Goal: Task Accomplishment & Management: Manage account settings

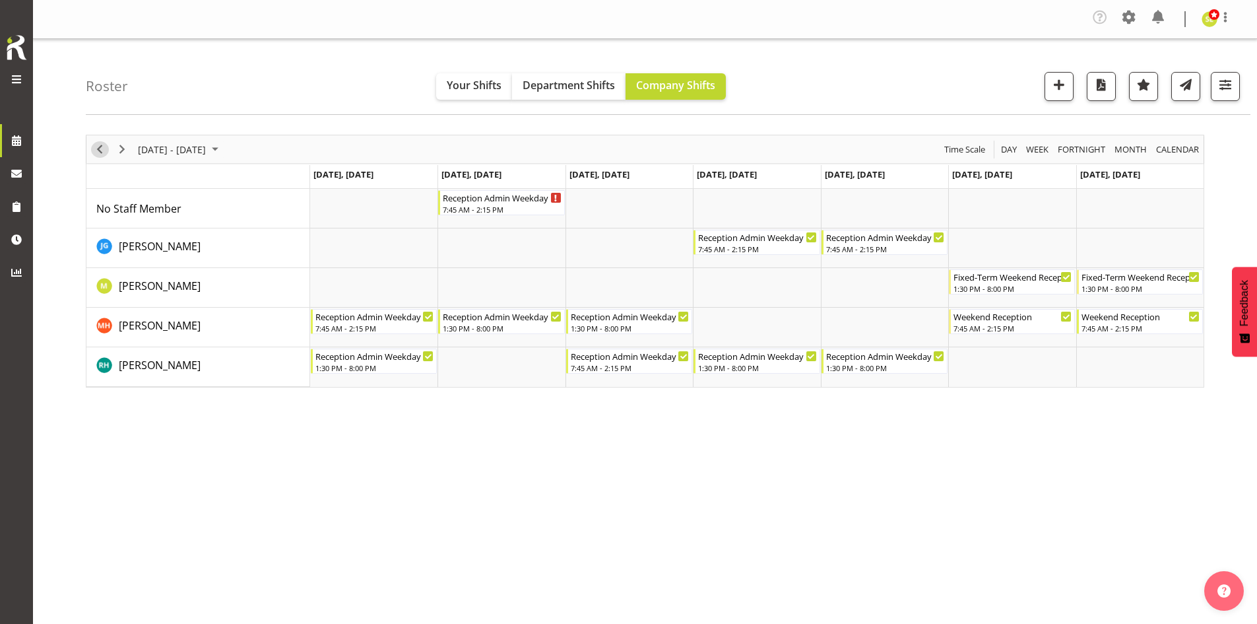
click at [95, 150] on span "Previous" at bounding box center [100, 149] width 16 height 16
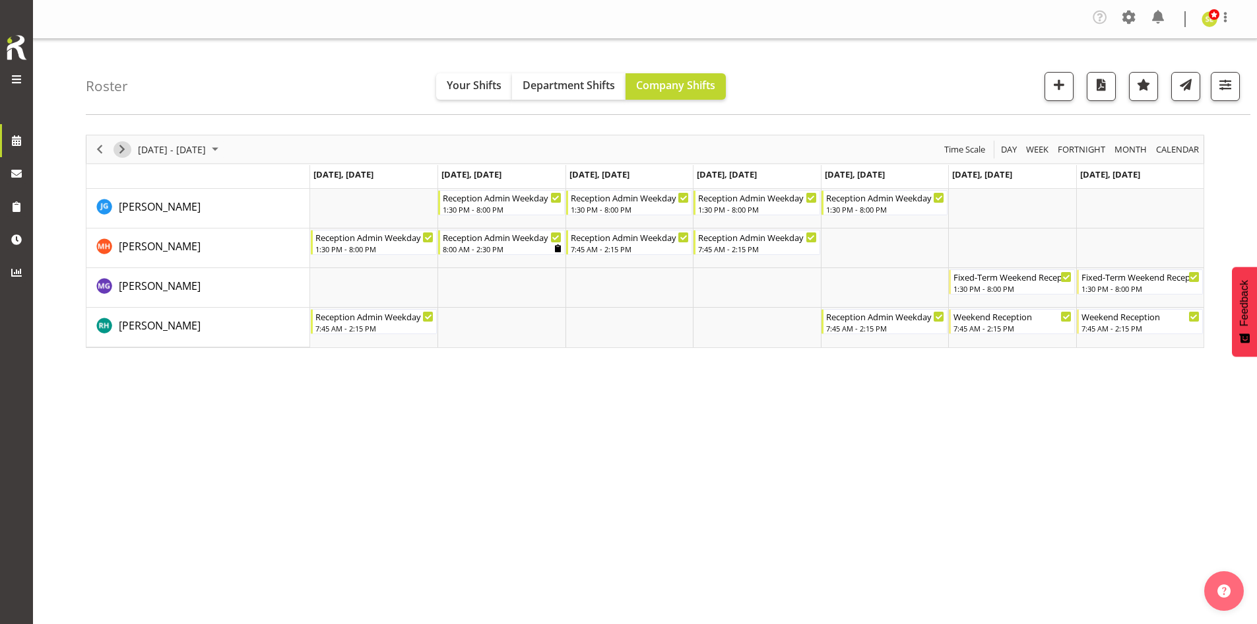
click at [123, 152] on span "Next" at bounding box center [122, 149] width 16 height 16
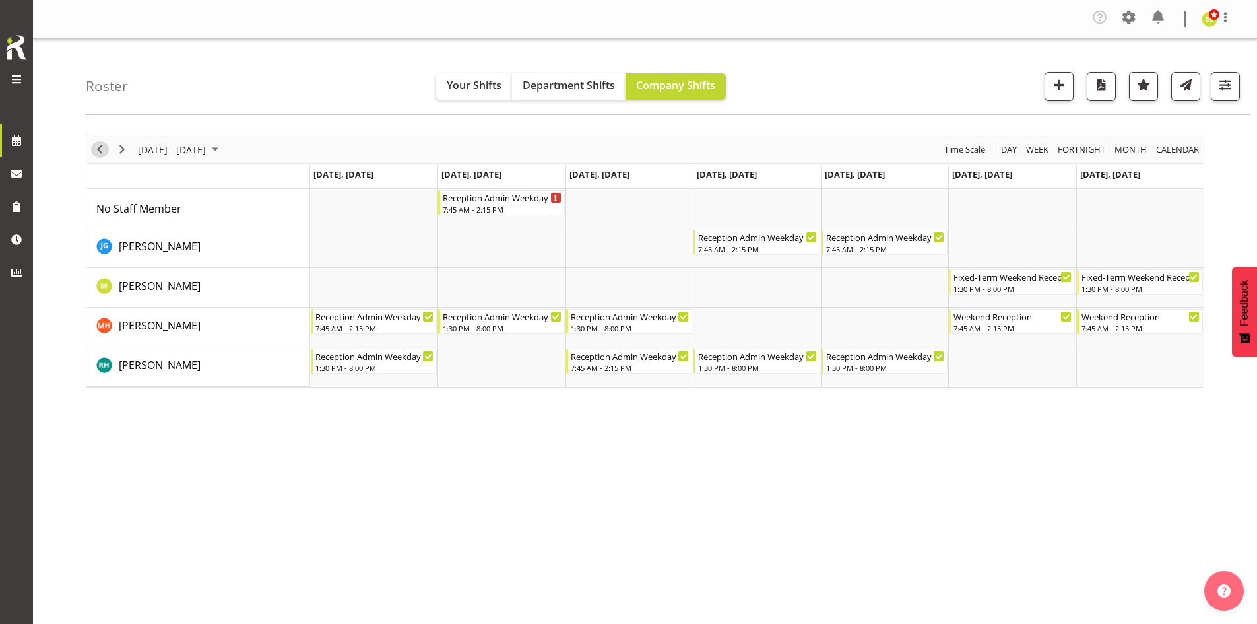
click at [94, 148] on span "Previous" at bounding box center [100, 149] width 16 height 16
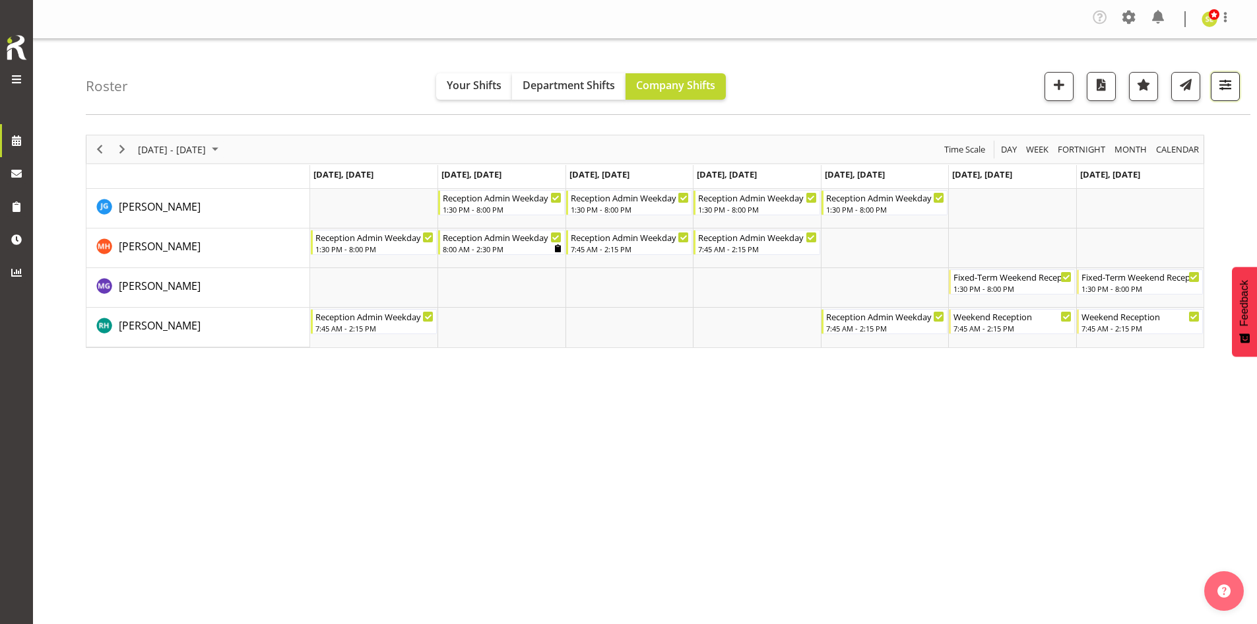
click at [1003, 96] on button "button" at bounding box center [1225, 86] width 29 height 29
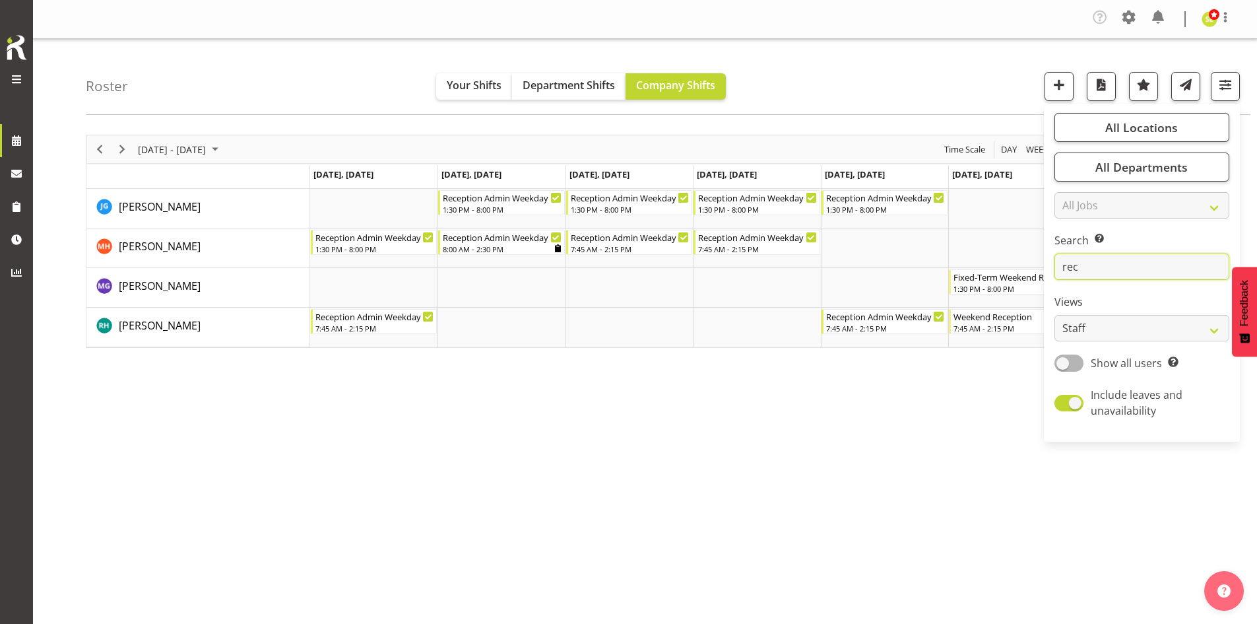
click at [1003, 268] on input "rec" at bounding box center [1142, 266] width 175 height 26
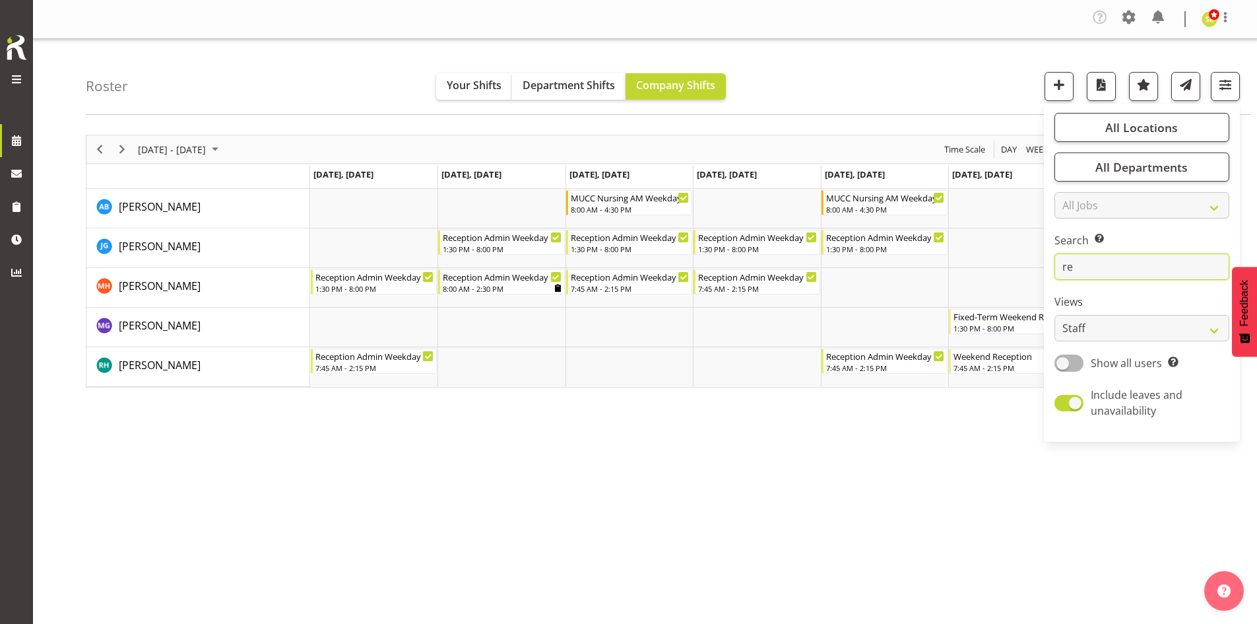
type input "r"
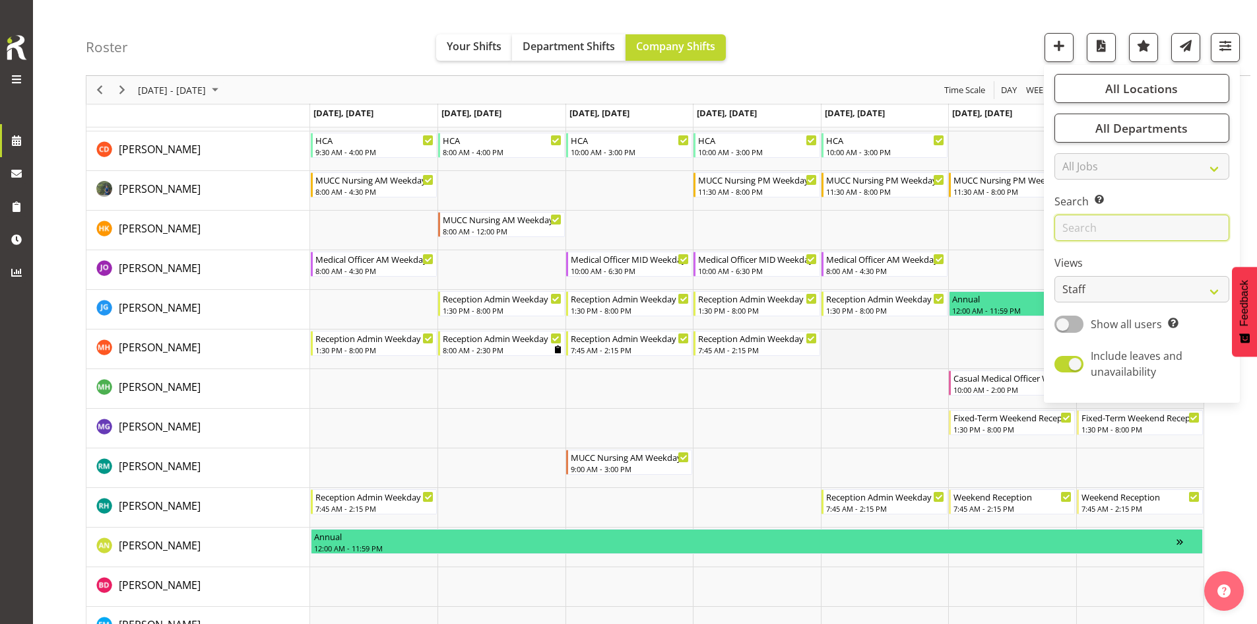
scroll to position [264, 0]
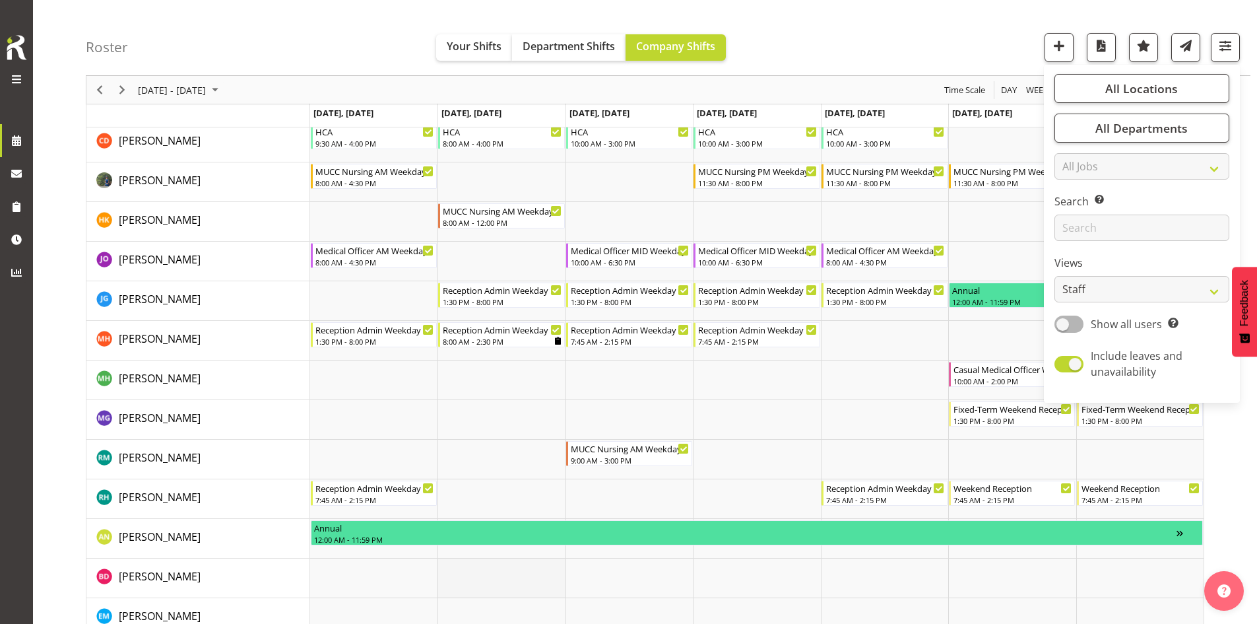
click at [502, 544] on td "Timeline Week of September 8, 2025" at bounding box center [501, 578] width 127 height 40
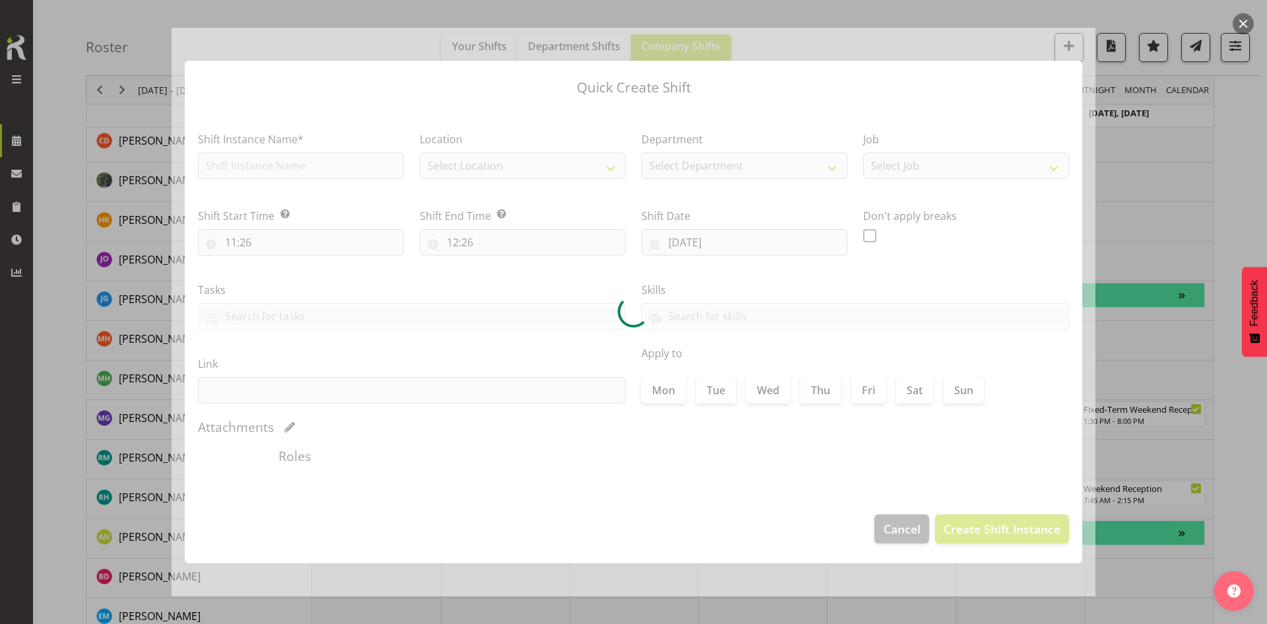
type input "09/09/2025"
checkbox input "true"
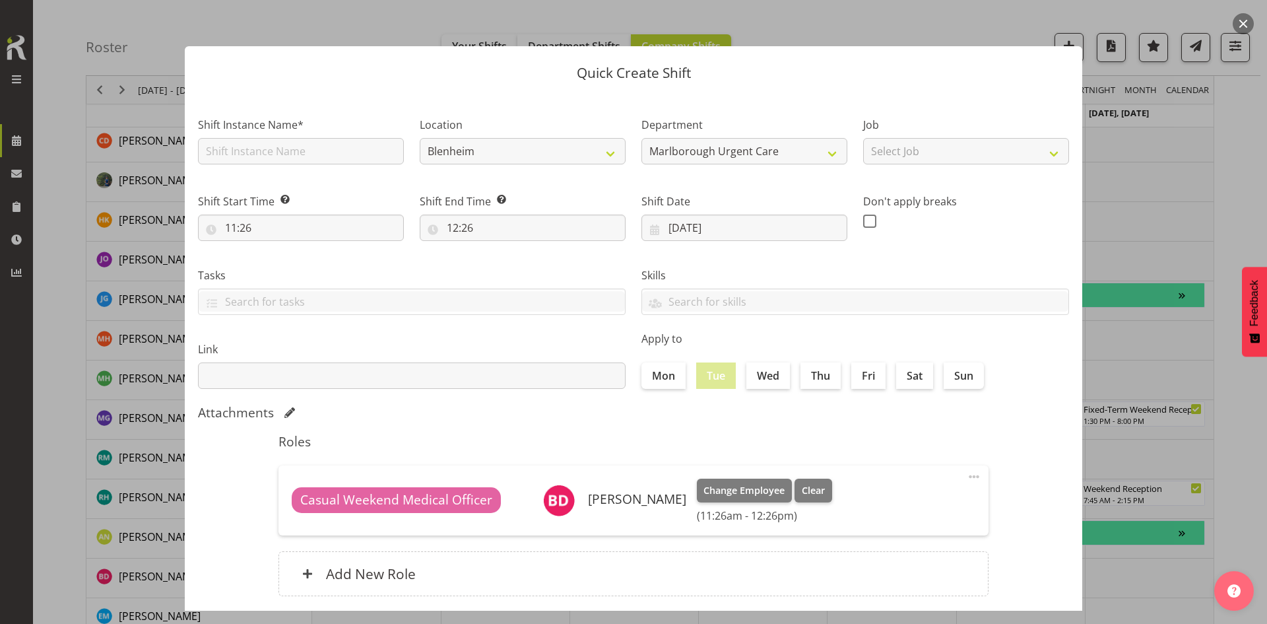
click at [1003, 20] on button "button" at bounding box center [1243, 23] width 21 height 21
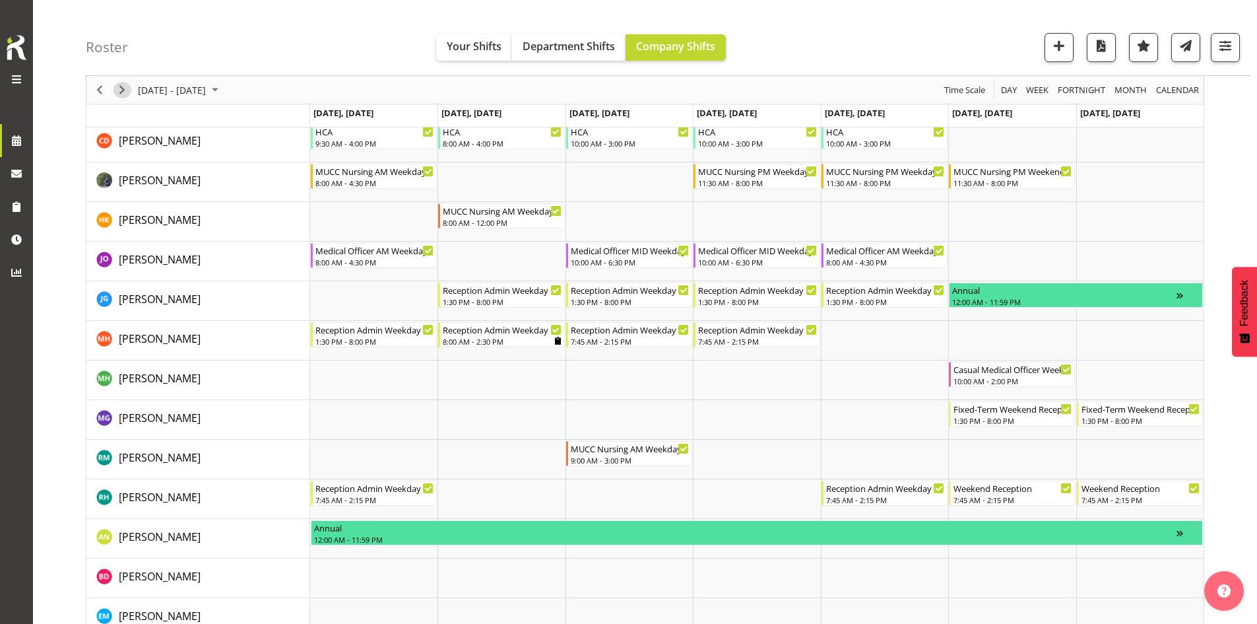
click at [124, 84] on span "Next" at bounding box center [122, 90] width 16 height 16
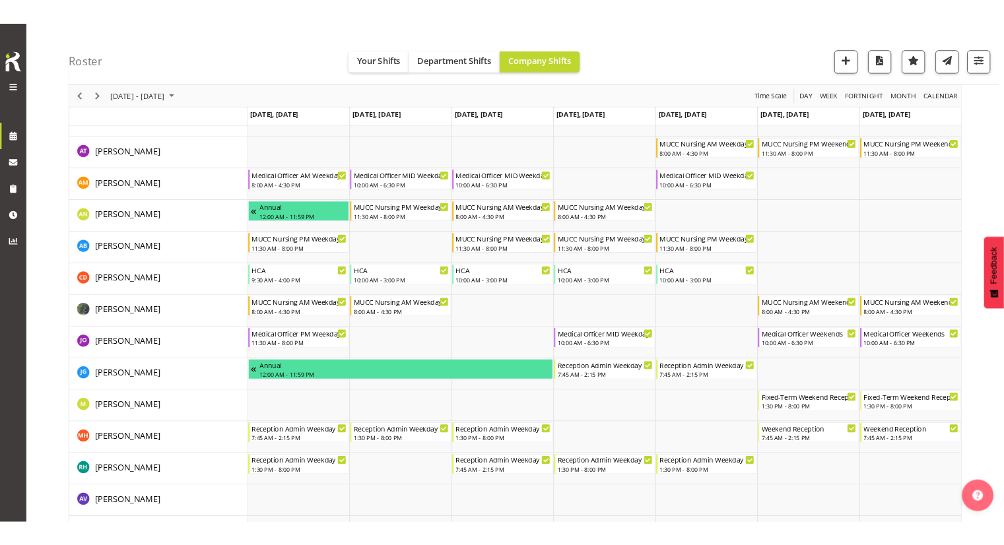
scroll to position [66, 0]
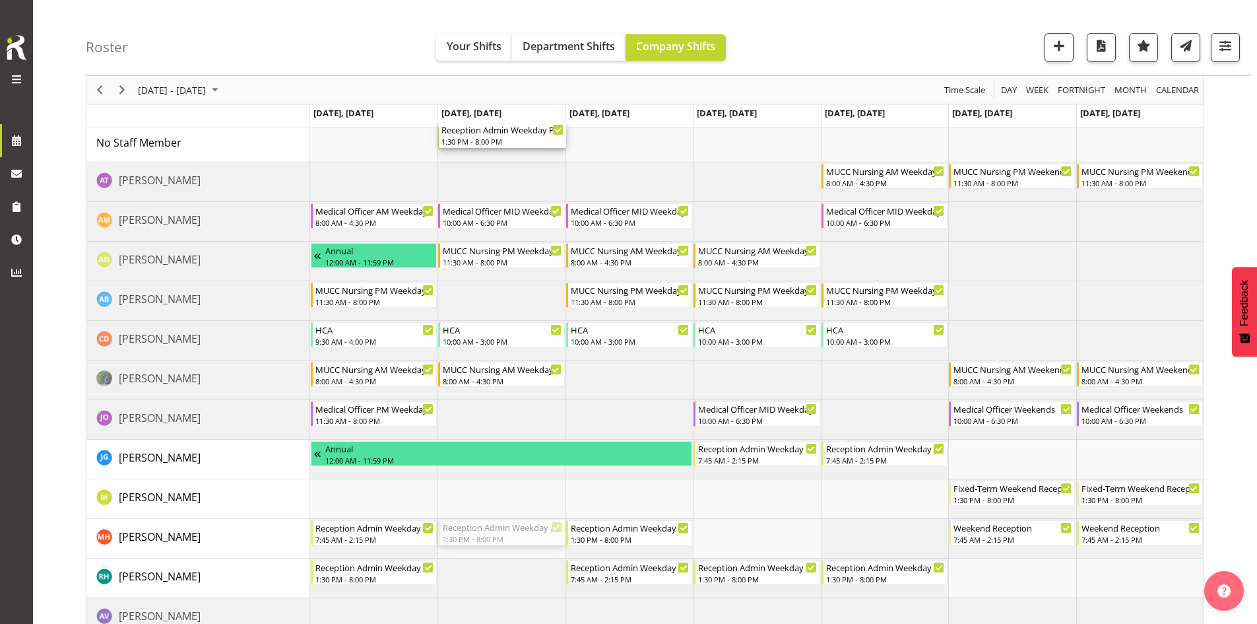
drag, startPoint x: 513, startPoint y: 533, endPoint x: 484, endPoint y: 154, distance: 379.9
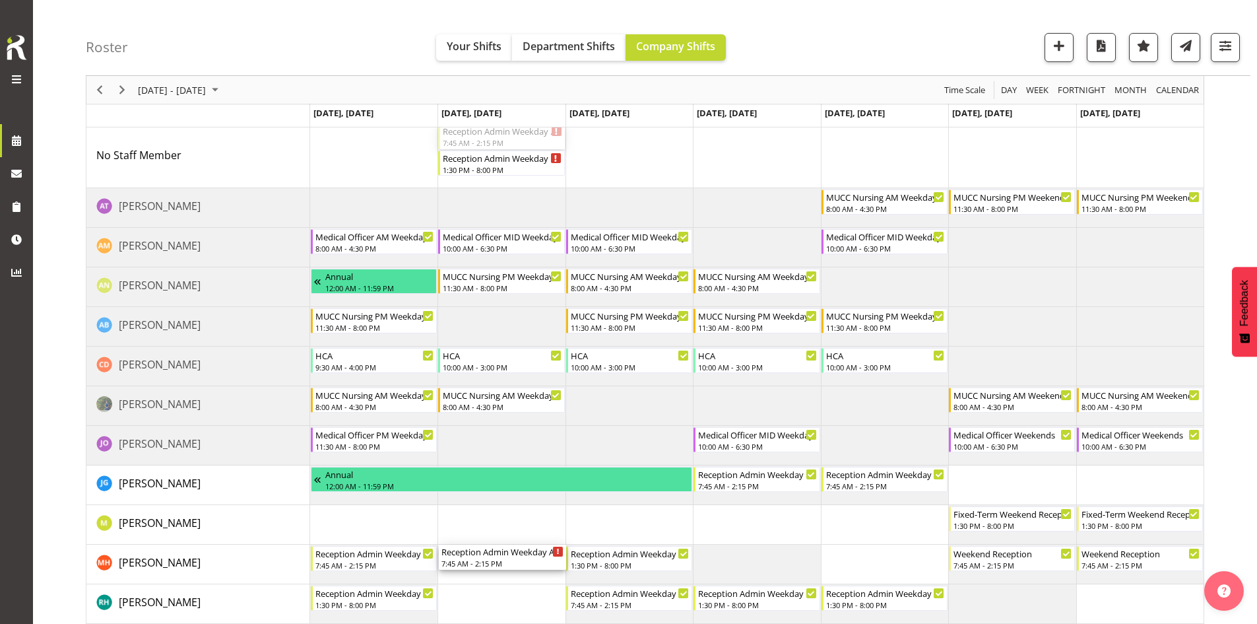
drag, startPoint x: 495, startPoint y: 134, endPoint x: 503, endPoint y: 554, distance: 419.8
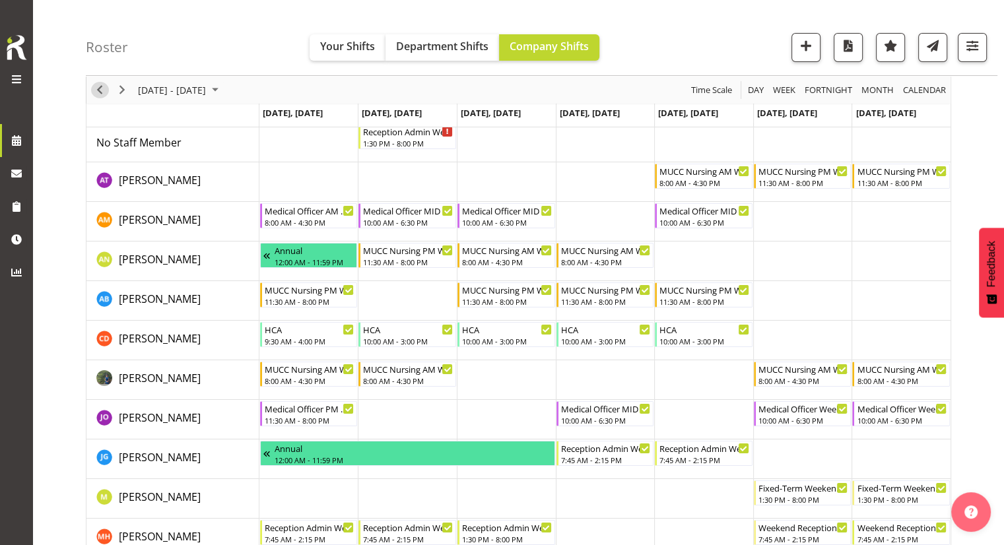
click at [91, 90] on button "Previous" at bounding box center [100, 90] width 18 height 16
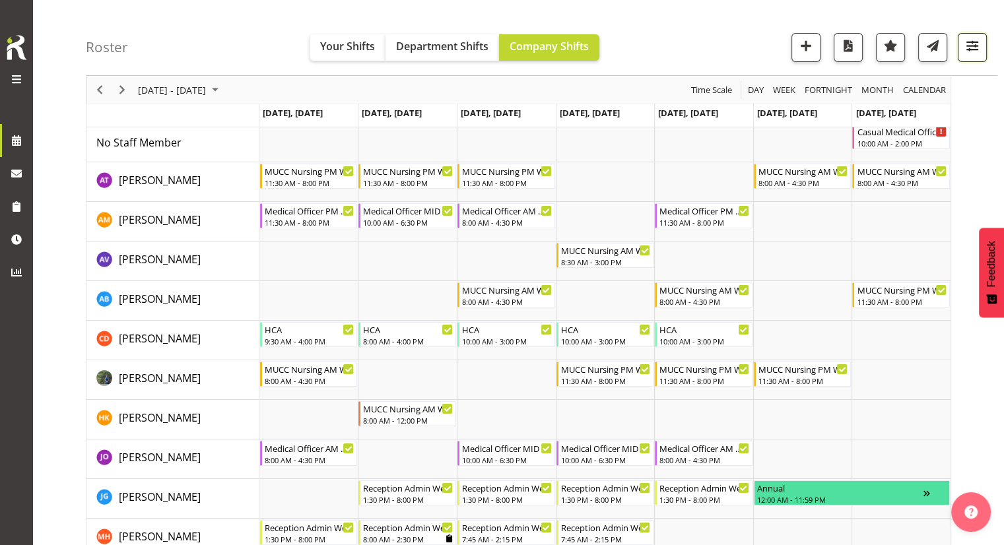
click at [973, 57] on button "button" at bounding box center [972, 47] width 29 height 29
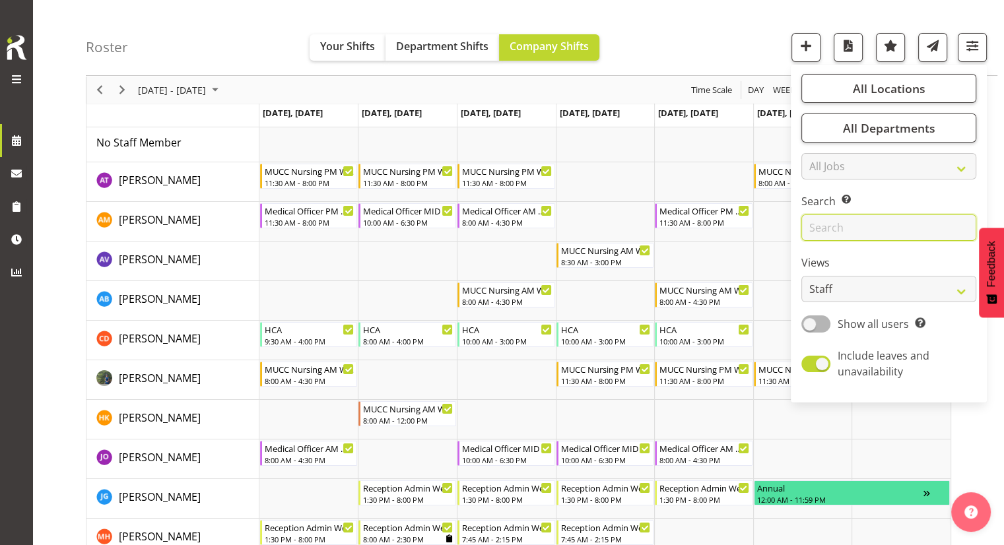
click at [858, 234] on input "text" at bounding box center [888, 227] width 175 height 26
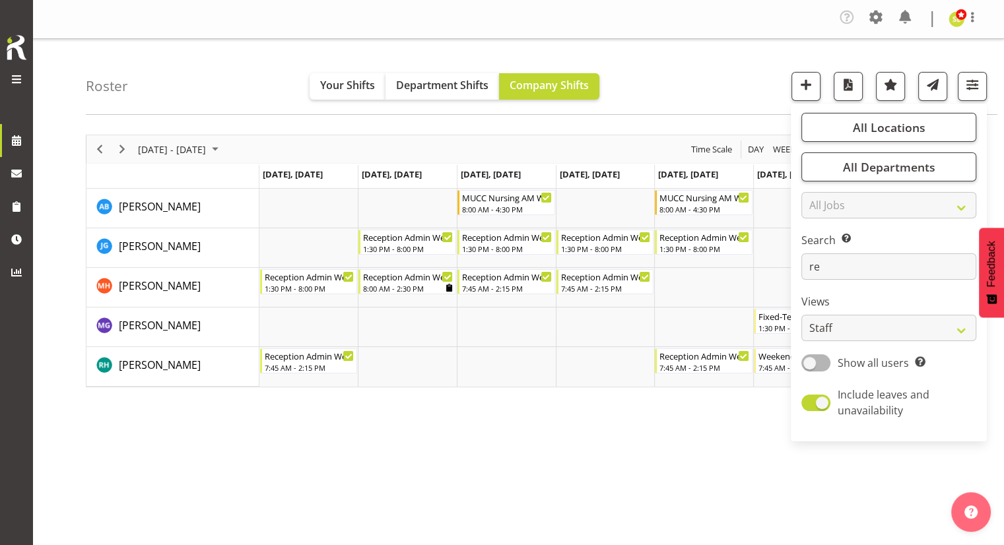
click at [640, 407] on div "September 08 - 14, 2025 Today Day Week Fortnight Month calendar Month Agenda Ti…" at bounding box center [545, 389] width 918 height 528
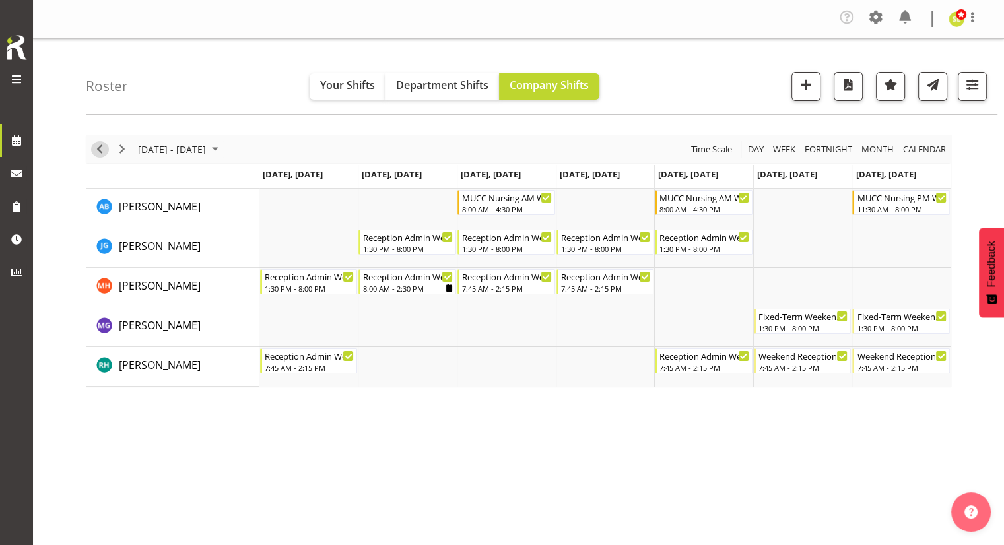
click at [102, 152] on span "Previous" at bounding box center [100, 149] width 16 height 16
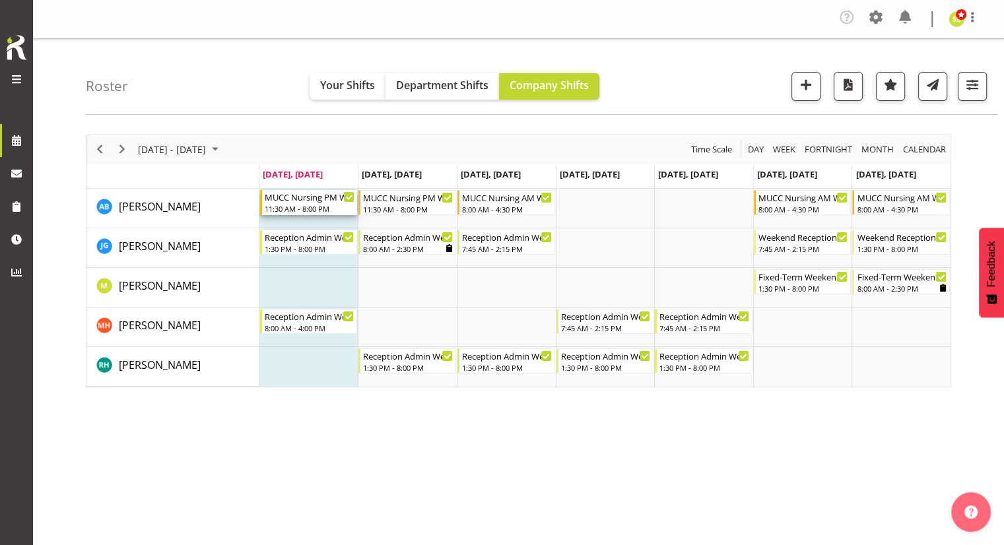
click at [317, 208] on div "11:30 AM - 8:00 PM" at bounding box center [310, 208] width 90 height 11
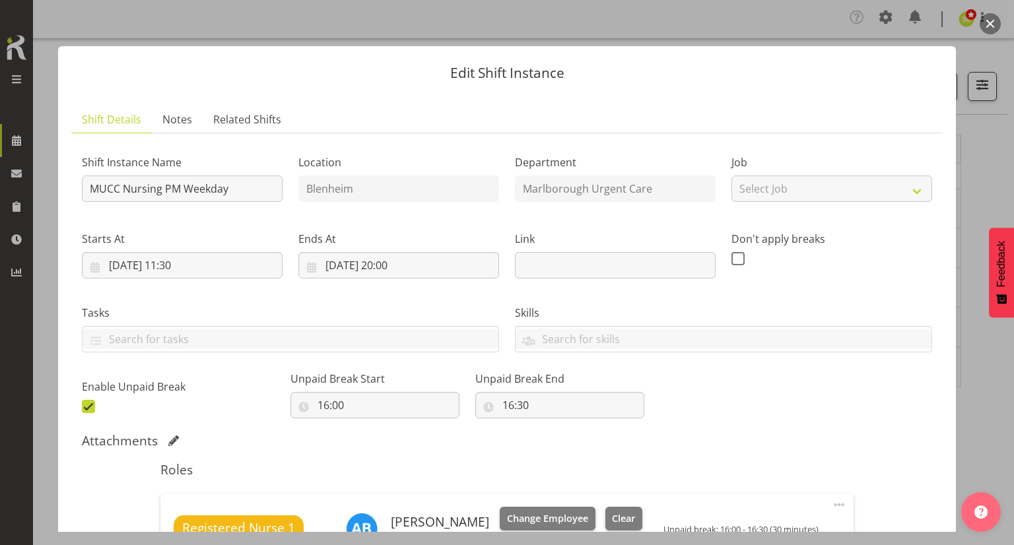
click at [981, 28] on button "button" at bounding box center [989, 23] width 21 height 21
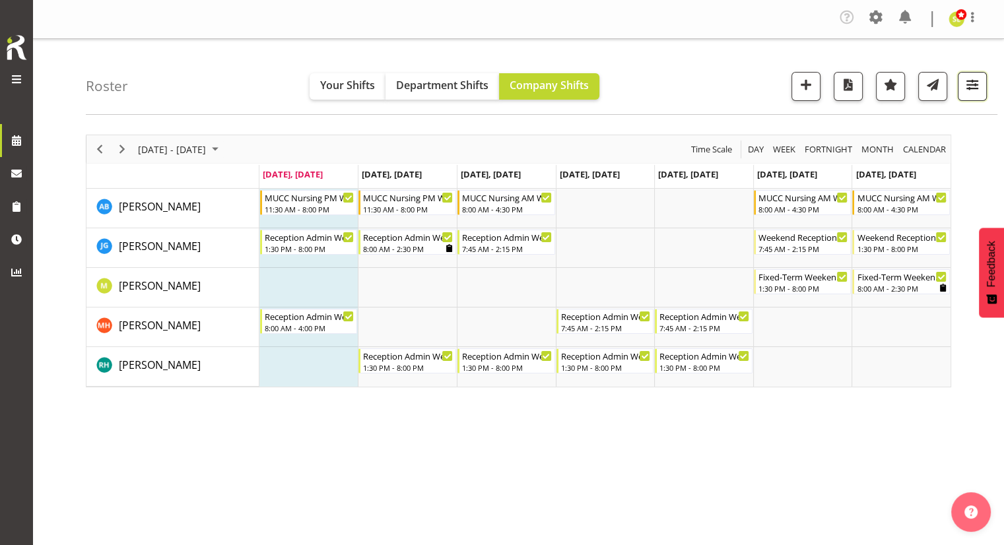
click at [974, 90] on span "button" at bounding box center [972, 84] width 17 height 17
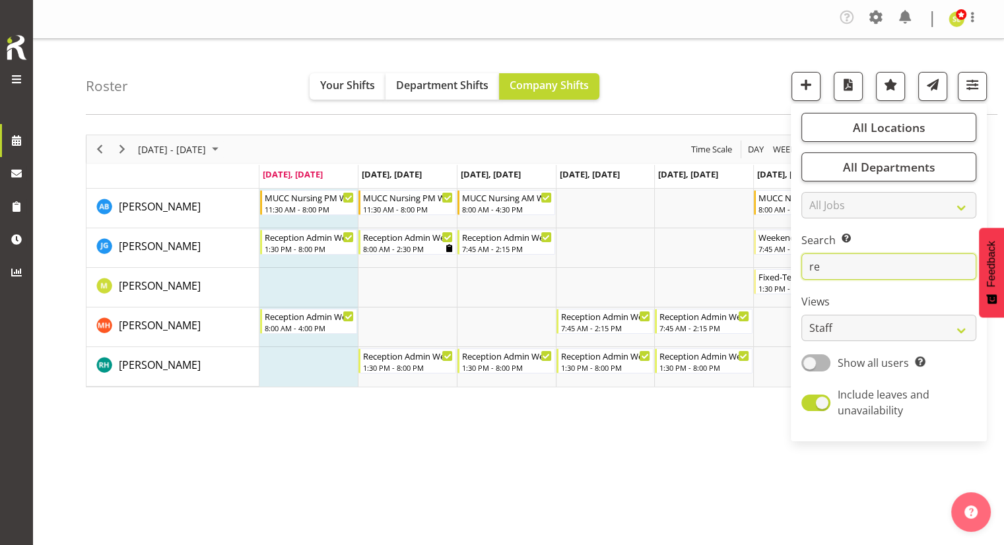
click at [863, 263] on input "re" at bounding box center [888, 266] width 175 height 26
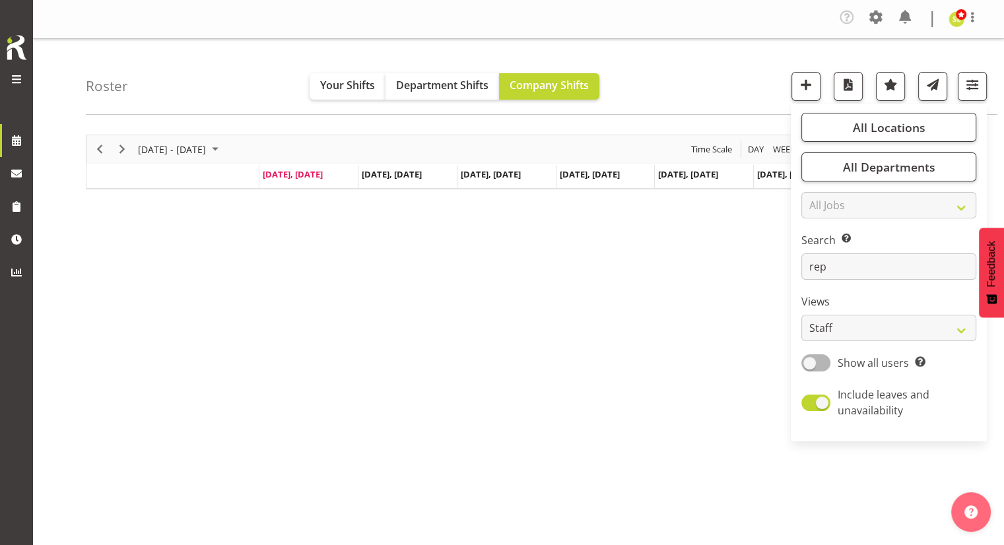
click at [673, 426] on div "September 01 - 07, 2025 Today Day Week Fortnight Month calendar Month Agenda Ti…" at bounding box center [545, 389] width 918 height 528
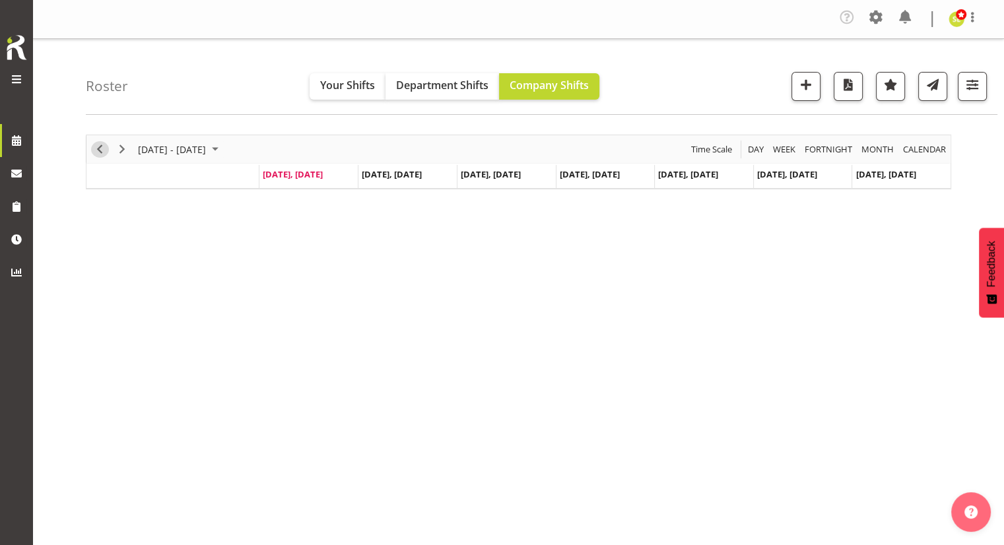
click at [100, 154] on span "Previous" at bounding box center [100, 149] width 16 height 16
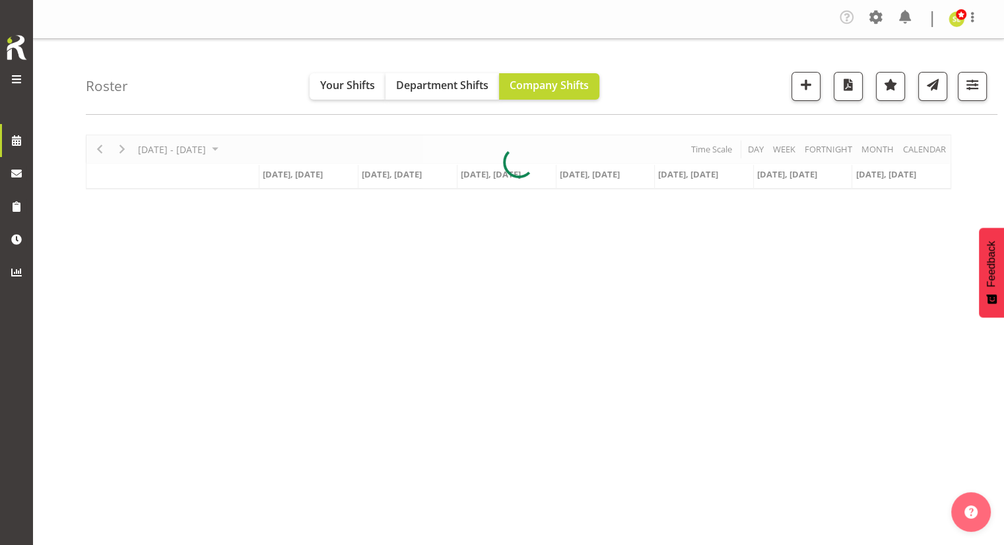
click at [111, 148] on div at bounding box center [518, 162] width 865 height 55
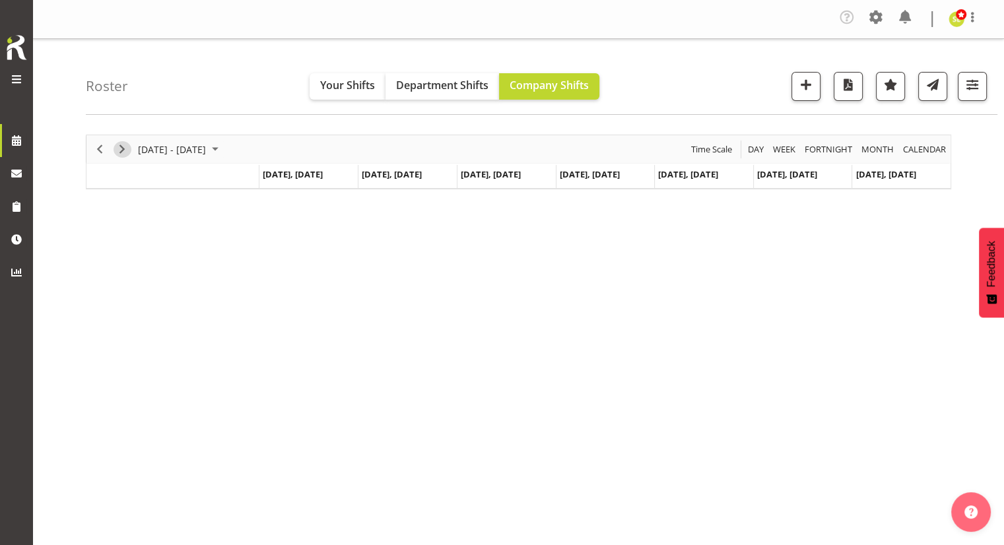
click at [122, 147] on span "Next" at bounding box center [122, 149] width 16 height 16
click at [961, 94] on button "button" at bounding box center [972, 86] width 29 height 29
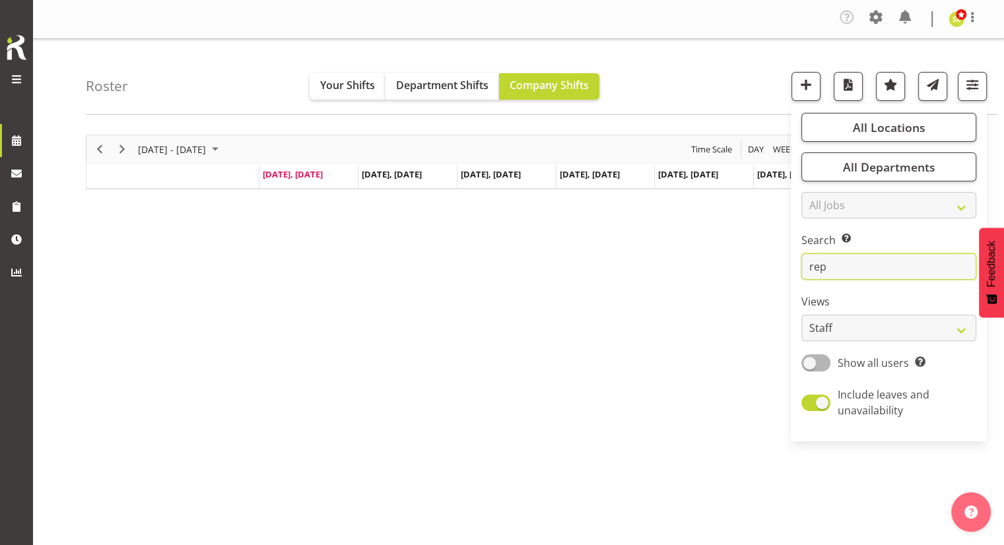
click at [860, 269] on input "rep" at bounding box center [888, 266] width 175 height 26
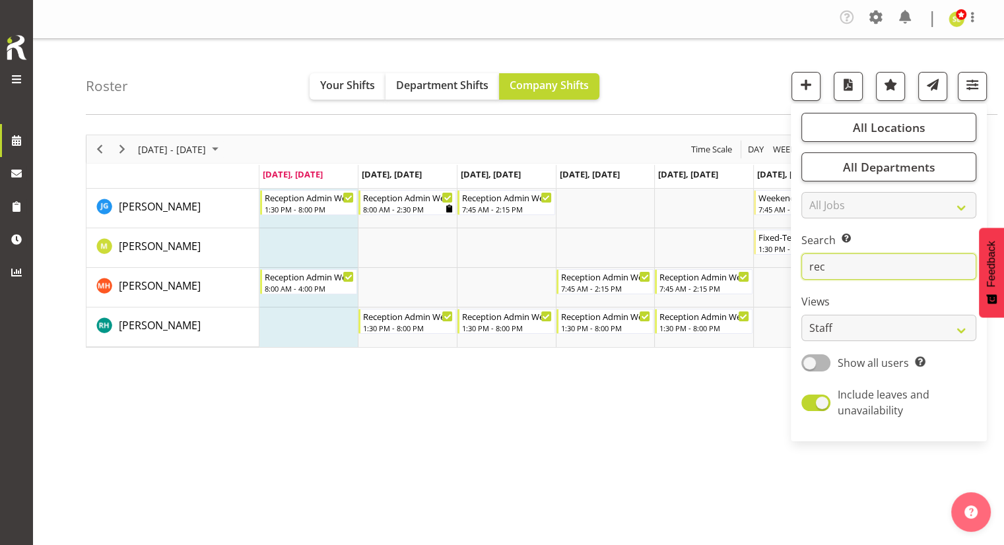
type input "rec"
click at [293, 472] on div "September 01 - 07, 2025 Today Day Week Fortnight Month calendar Month Agenda Ti…" at bounding box center [545, 389] width 918 height 528
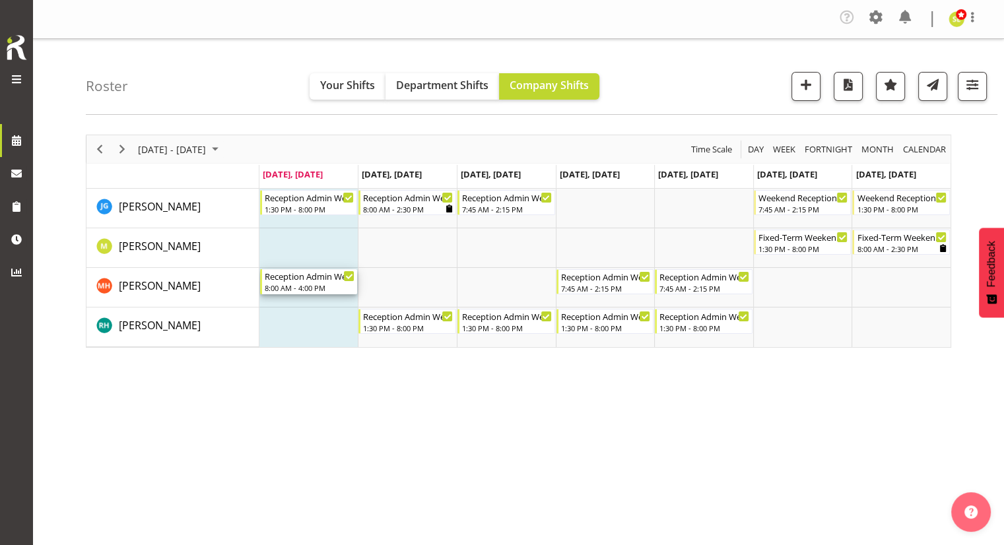
click at [324, 280] on div "Reception Admin Weekday AM" at bounding box center [310, 275] width 90 height 13
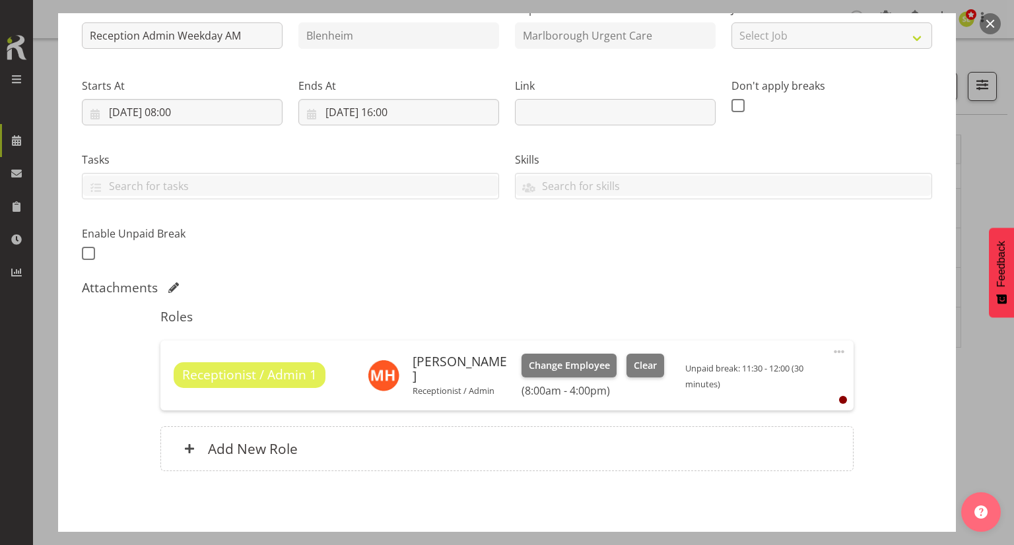
scroll to position [132, 0]
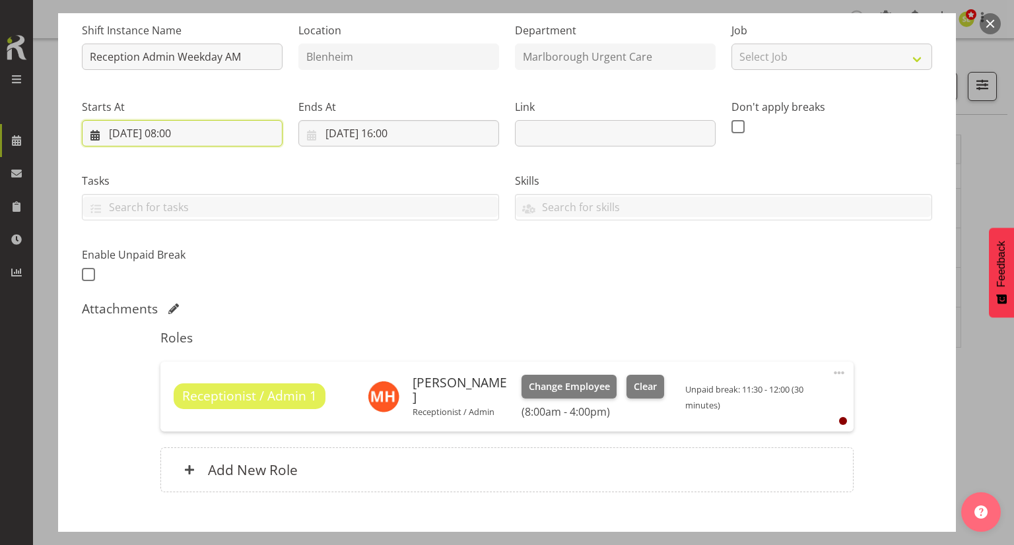
click at [205, 141] on input "01/09/2025, 08:00" at bounding box center [182, 133] width 201 height 26
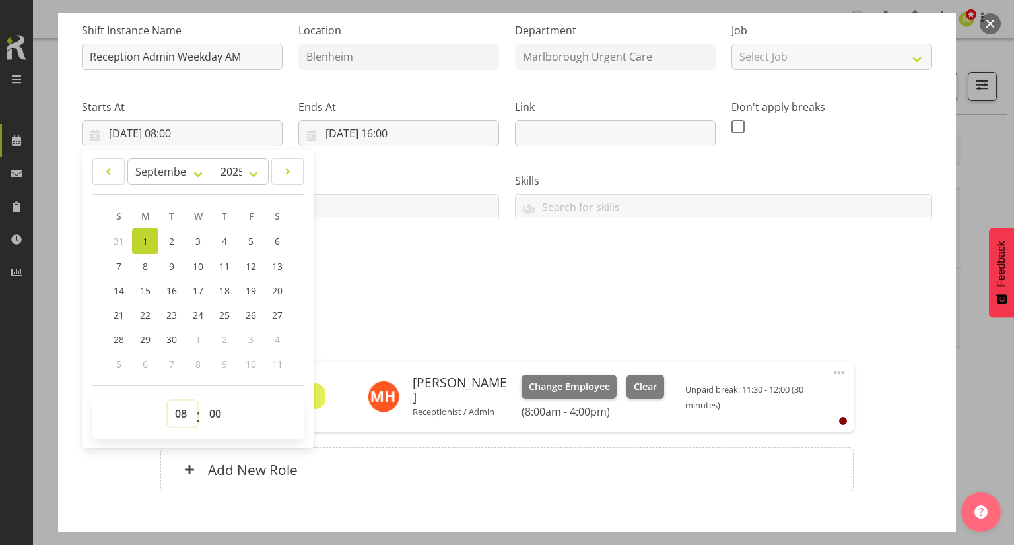
click at [183, 412] on select "00 01 02 03 04 05 06 07 08 09 10 11 12 13 14 15 16 17 18 19 20 21 22 23" at bounding box center [183, 414] width 30 height 26
select select "7"
click at [168, 401] on select "00 01 02 03 04 05 06 07 08 09 10 11 12 13 14 15 16 17 18 19 20 21 22 23" at bounding box center [183, 414] width 30 height 26
type input "01/09/2025, 07:00"
click at [207, 418] on select "00 01 02 03 04 05 06 07 08 09 10 11 12 13 14 15 16 17 18 19 20 21 22 23 24 25 2…" at bounding box center [217, 414] width 30 height 26
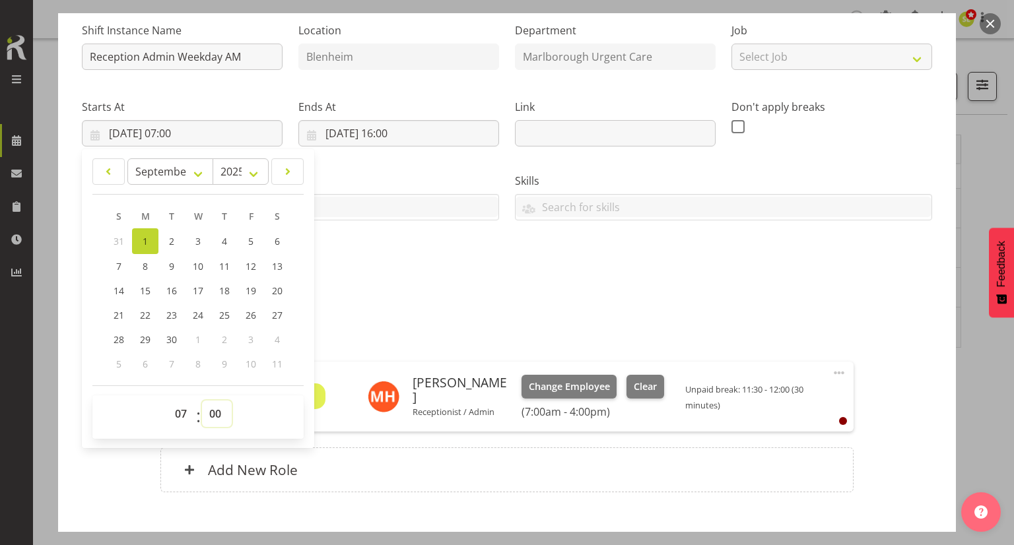
select select "45"
click at [202, 401] on select "00 01 02 03 04 05 06 07 08 09 10 11 12 13 14 15 16 17 18 19 20 21 22 23 24 25 2…" at bounding box center [217, 414] width 30 height 26
type input "01/09/2025, 07:45"
click at [428, 253] on div "Shift Instance Name Reception Admin Weekday AM Location Blenheim Department Mar…" at bounding box center [507, 148] width 866 height 289
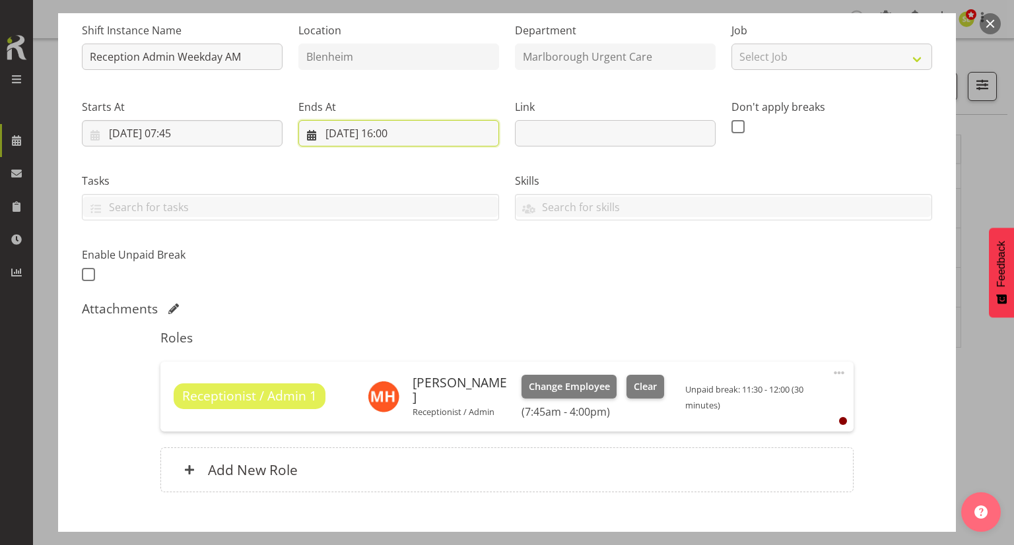
click at [362, 133] on input "01/09/2025, 16:00" at bounding box center [398, 133] width 201 height 26
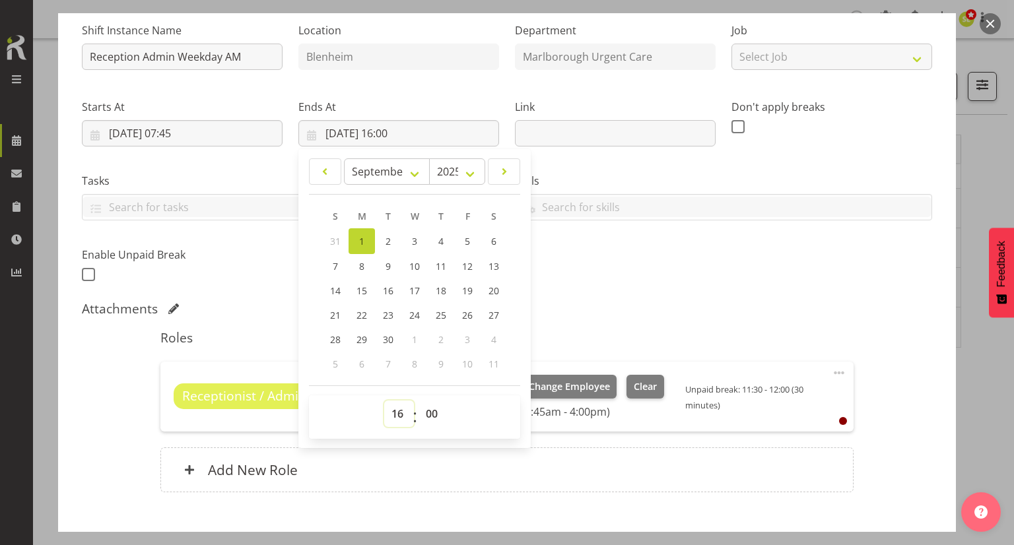
click at [391, 412] on select "00 01 02 03 04 05 06 07 08 09 10 11 12 13 14 15 16 17 18 19 20 21 22 23" at bounding box center [399, 414] width 30 height 26
select select "18"
click at [384, 401] on select "00 01 02 03 04 05 06 07 08 09 10 11 12 13 14 15 16 17 18 19 20 21 22 23" at bounding box center [399, 414] width 30 height 26
type input "01/09/2025, 18:00"
click at [430, 410] on select "00 01 02 03 04 05 06 07 08 09 10 11 12 13 14 15 16 17 18 19 20 21 22 23 24 25 2…" at bounding box center [433, 414] width 30 height 26
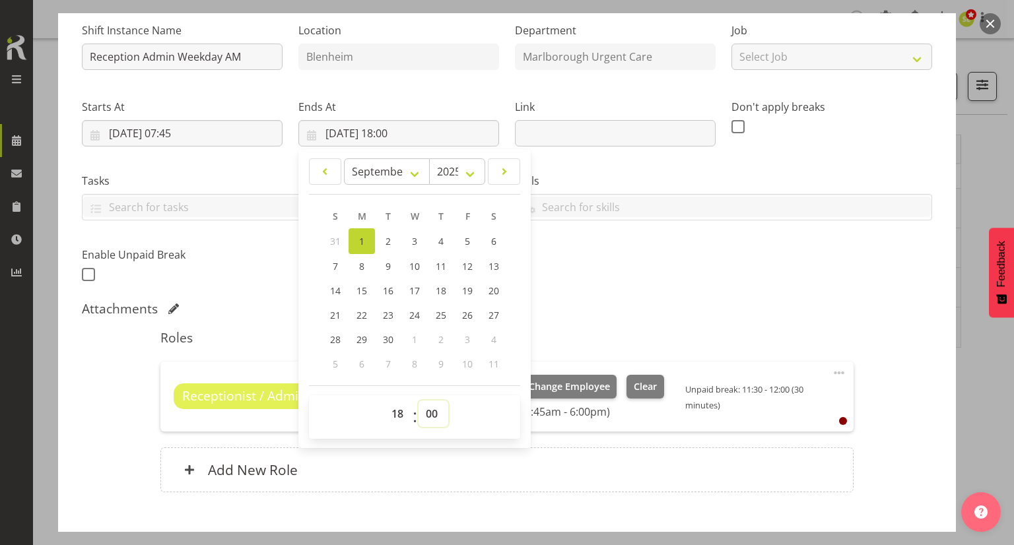
select select "15"
click at [418, 401] on select "00 01 02 03 04 05 06 07 08 09 10 11 12 13 14 15 16 17 18 19 20 21 22 23 24 25 2…" at bounding box center [433, 414] width 30 height 26
type input "01/09/2025, 18:15"
click at [597, 273] on div "Shift Instance Name Reception Admin Weekday AM Location Blenheim Department Mar…" at bounding box center [507, 148] width 866 height 289
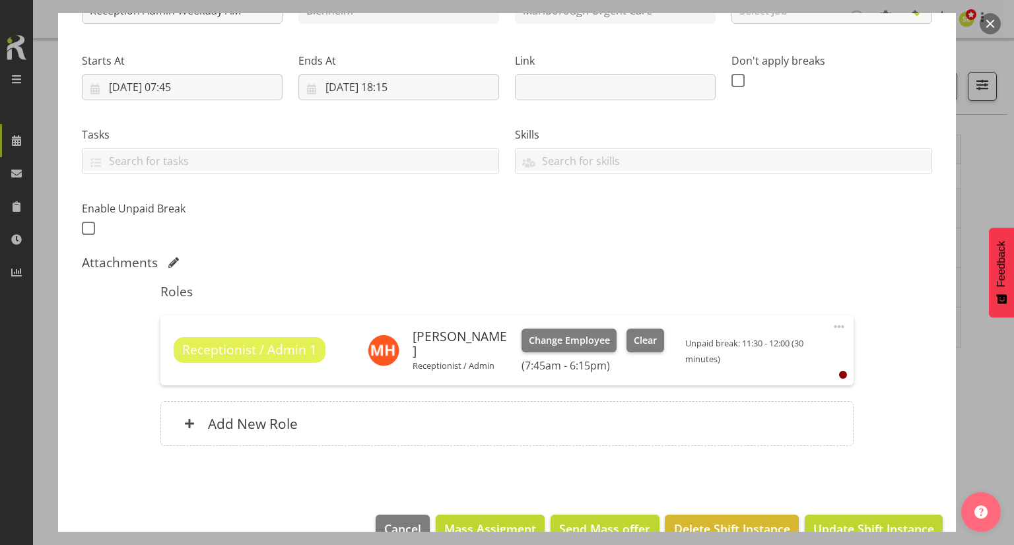
scroll to position [198, 0]
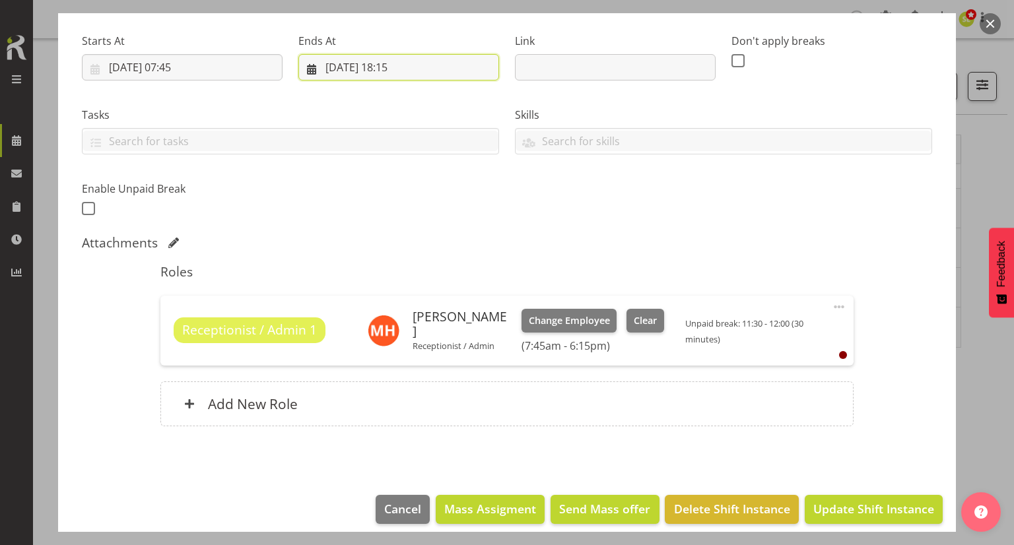
drag, startPoint x: 388, startPoint y: 69, endPoint x: 393, endPoint y: 75, distance: 7.0
click at [388, 69] on input "01/09/2025, 18:15" at bounding box center [398, 67] width 201 height 26
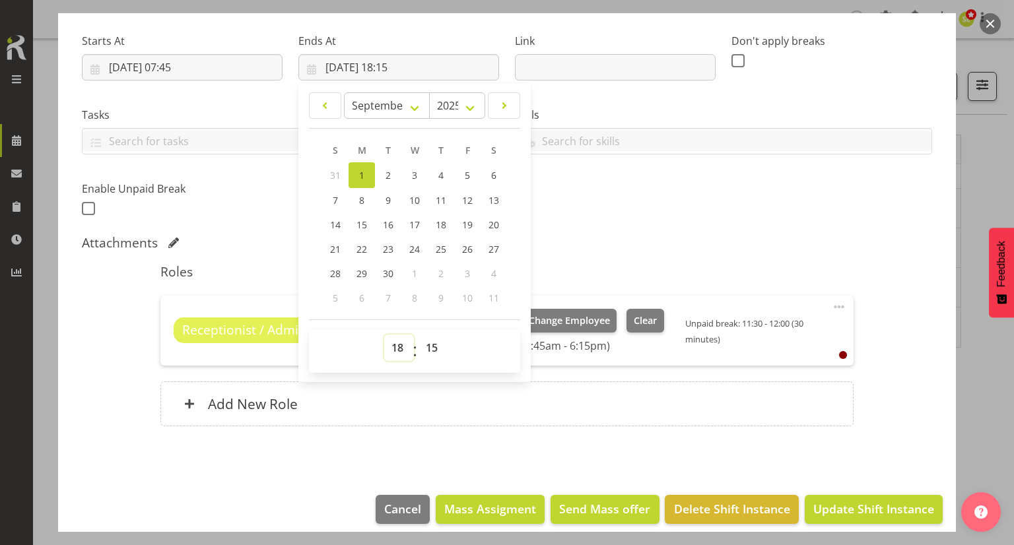
click at [391, 350] on select "00 01 02 03 04 05 06 07 08 09 10 11 12 13 14 15 16 17 18 19 20 21 22 23" at bounding box center [399, 348] width 30 height 26
select select "16"
click at [384, 335] on select "00 01 02 03 04 05 06 07 08 09 10 11 12 13 14 15 16 17 18 19 20 21 22 23" at bounding box center [399, 348] width 30 height 26
type input "01/09/2025, 16:15"
click at [641, 235] on div "Attachments" at bounding box center [507, 243] width 850 height 16
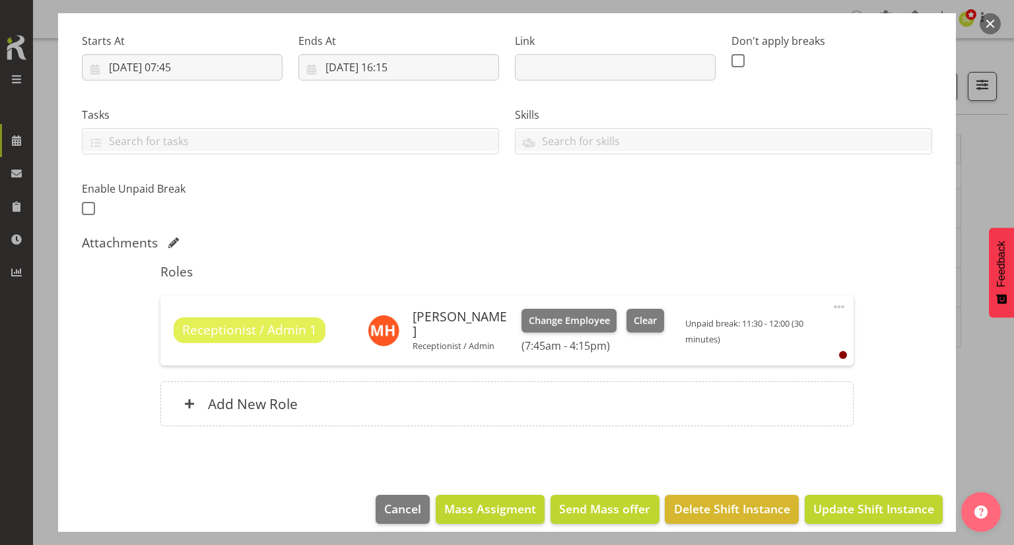
scroll to position [209, 0]
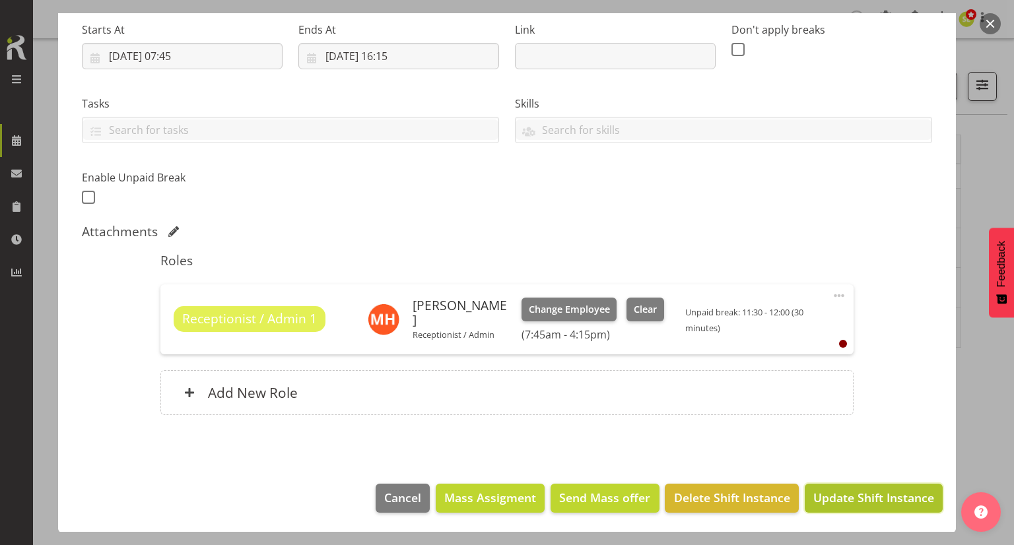
click at [857, 503] on span "Update Shift Instance" at bounding box center [873, 497] width 121 height 17
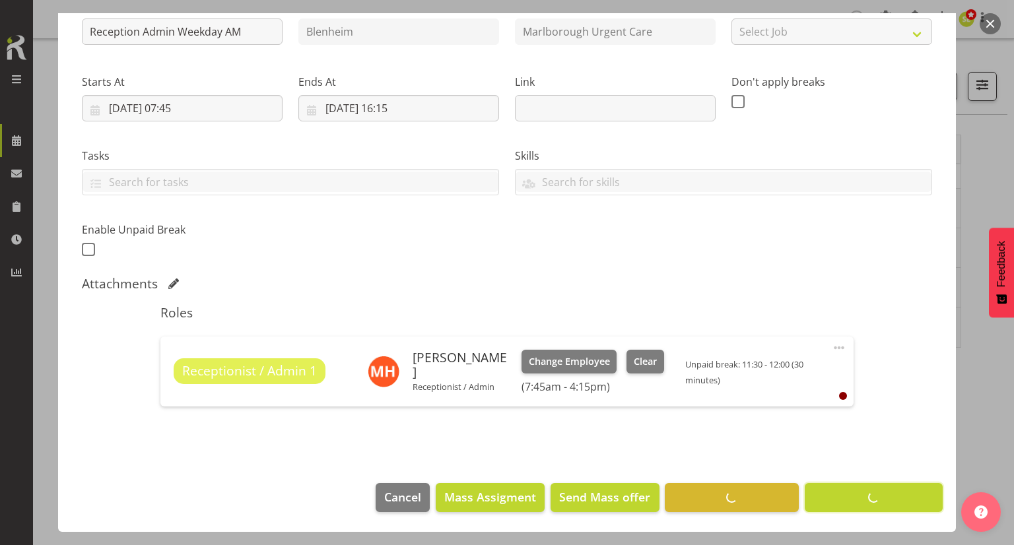
scroll to position [156, 0]
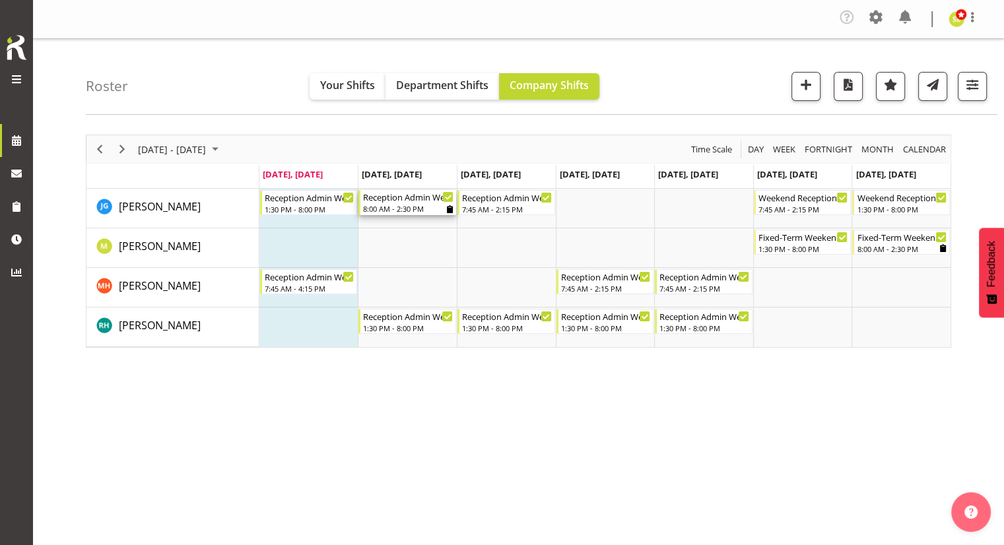
click at [445, 209] on div "8:00 AM - 2:30 PM" at bounding box center [408, 208] width 90 height 11
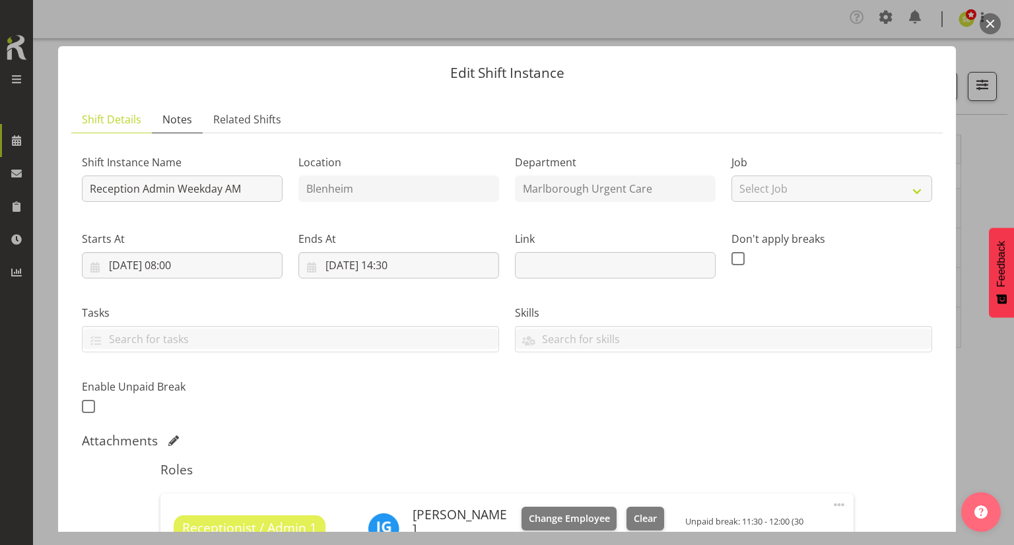
click at [193, 123] on link "Notes" at bounding box center [177, 119] width 51 height 27
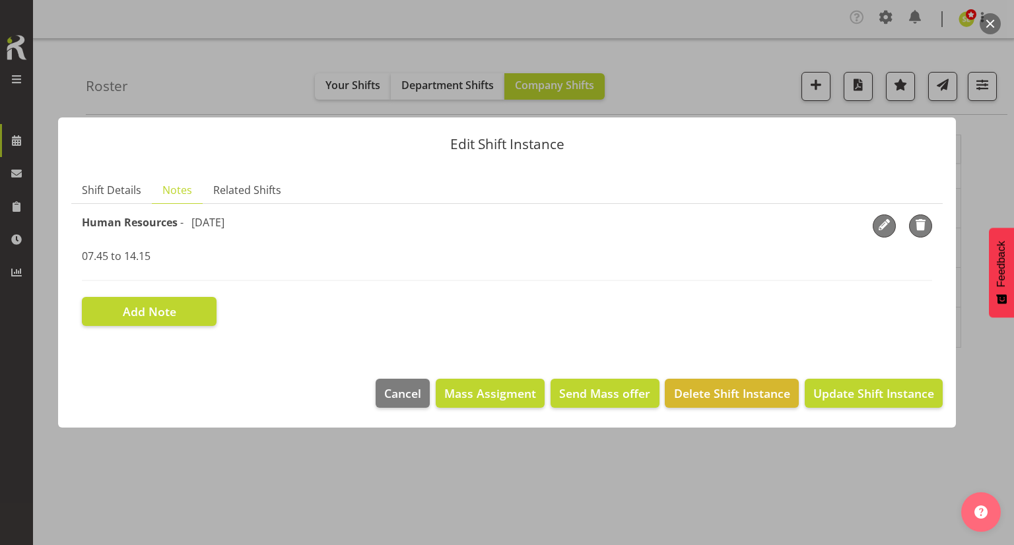
click at [688, 450] on div "Edit Shift Instance Shift Details Notes Related Shifts Shift Instance Name Rece…" at bounding box center [507, 272] width 924 height 377
click at [414, 393] on span "Cancel" at bounding box center [402, 393] width 37 height 17
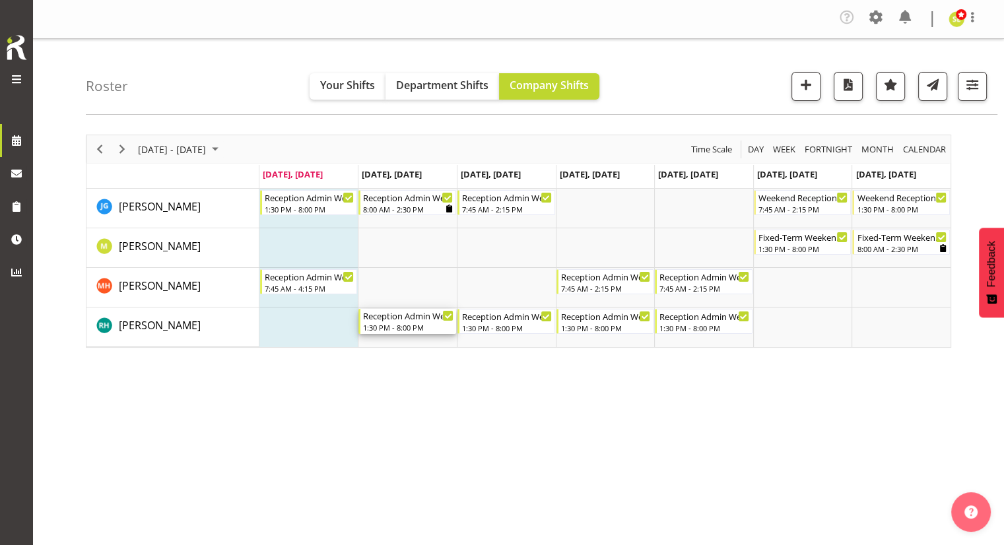
click at [404, 328] on div "1:30 PM - 8:00 PM" at bounding box center [408, 327] width 90 height 11
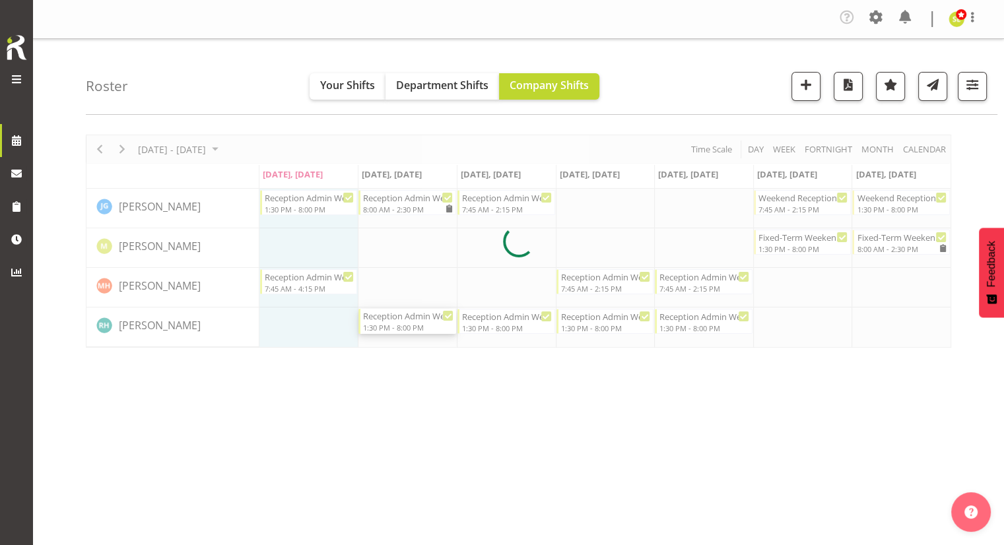
select select "8"
select select "2025"
select select "13"
select select "30"
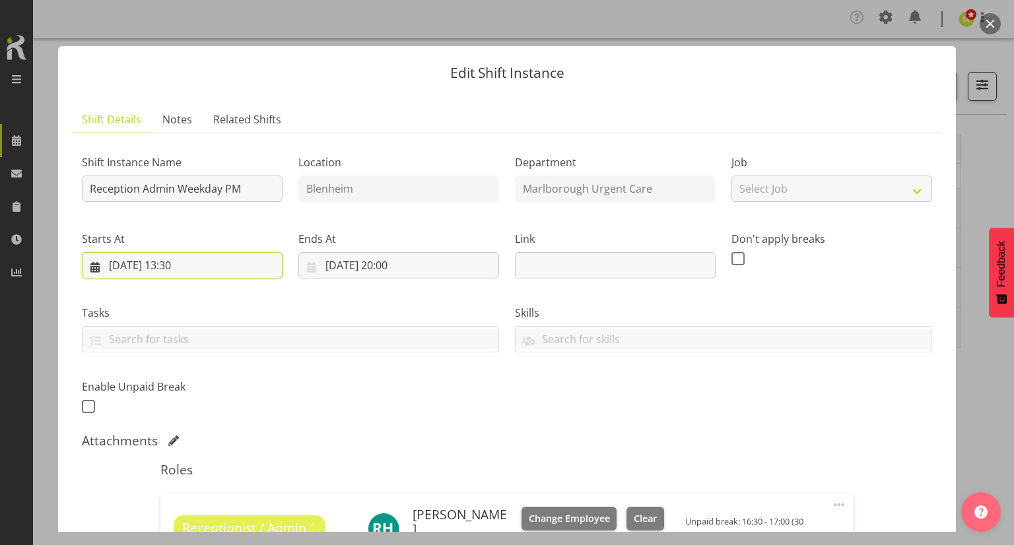
click at [174, 260] on input "02/09/2025, 13:30" at bounding box center [182, 265] width 201 height 26
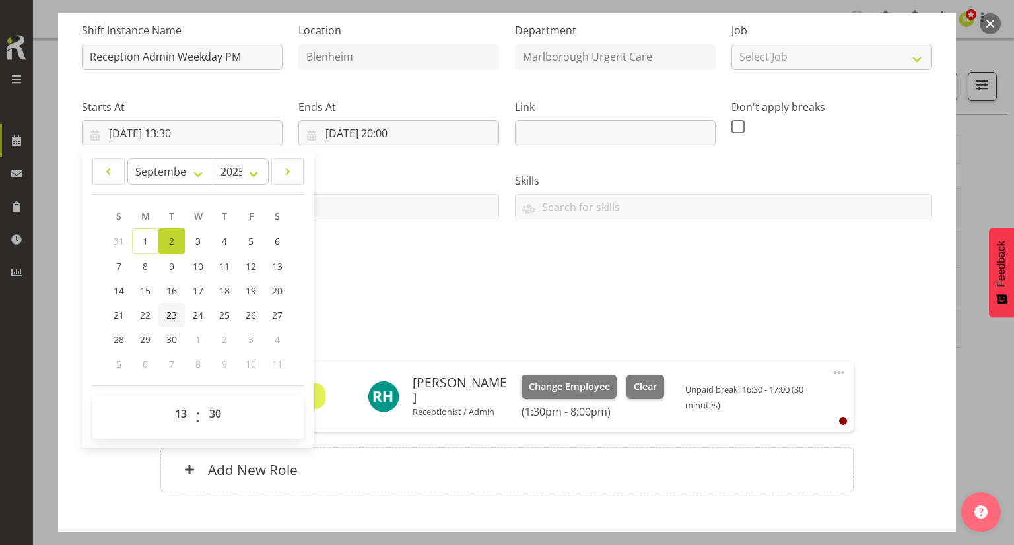
scroll to position [198, 0]
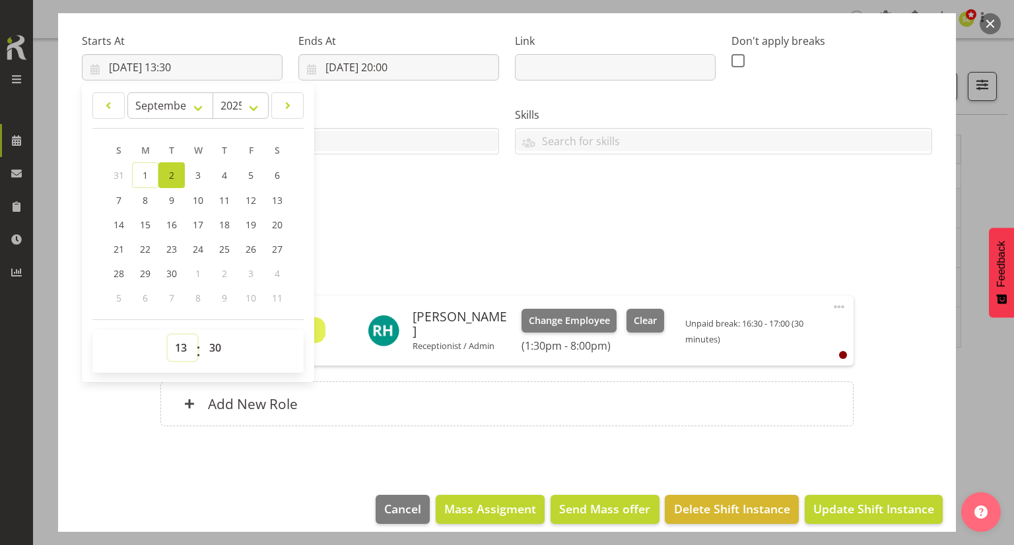
click at [181, 342] on select "00 01 02 03 04 05 06 07 08 09 10 11 12 13 14 15 16 17 18 19 20 21 22 23" at bounding box center [183, 348] width 30 height 26
select select "11"
click at [168, 335] on select "00 01 02 03 04 05 06 07 08 09 10 11 12 13 14 15 16 17 18 19 20 21 22 23" at bounding box center [183, 348] width 30 height 26
type input "02/09/2025, 11:30"
click at [218, 349] on select "00 01 02 03 04 05 06 07 08 09 10 11 12 13 14 15 16 17 18 19 20 21 22 23 24 25 2…" at bounding box center [217, 348] width 30 height 26
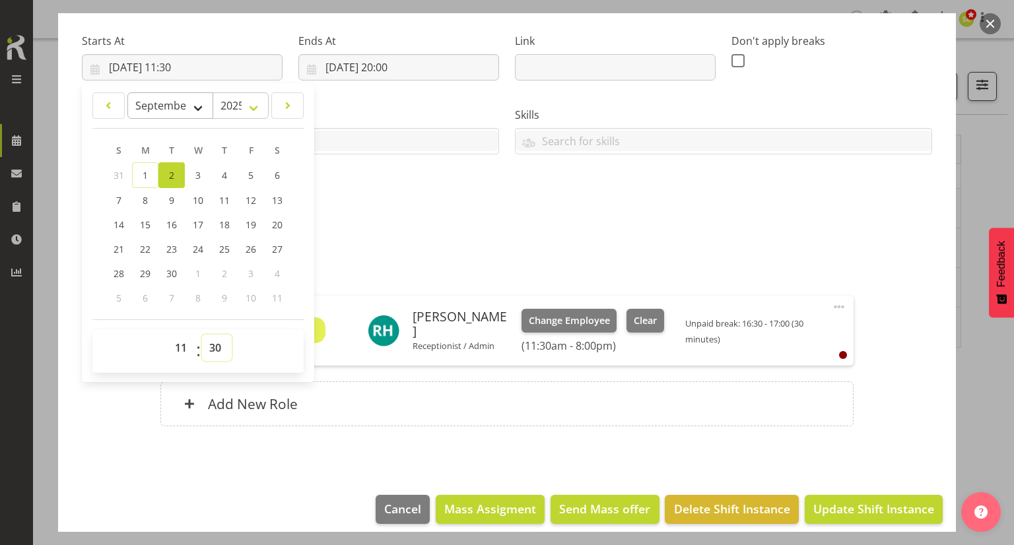
click at [202, 335] on select "00 01 02 03 04 05 06 07 08 09 10 11 12 13 14 15 16 17 18 19 20 21 22 23 24 25 2…" at bounding box center [217, 348] width 30 height 26
click at [302, 125] on header "January February March April May June July August September October November De…" at bounding box center [197, 110] width 211 height 36
click at [430, 241] on div "Attachments" at bounding box center [507, 243] width 850 height 16
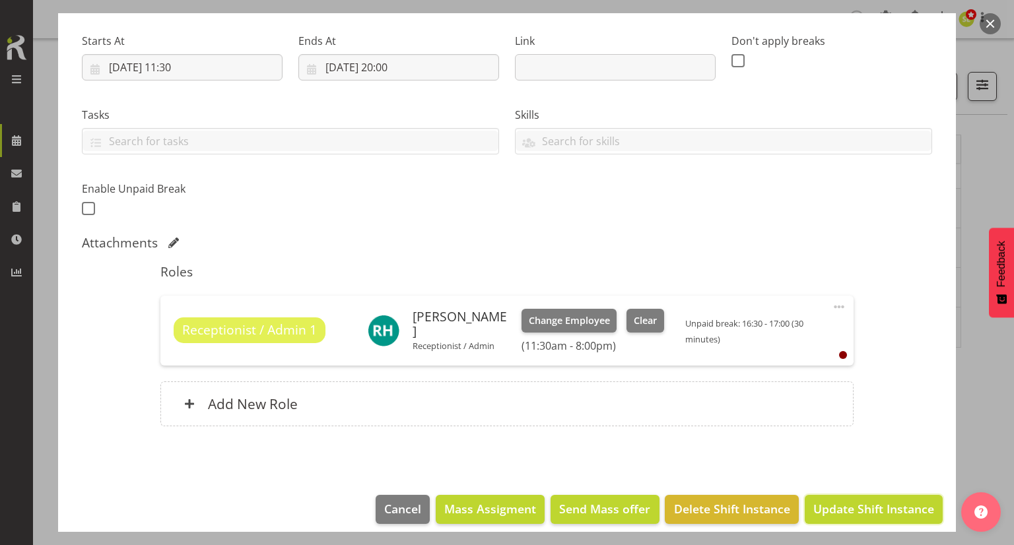
click at [862, 517] on button "Update Shift Instance" at bounding box center [873, 509] width 138 height 29
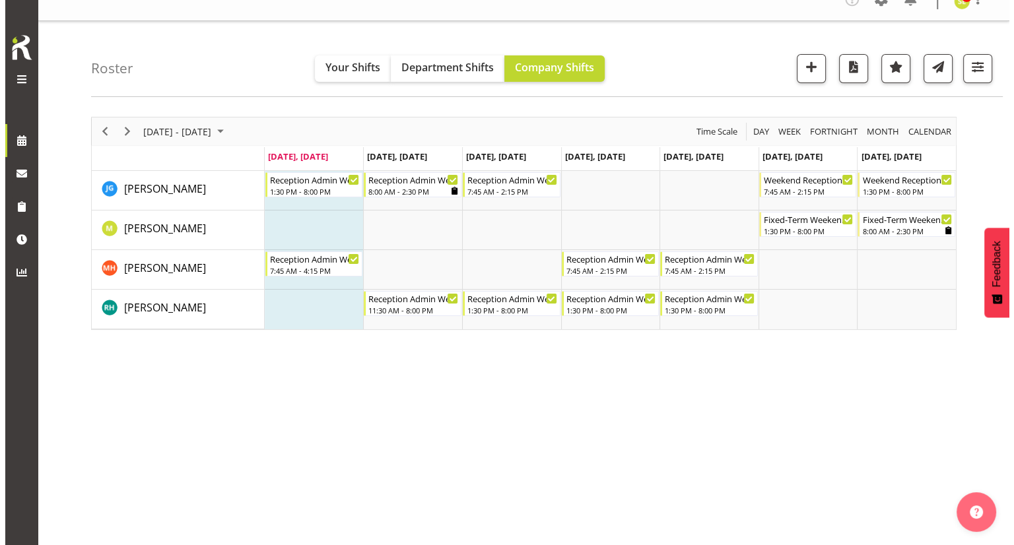
scroll to position [0, 0]
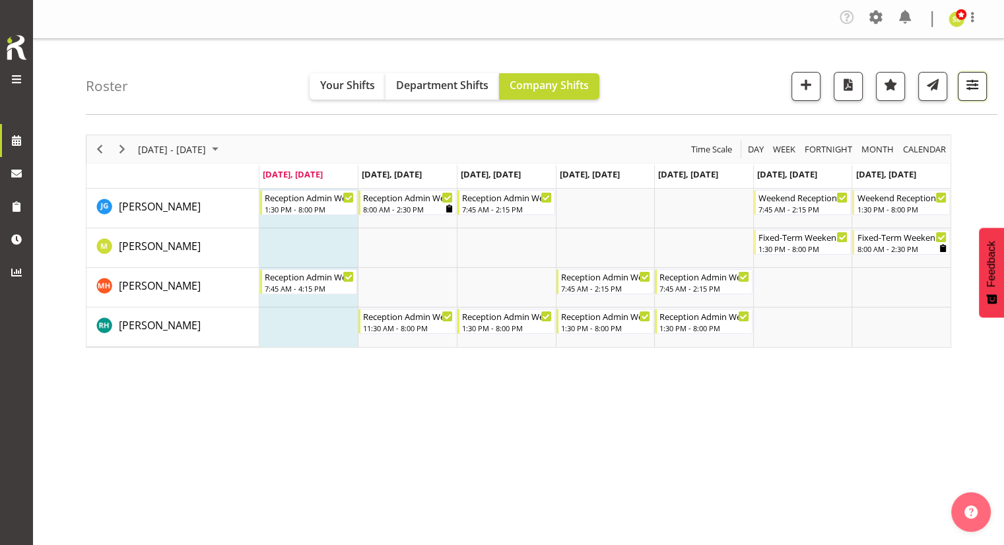
click at [972, 96] on span "button" at bounding box center [972, 89] width 5 height 16
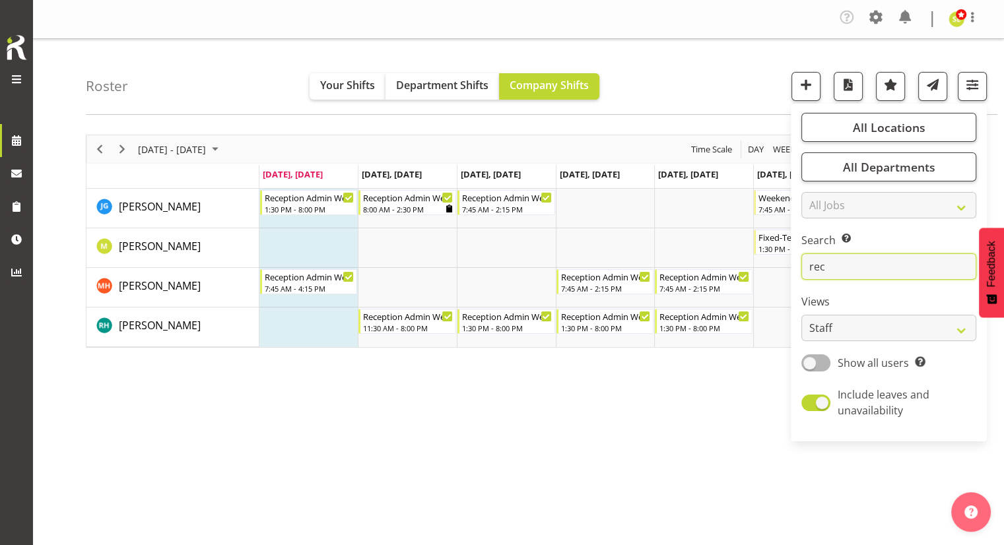
click at [850, 271] on input "rec" at bounding box center [888, 266] width 175 height 26
type input "r"
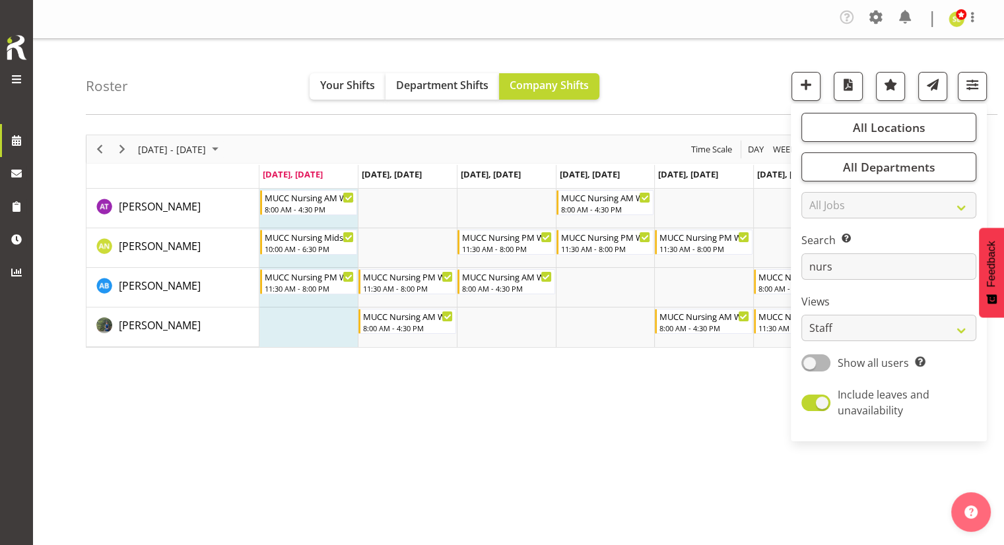
click at [668, 412] on div "September 01 - 07, 2025 Today Day Week Fortnight Month calendar Month Agenda Ti…" at bounding box center [545, 389] width 918 height 528
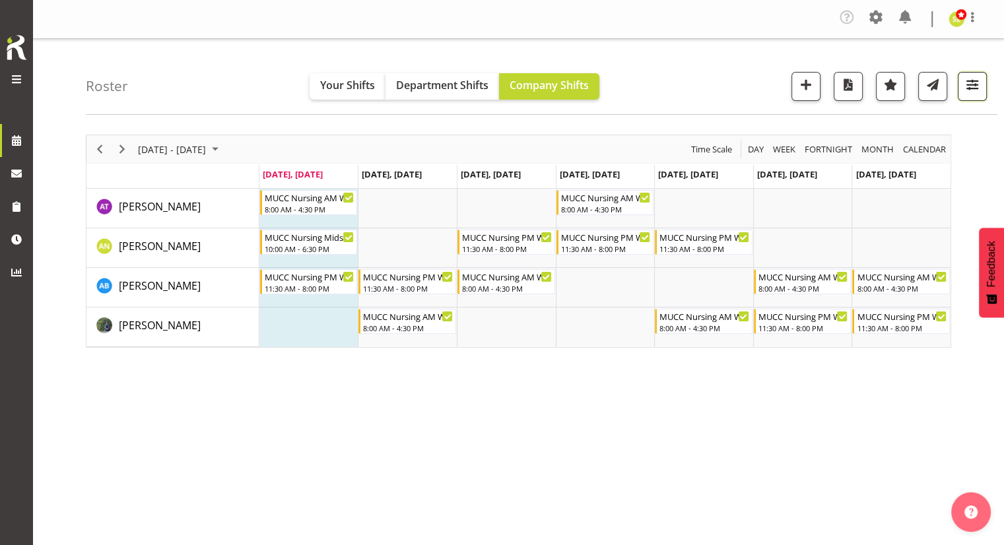
click at [973, 88] on span "button" at bounding box center [972, 84] width 17 height 17
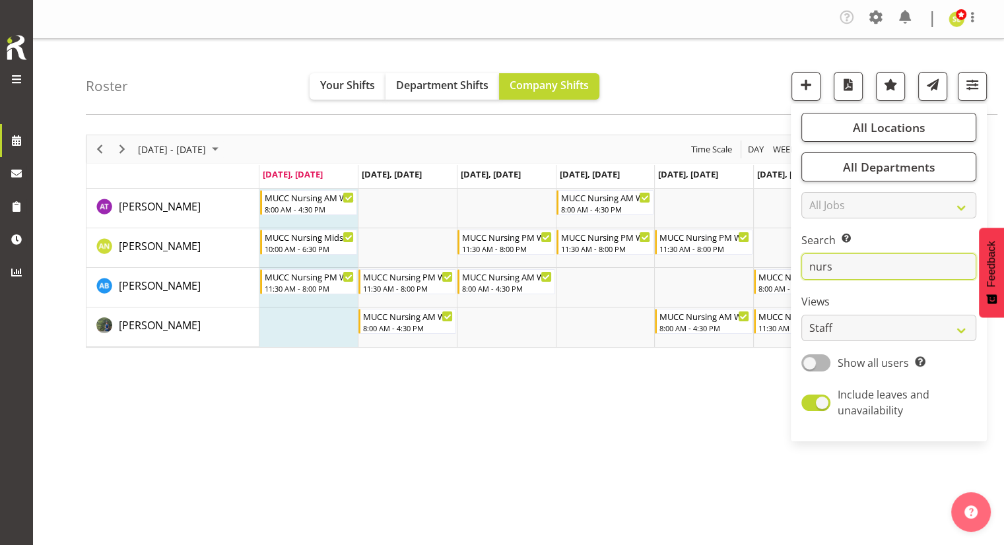
click at [845, 257] on input "nurs" at bounding box center [888, 266] width 175 height 26
type input "n"
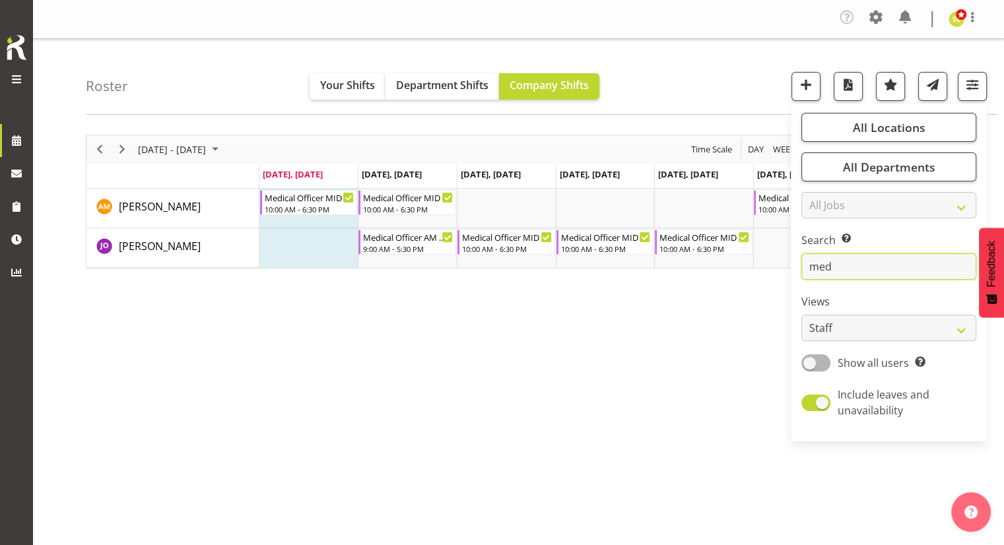
type input "med"
click at [608, 321] on div "September 01 - 07, 2025 Today Day Week Fortnight Month calendar Month Agenda Ti…" at bounding box center [545, 389] width 918 height 528
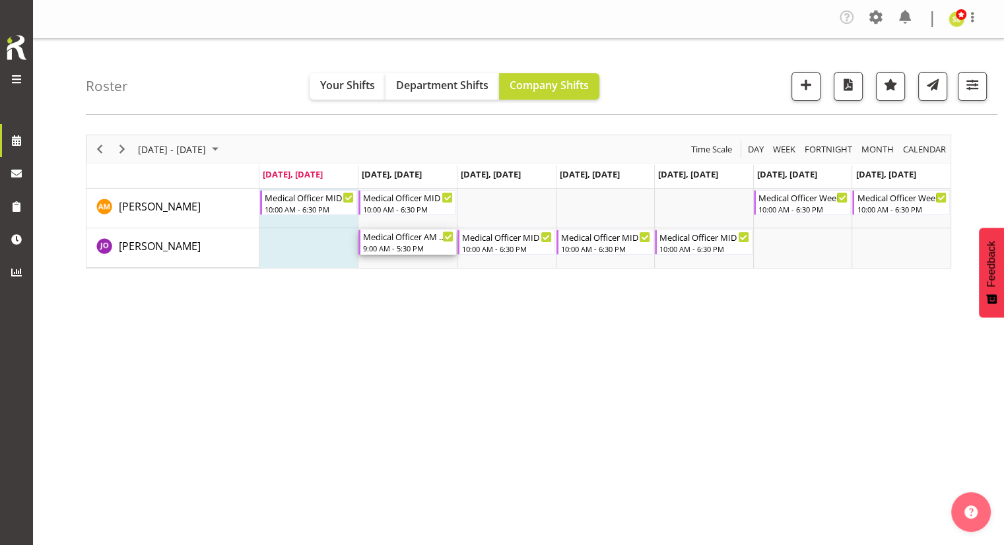
click at [418, 248] on div "9:00 AM - 5:30 PM" at bounding box center [408, 248] width 90 height 11
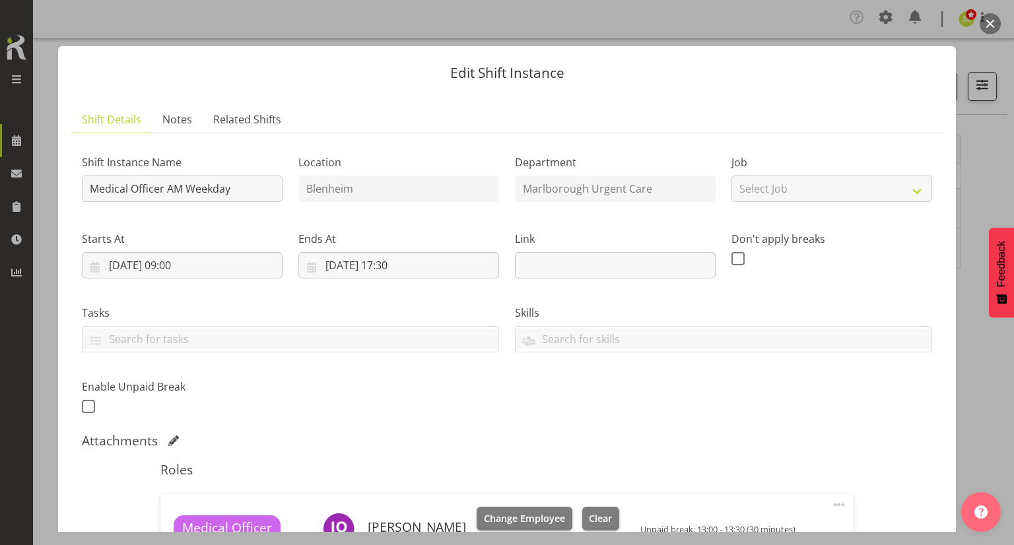
click at [104, 283] on div "Starts At 02/09/2025, 09:00 January February March April May June July August S…" at bounding box center [182, 250] width 216 height 74
click at [181, 267] on input "02/09/2025, 09:00" at bounding box center [182, 265] width 201 height 26
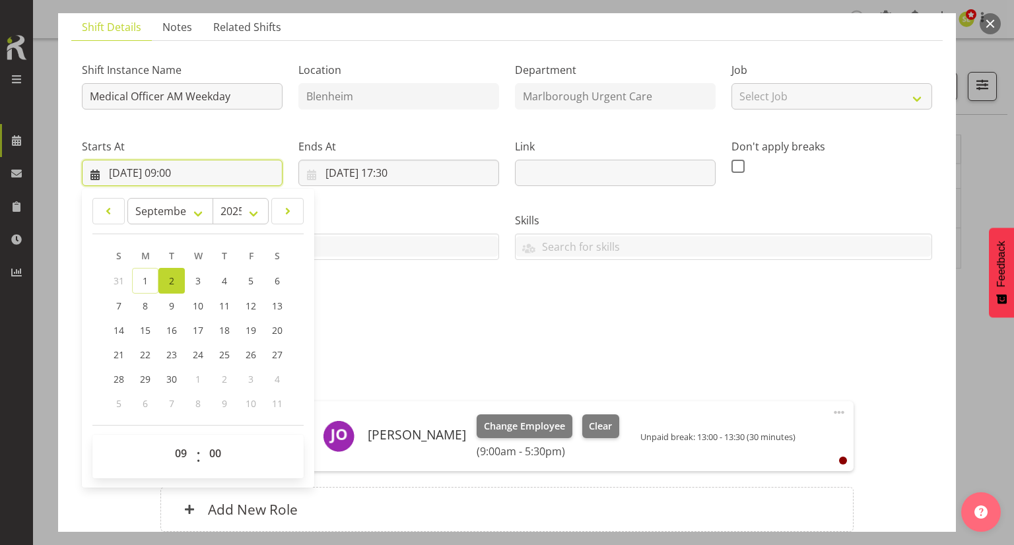
scroll to position [132, 0]
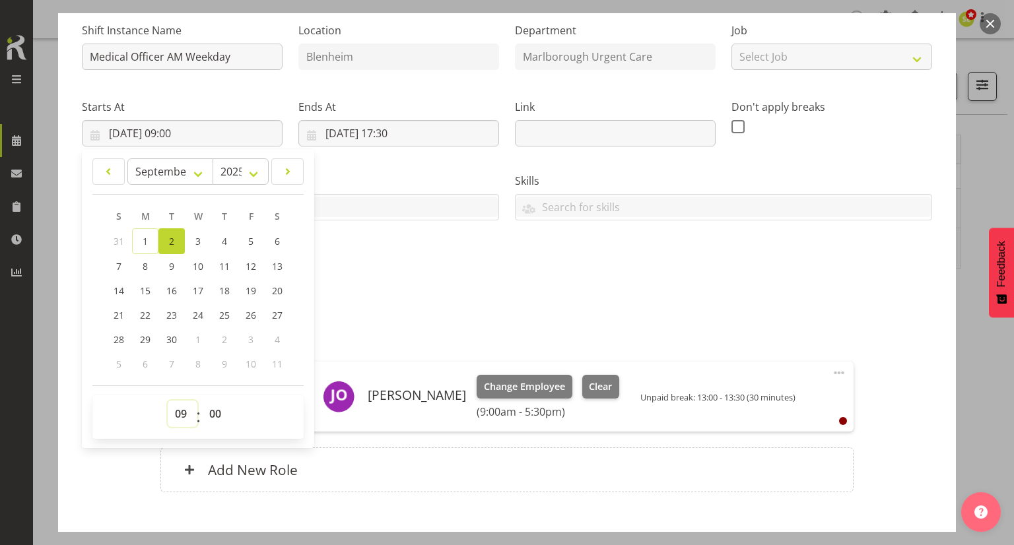
click at [174, 407] on select "00 01 02 03 04 05 06 07 08 09 10 11 12 13 14 15 16 17 18 19 20 21 22 23" at bounding box center [183, 414] width 30 height 26
select select "8"
click at [168, 401] on select "00 01 02 03 04 05 06 07 08 09 10 11 12 13 14 15 16 17 18 19 20 21 22 23" at bounding box center [183, 414] width 30 height 26
type input "02/09/2025, 08:00"
click at [377, 131] on input "02/09/2025, 17:30" at bounding box center [398, 133] width 201 height 26
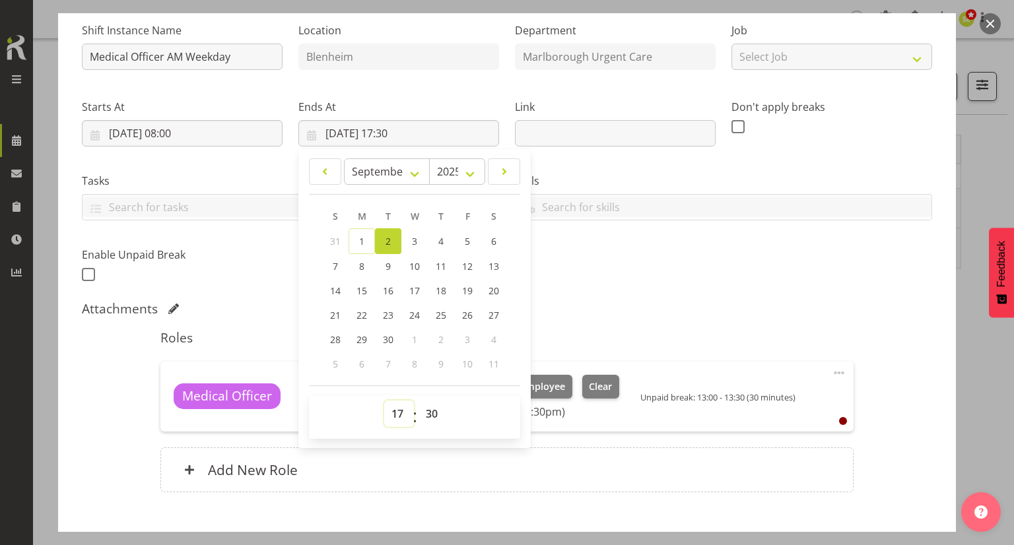
click at [387, 409] on select "00 01 02 03 04 05 06 07 08 09 10 11 12 13 14 15 16 17 18 19 20 21 22 23" at bounding box center [399, 414] width 30 height 26
click at [396, 417] on select "00 01 02 03 04 05 06 07 08 09 10 11 12 13 14 15 16 17 18 19 20 21 22 23" at bounding box center [399, 414] width 30 height 26
select select "16"
click at [384, 401] on select "00 01 02 03 04 05 06 07 08 09 10 11 12 13 14 15 16 17 18 19 20 21 22 23" at bounding box center [399, 414] width 30 height 26
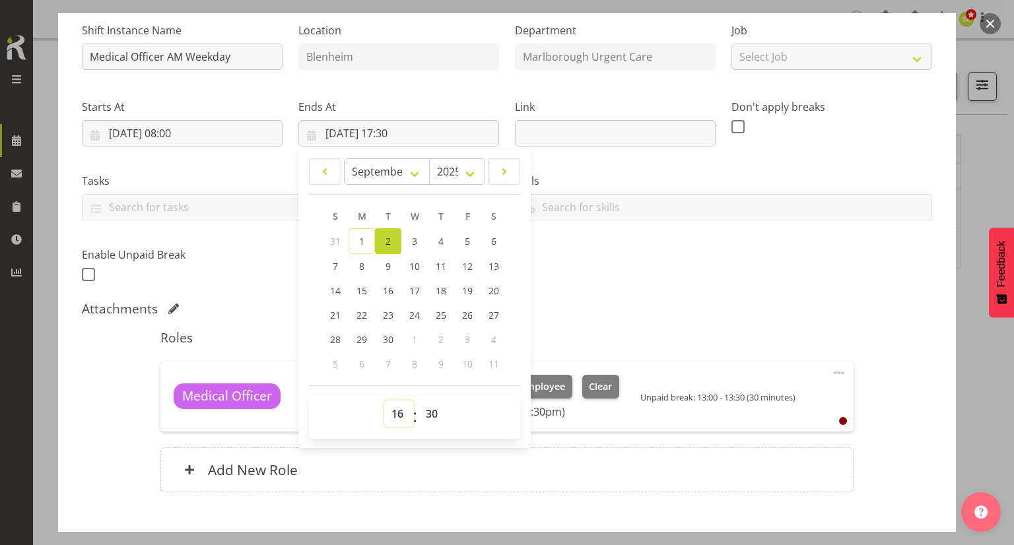
type input "02/09/2025, 16:30"
click at [612, 310] on div "Attachments" at bounding box center [507, 309] width 850 height 16
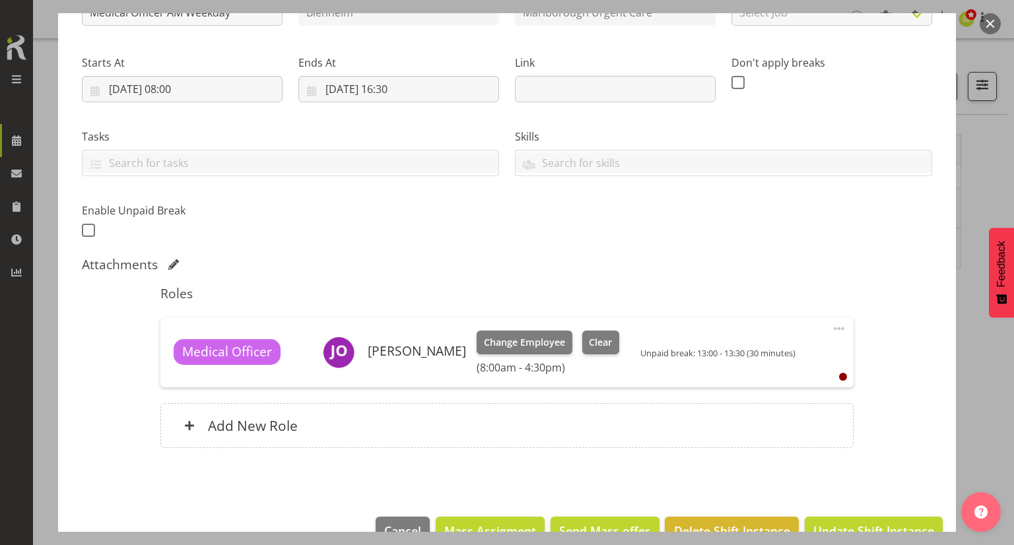
scroll to position [198, 0]
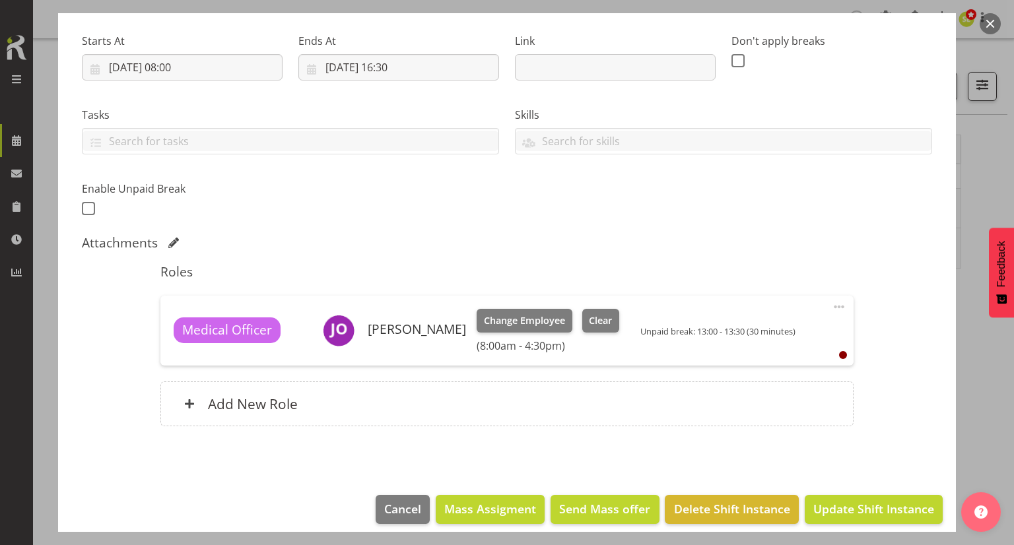
click at [831, 308] on span at bounding box center [839, 307] width 16 height 16
click at [784, 332] on link "Edit" at bounding box center [783, 339] width 127 height 24
select select "13"
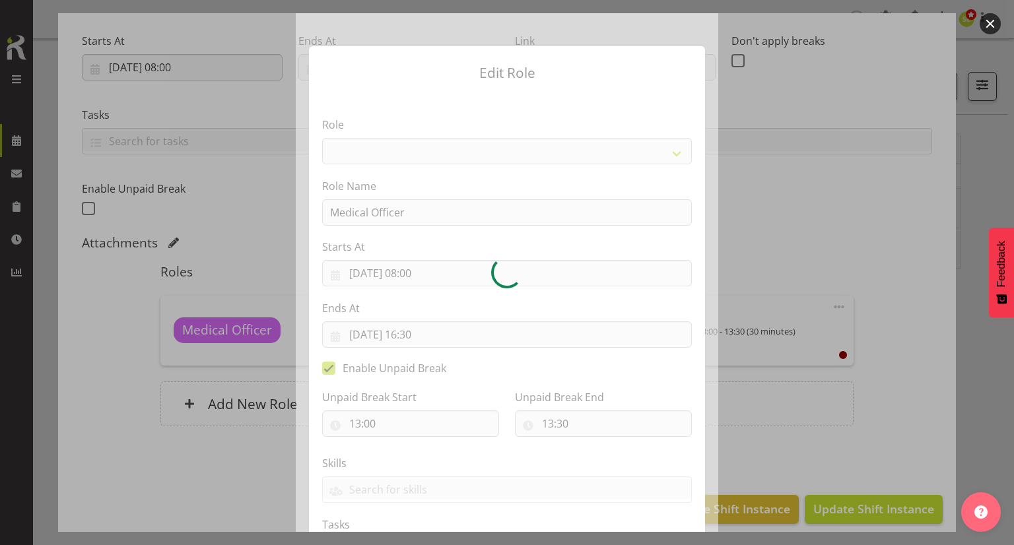
select select "1556"
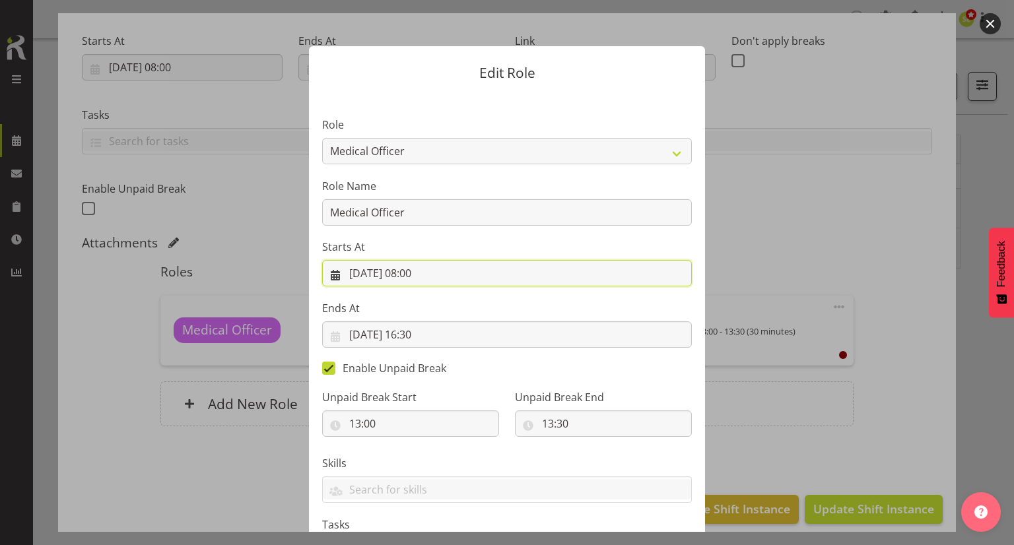
click at [428, 260] on input "02/09/2025, 08:00" at bounding box center [507, 273] width 370 height 26
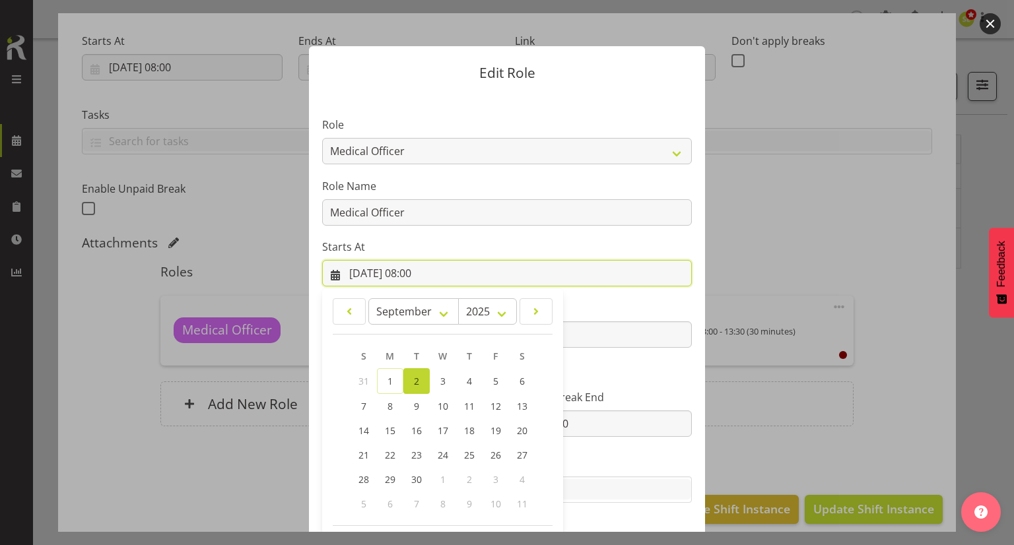
click at [511, 267] on input "02/09/2025, 08:00" at bounding box center [507, 273] width 370 height 26
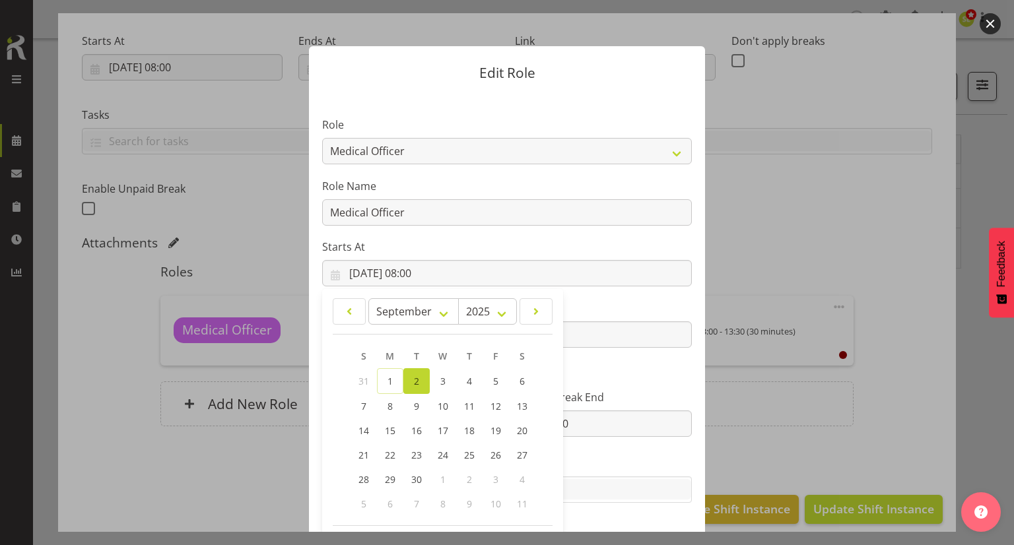
click at [611, 298] on section "Role Casual Registered Nurse Casual Weekday Medical Officer Casual Weekday Rece…" at bounding box center [507, 342] width 396 height 498
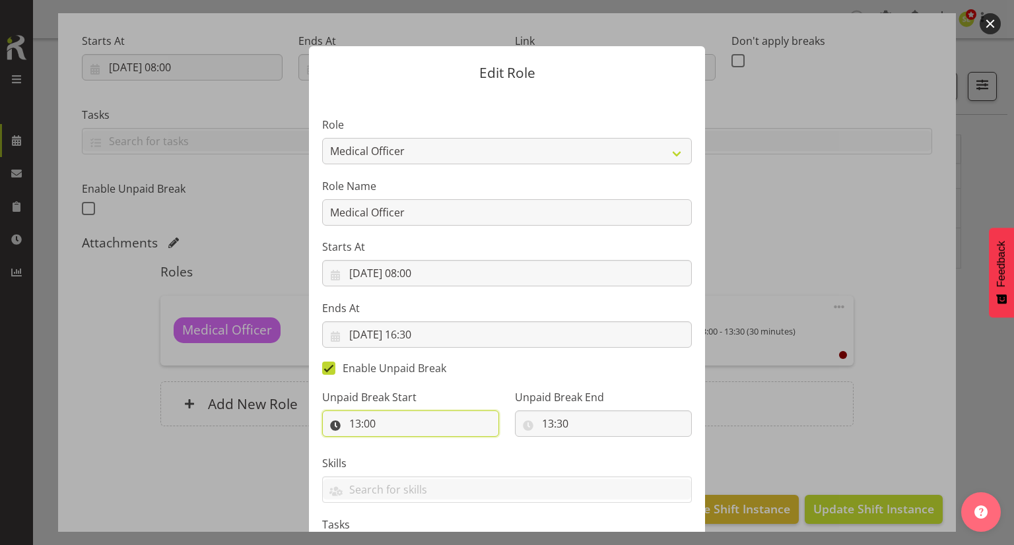
click at [356, 428] on input "13:00" at bounding box center [410, 423] width 177 height 26
drag, startPoint x: 407, startPoint y: 456, endPoint x: 407, endPoint y: 448, distance: 7.9
click at [407, 456] on select "00 01 02 03 04 05 06 07 08 09 10 11 12 13 14 15 16 17 18 19 20 21 22 23" at bounding box center [412, 458] width 30 height 26
select select "12"
click at [397, 445] on select "00 01 02 03 04 05 06 07 08 09 10 11 12 13 14 15 16 17 18 19 20 21 22 23" at bounding box center [412, 458] width 30 height 26
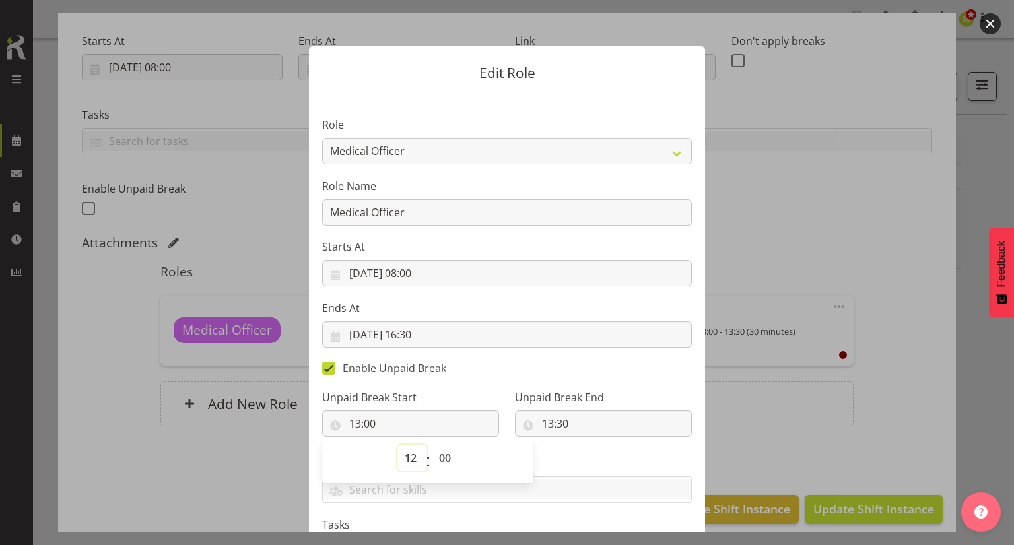
type input "12:00"
click at [565, 424] on input "13:30" at bounding box center [603, 423] width 177 height 26
click at [598, 452] on select "00 01 02 03 04 05 06 07 08 09 10 11 12 13 14 15 16 17 18 19 20 21 22 23" at bounding box center [605, 458] width 30 height 26
select select "12"
click at [590, 445] on select "00 01 02 03 04 05 06 07 08 09 10 11 12 13 14 15 16 17 18 19 20 21 22 23" at bounding box center [605, 458] width 30 height 26
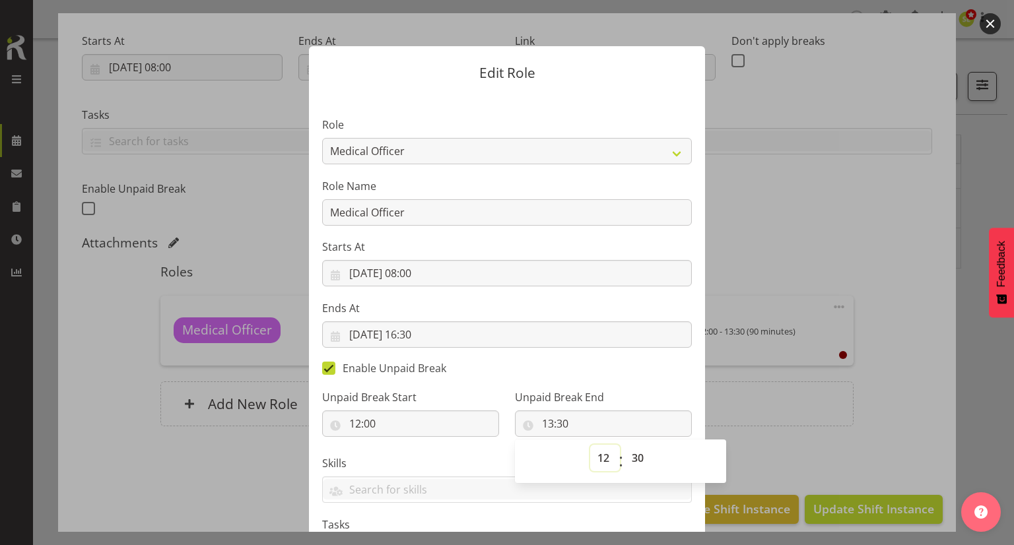
type input "12:30"
click at [628, 374] on div "Unpaid Break End 12:30 00 01 02 03 04 05 06 07 08 09 10 11 12 13 14 15 16 17 18…" at bounding box center [603, 408] width 193 height 74
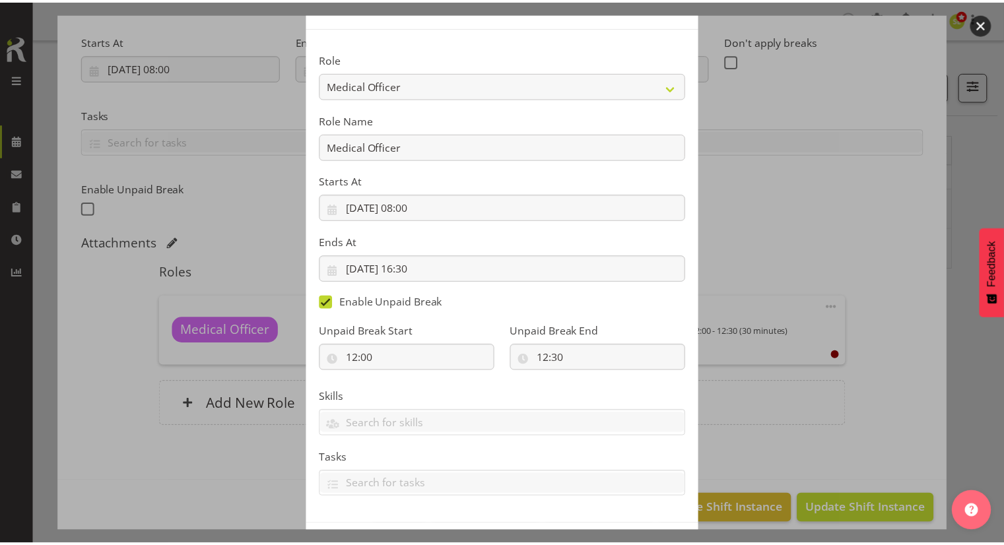
scroll to position [121, 0]
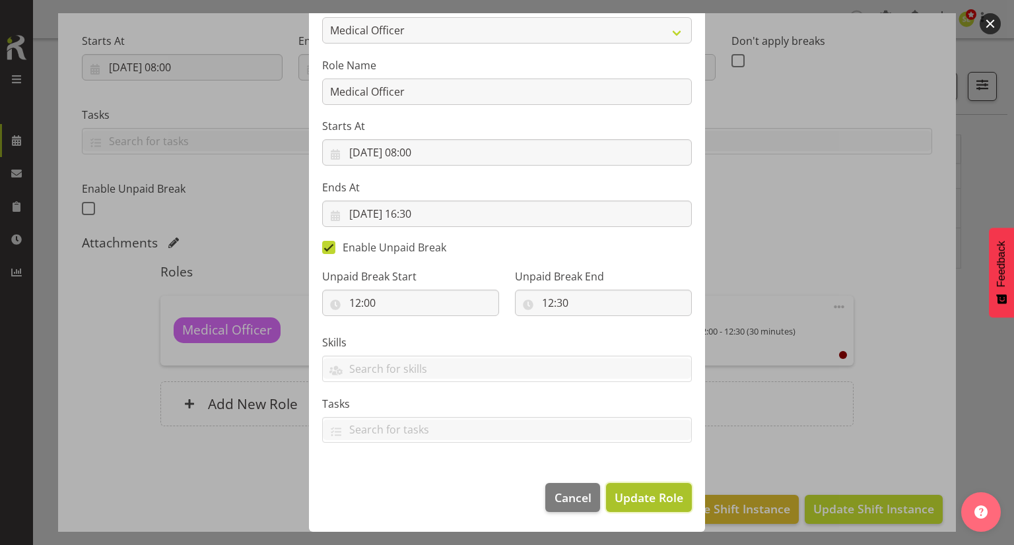
click at [663, 494] on span "Update Role" at bounding box center [648, 497] width 69 height 17
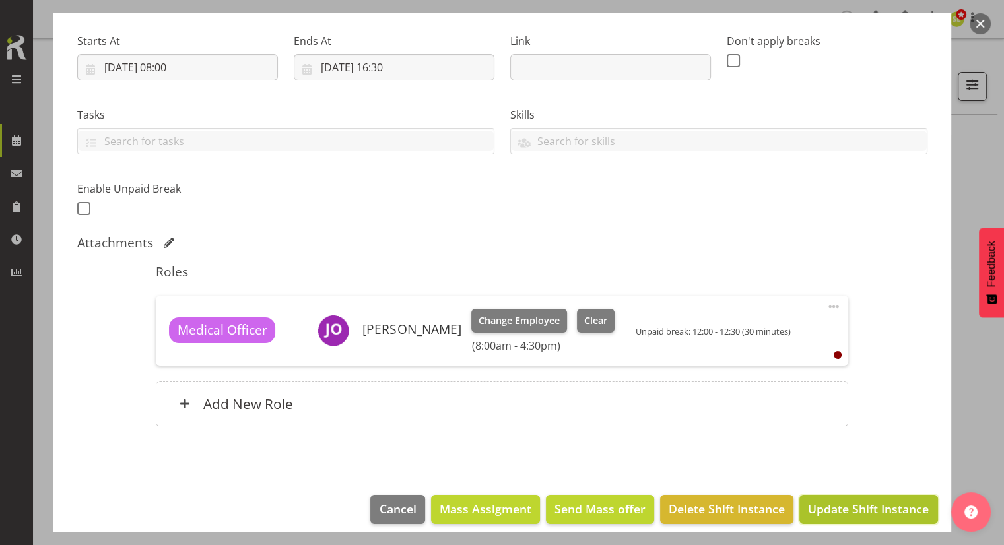
click at [813, 498] on button "Update Shift Instance" at bounding box center [868, 509] width 138 height 29
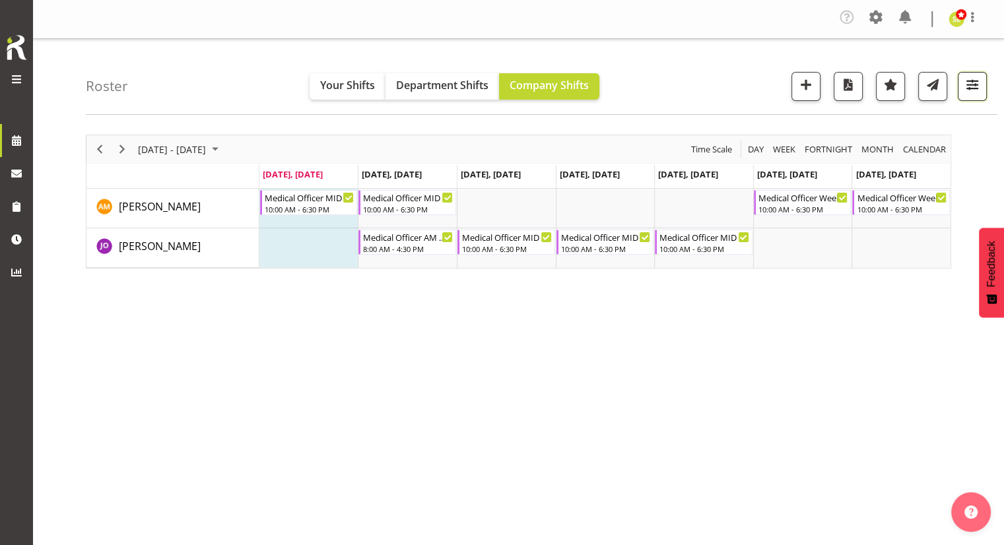
click at [974, 95] on button "button" at bounding box center [972, 86] width 29 height 29
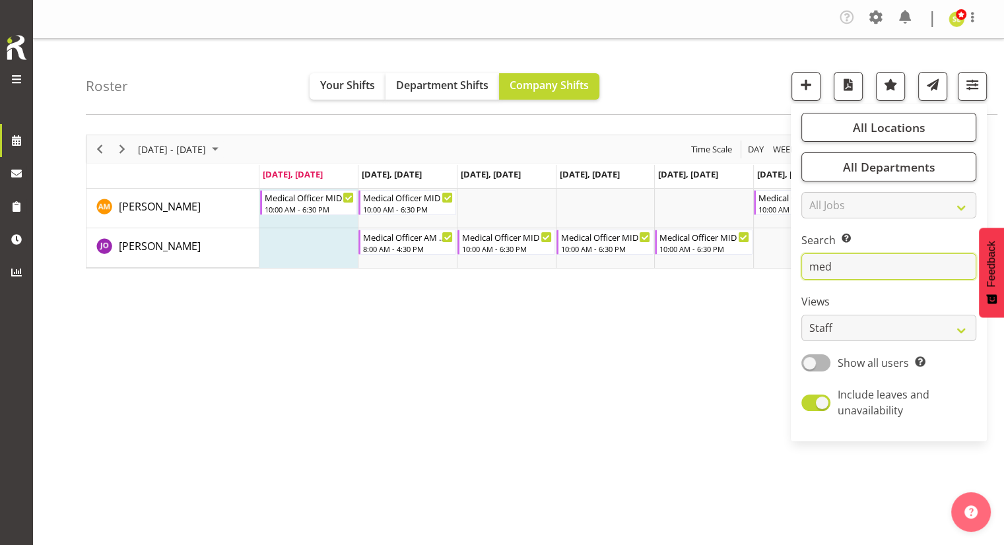
click at [864, 270] on input "med" at bounding box center [888, 266] width 175 height 26
type input "m"
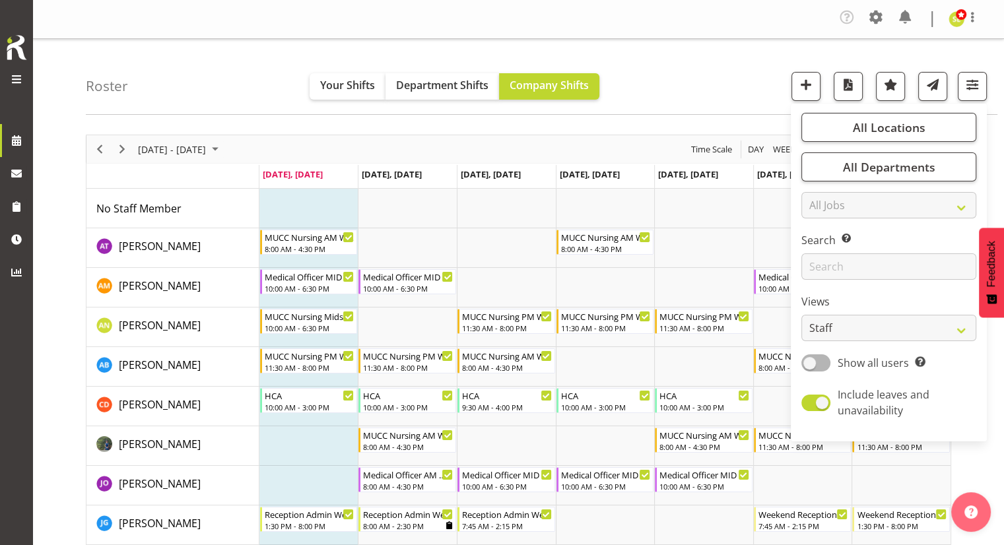
click at [645, 98] on div "Roster Your Shifts Department Shifts Company Shifts All Locations Clear Blenhei…" at bounding box center [541, 77] width 911 height 76
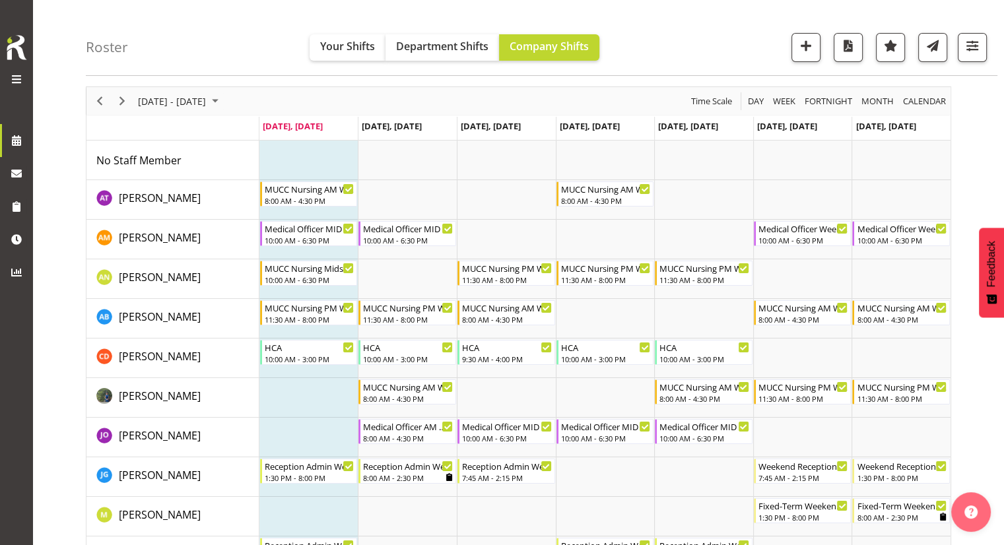
scroll to position [66, 0]
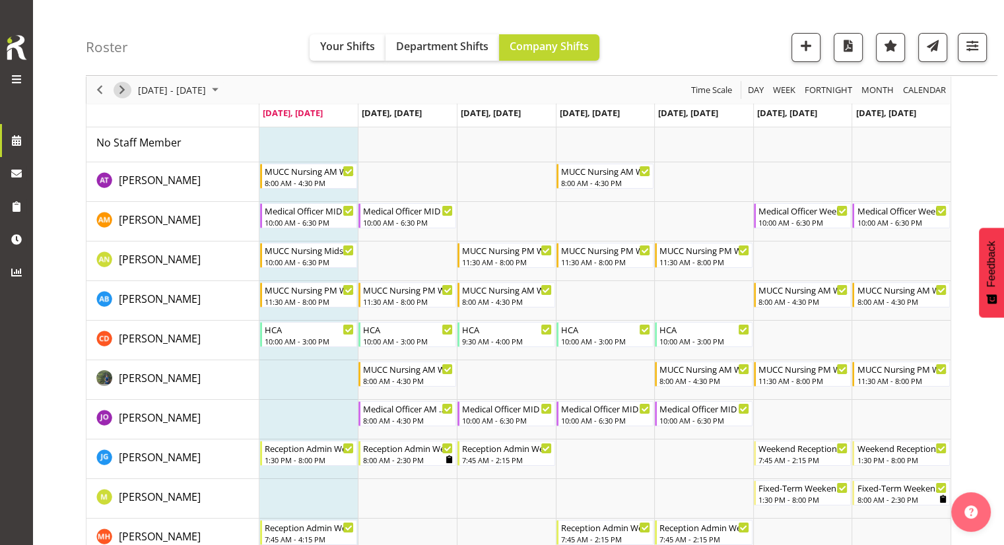
click at [122, 85] on span "Next" at bounding box center [122, 90] width 16 height 16
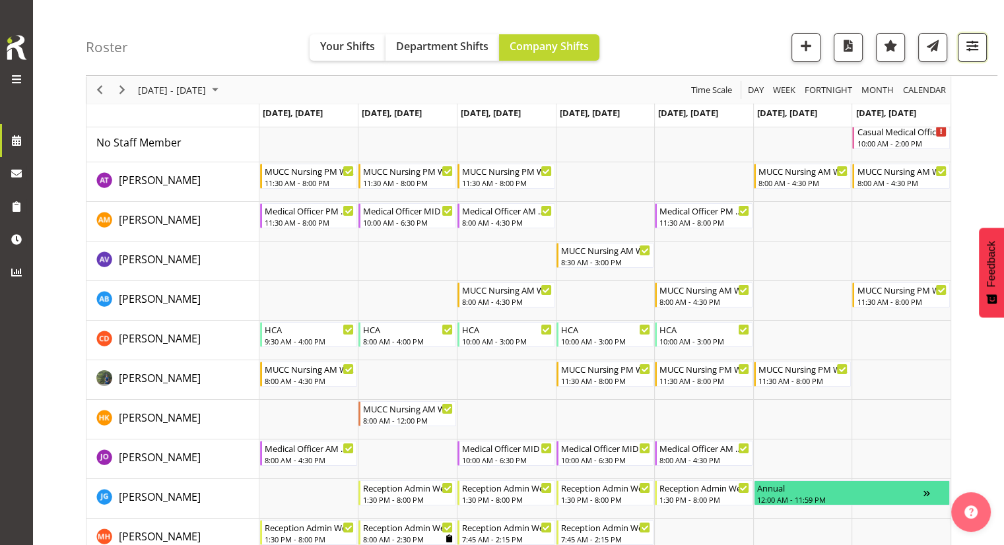
click at [968, 56] on button "button" at bounding box center [972, 47] width 29 height 29
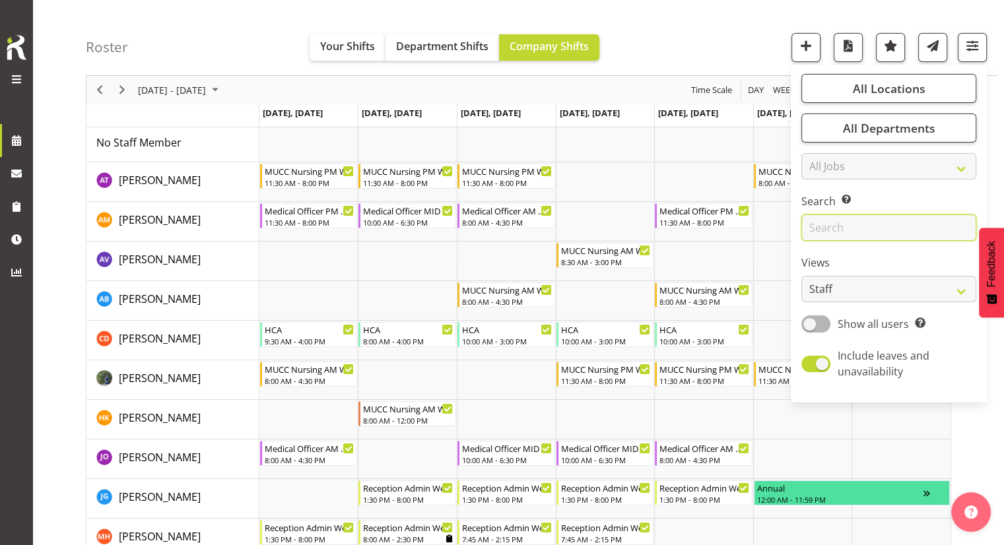
click at [847, 220] on input "text" at bounding box center [888, 227] width 175 height 26
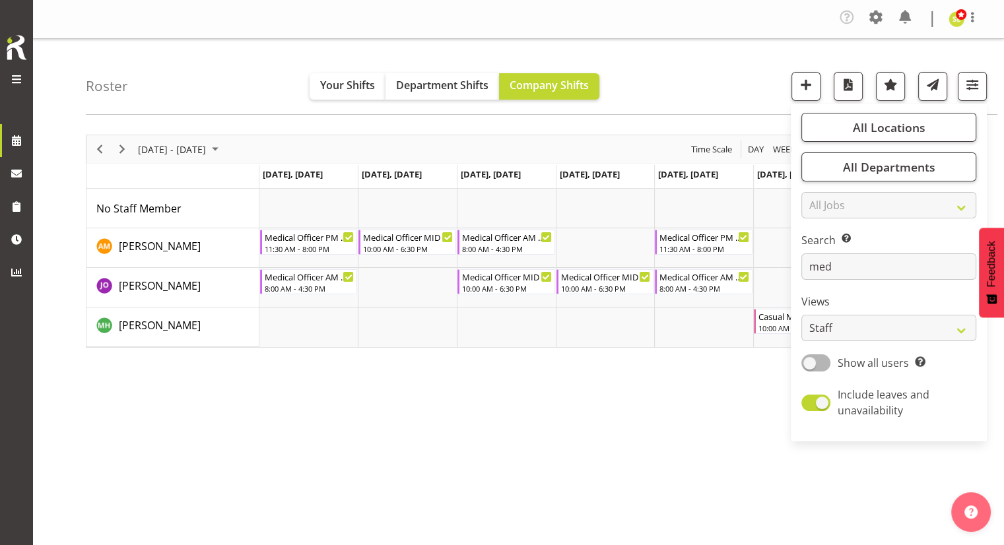
click at [621, 376] on div "September 08 - 14, 2025 Today Day Week Fortnight Month calendar Month Agenda Ti…" at bounding box center [545, 389] width 918 height 528
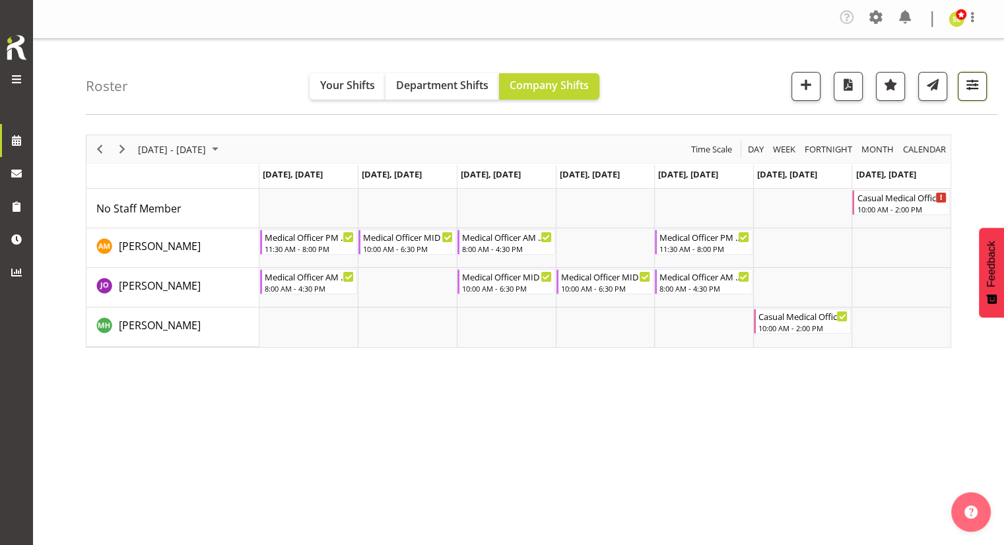
click at [975, 86] on span "button" at bounding box center [972, 84] width 17 height 17
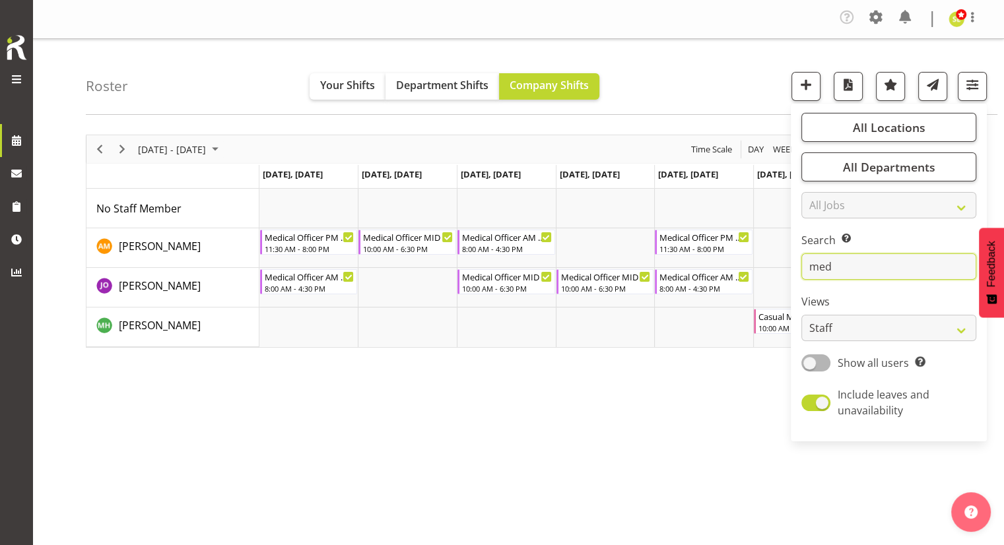
click at [849, 262] on input "med" at bounding box center [888, 266] width 175 height 26
type input "m"
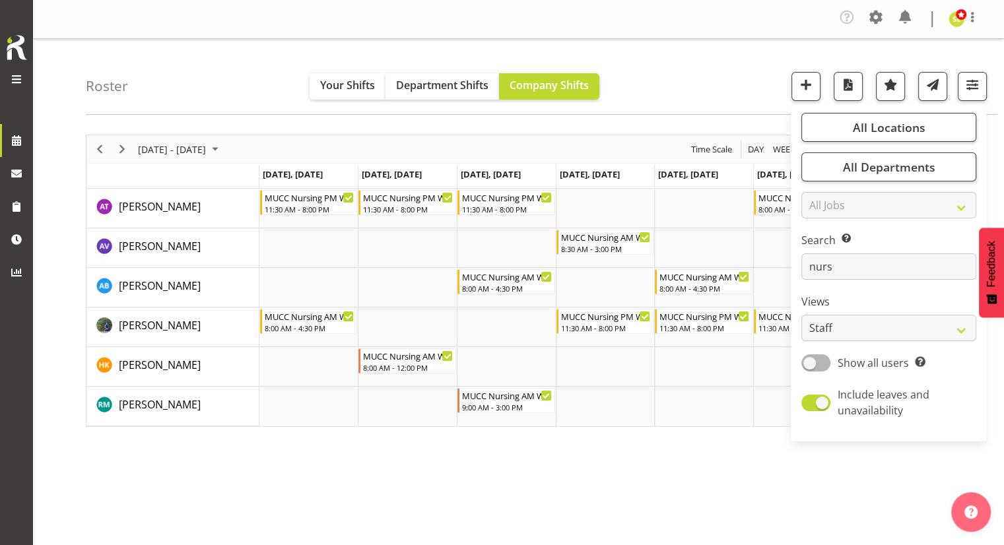
click at [702, 484] on div "September 08 - 14, 2025 Today Day Week Fortnight Month calendar Month Agenda Ti…" at bounding box center [545, 389] width 918 height 528
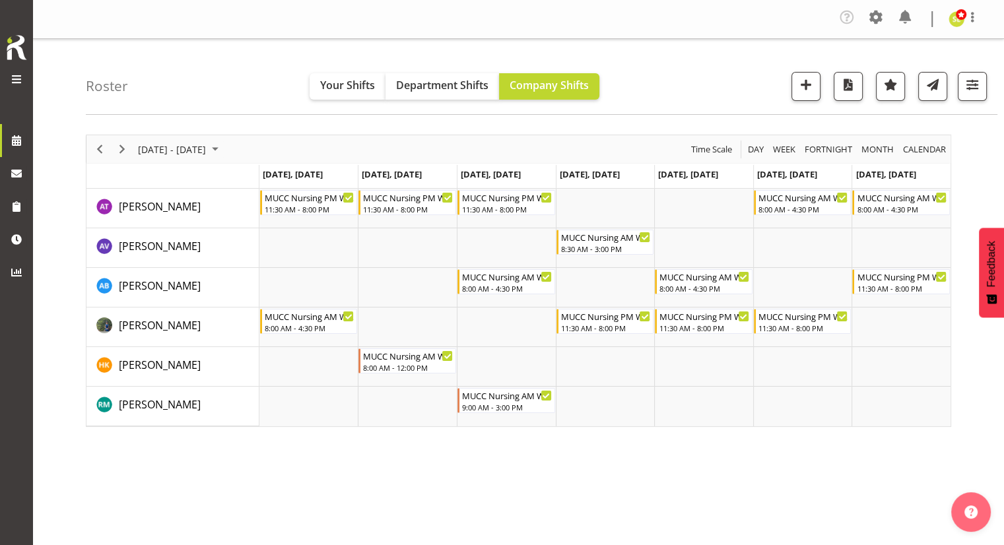
click at [554, 475] on div "September 08 - 14, 2025 Today Day Week Fortnight Month calendar Month Agenda Ti…" at bounding box center [545, 389] width 918 height 528
click at [981, 94] on button "button" at bounding box center [972, 86] width 29 height 29
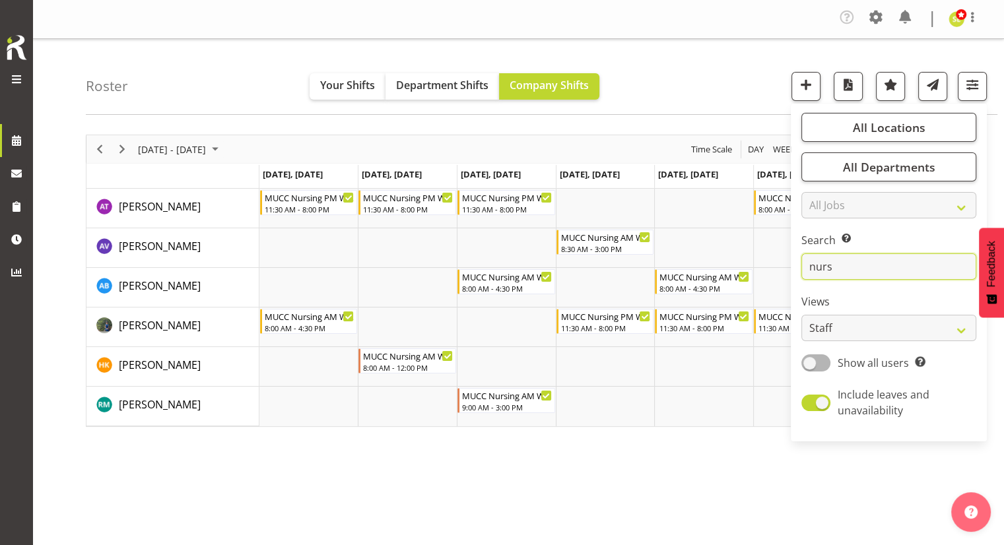
click at [858, 261] on input "nurs" at bounding box center [888, 266] width 175 height 26
type input "n"
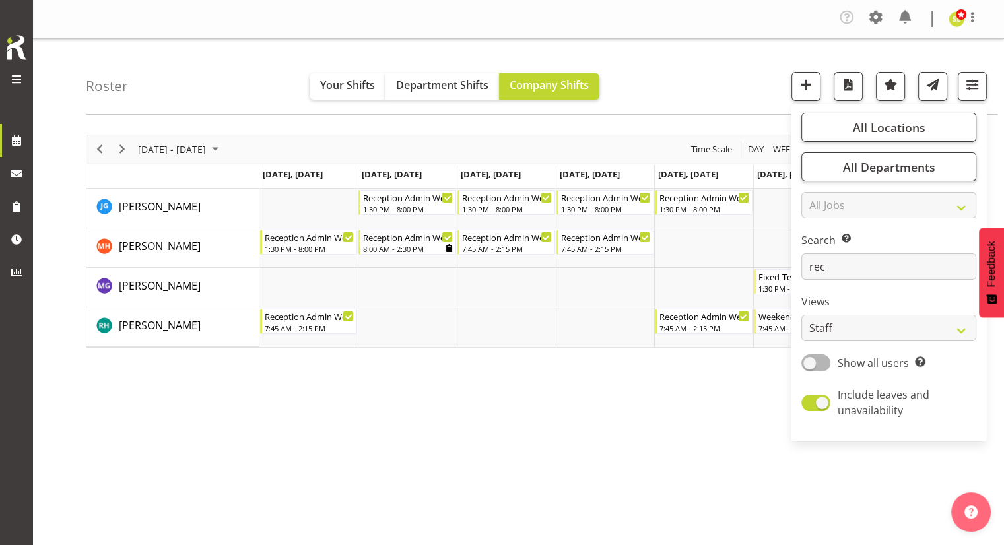
click at [509, 440] on div "September 08 - 14, 2025 Today Day Week Fortnight Month calendar Month Agenda Ti…" at bounding box center [545, 389] width 918 height 528
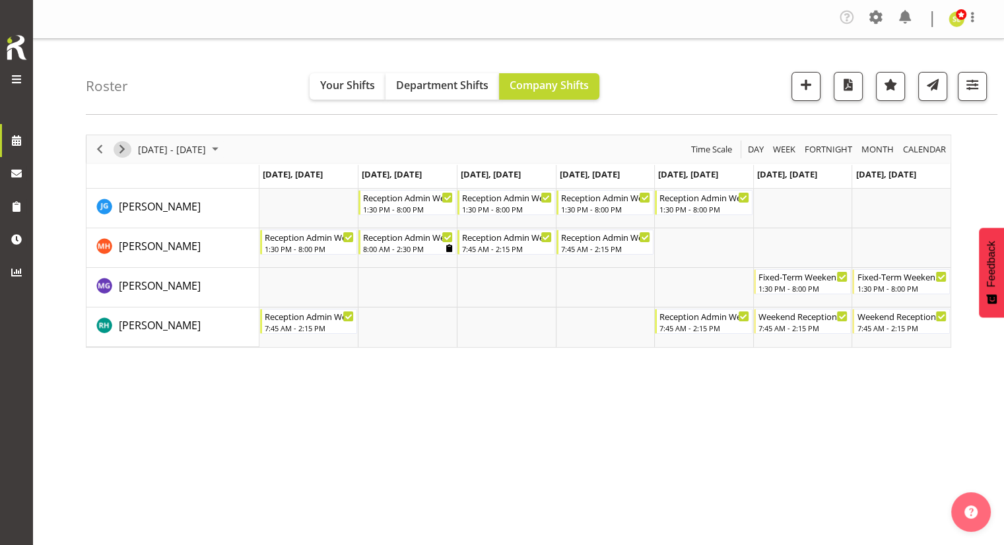
click at [121, 154] on span "Next" at bounding box center [122, 149] width 16 height 16
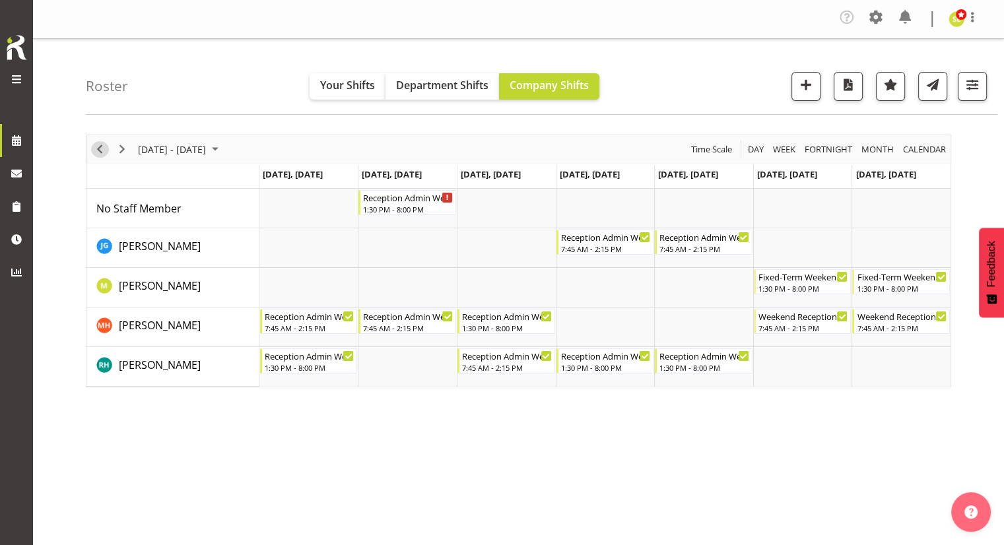
click at [95, 156] on span "Previous" at bounding box center [100, 149] width 16 height 16
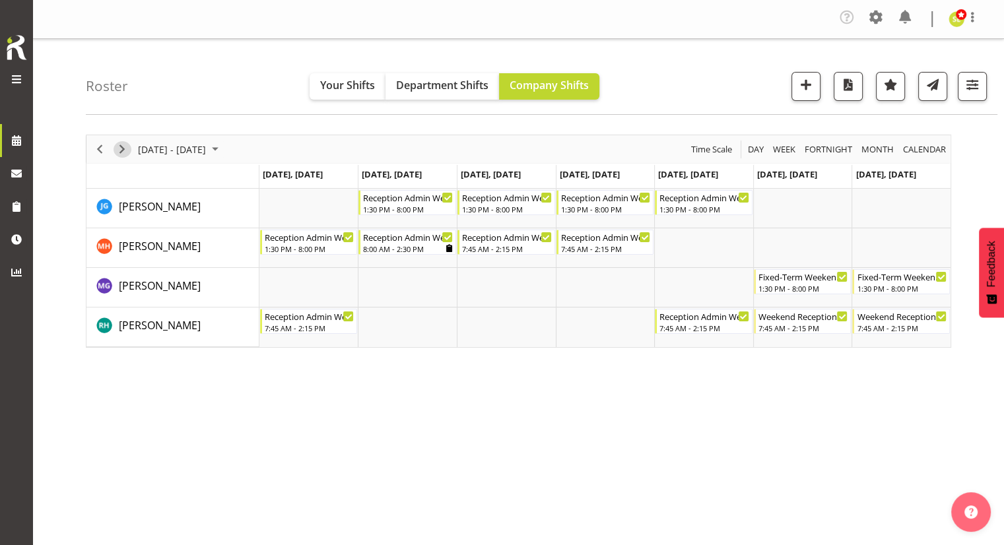
click at [124, 154] on span "Next" at bounding box center [122, 149] width 16 height 16
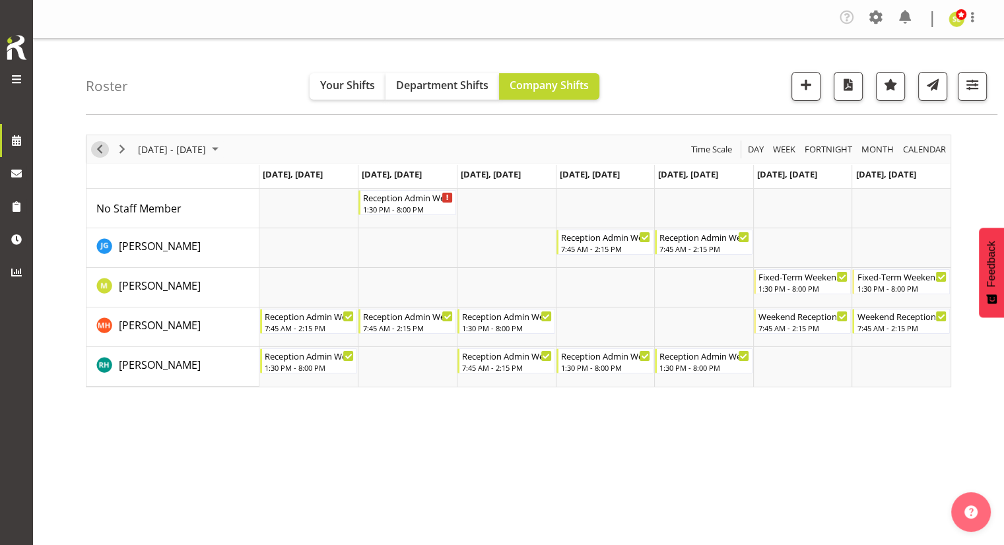
drag, startPoint x: 100, startPoint y: 147, endPoint x: 184, endPoint y: 181, distance: 90.8
click at [100, 147] on span "Previous" at bounding box center [100, 149] width 16 height 16
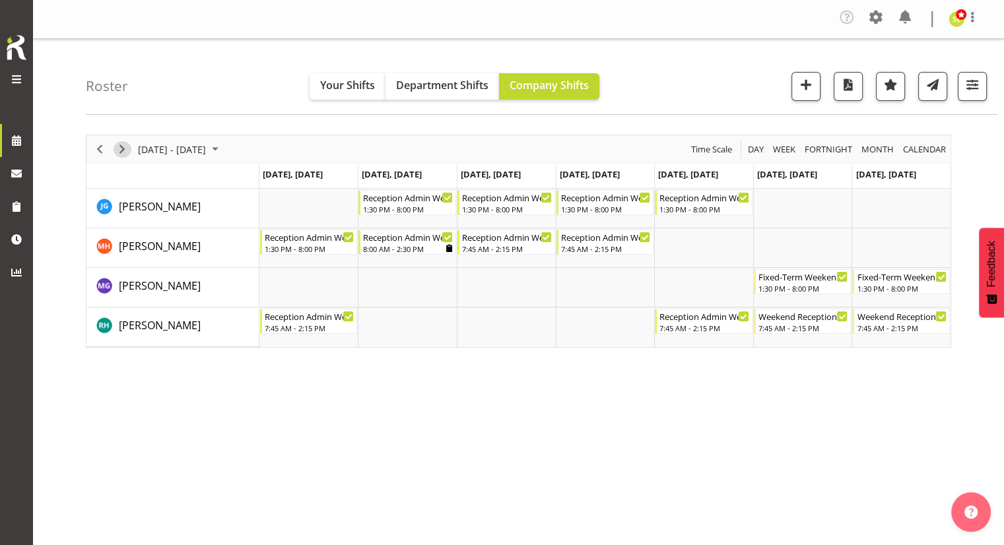
click at [124, 151] on span "Next" at bounding box center [122, 149] width 16 height 16
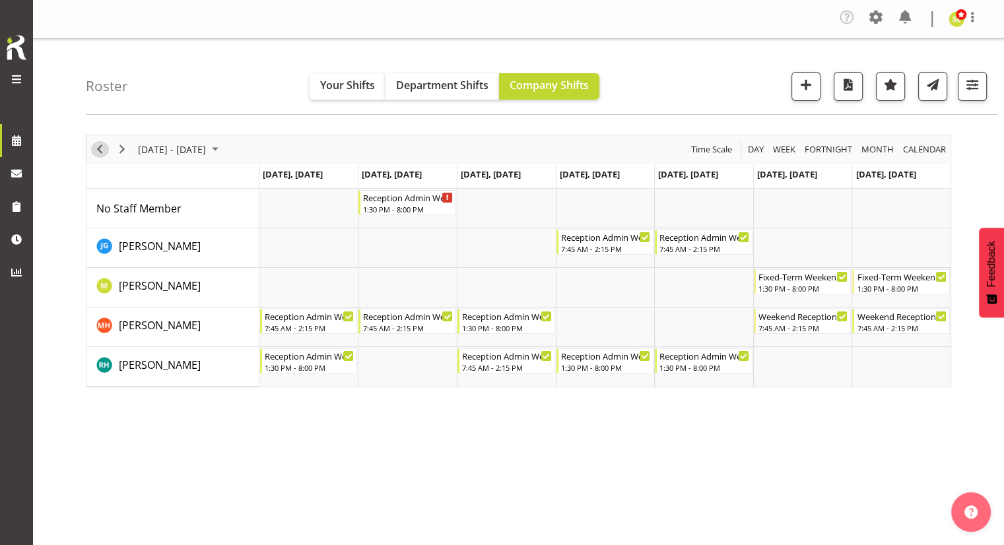
click at [108, 150] on button "Previous" at bounding box center [100, 149] width 18 height 16
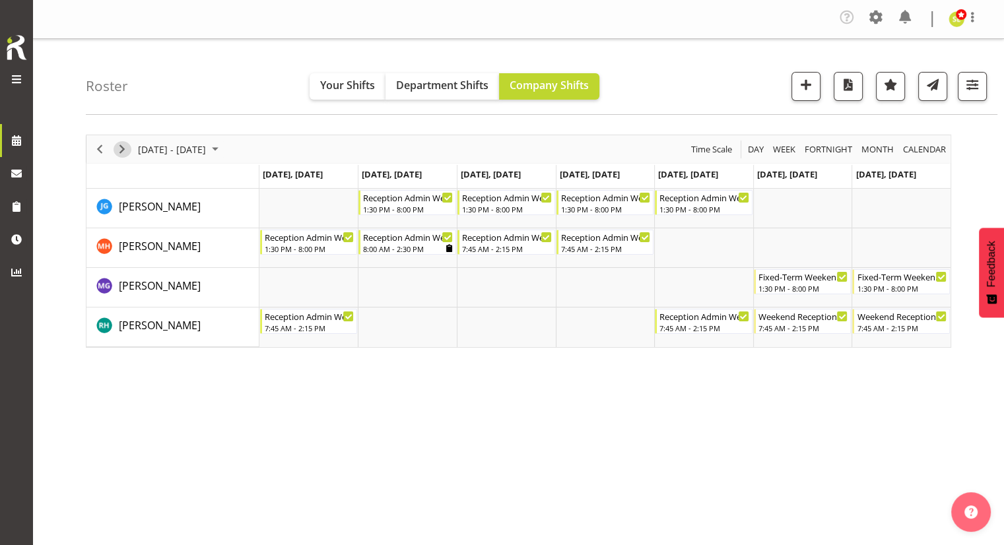
drag, startPoint x: 121, startPoint y: 152, endPoint x: 152, endPoint y: 172, distance: 36.4
click at [148, 170] on div "September 08 - 14, 2025 Today Day Week Fortnight Month calendar Month Agenda Ti…" at bounding box center [518, 241] width 865 height 213
click at [117, 148] on span "Next" at bounding box center [122, 149] width 16 height 16
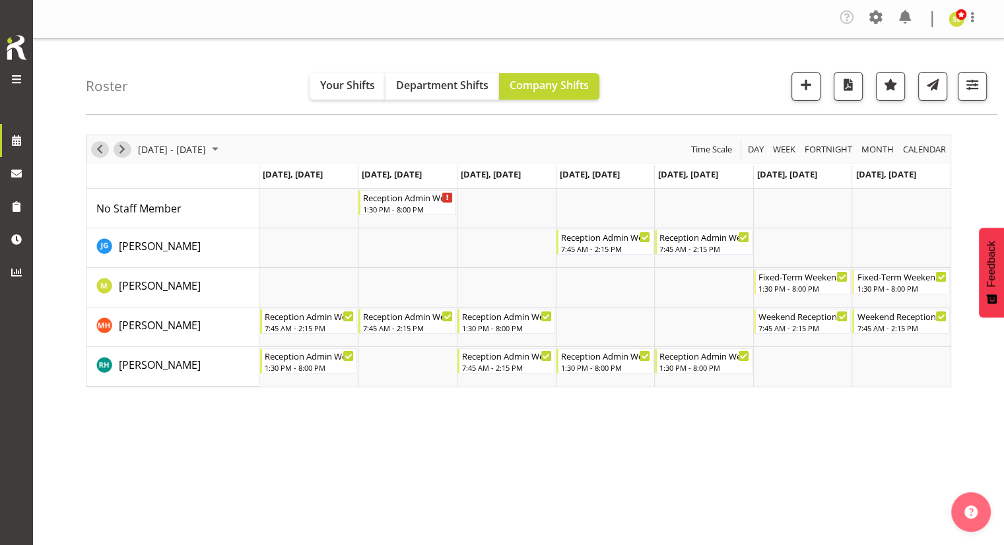
drag, startPoint x: 121, startPoint y: 149, endPoint x: 98, endPoint y: 148, distance: 23.1
click at [106, 148] on div "September 15 - 21, 2025" at bounding box center [156, 149] width 140 height 28
click at [121, 154] on span "Next" at bounding box center [122, 149] width 16 height 16
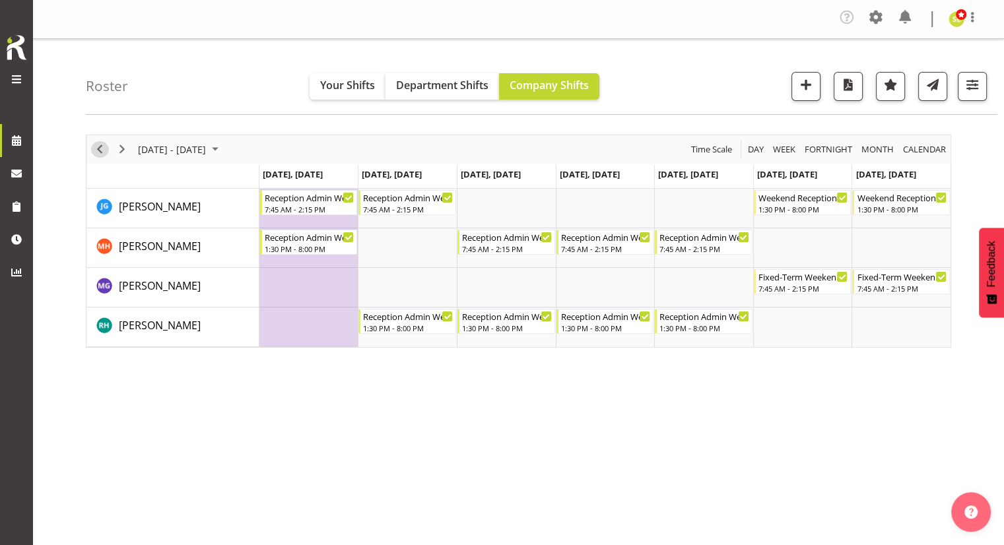
click at [102, 152] on span "Previous" at bounding box center [100, 149] width 16 height 16
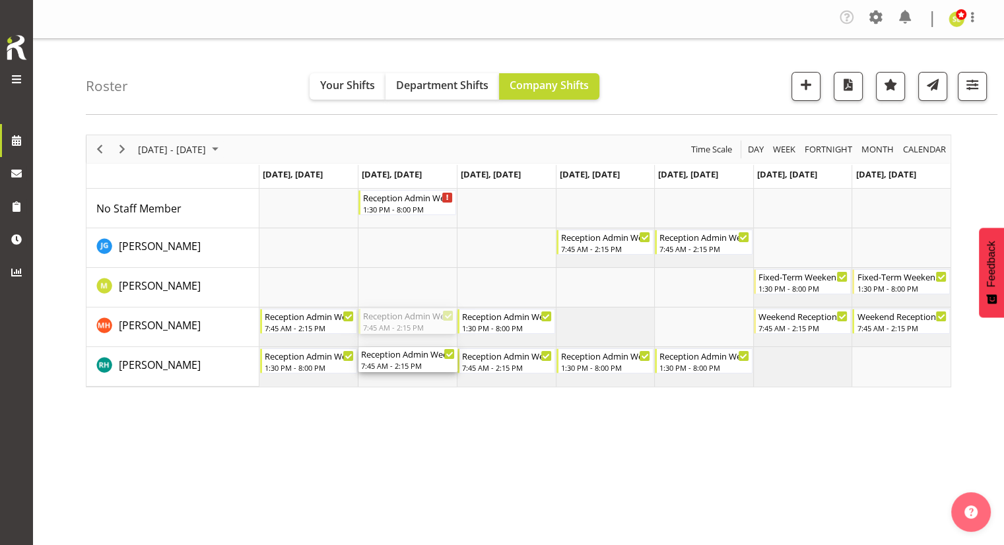
drag, startPoint x: 420, startPoint y: 323, endPoint x: 416, endPoint y: 381, distance: 58.2
click at [416, 381] on div "Reception Admin Weekday PM 1:30 PM - 8:00 PM Reception Admin Weekday AM 7:45 AM…" at bounding box center [604, 288] width 691 height 198
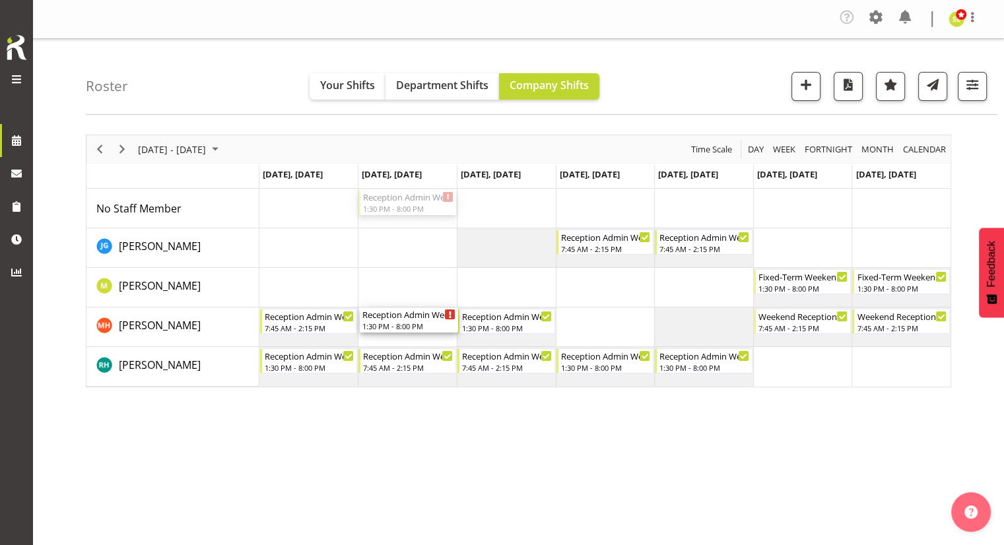
drag, startPoint x: 426, startPoint y: 199, endPoint x: 419, endPoint y: 314, distance: 115.1
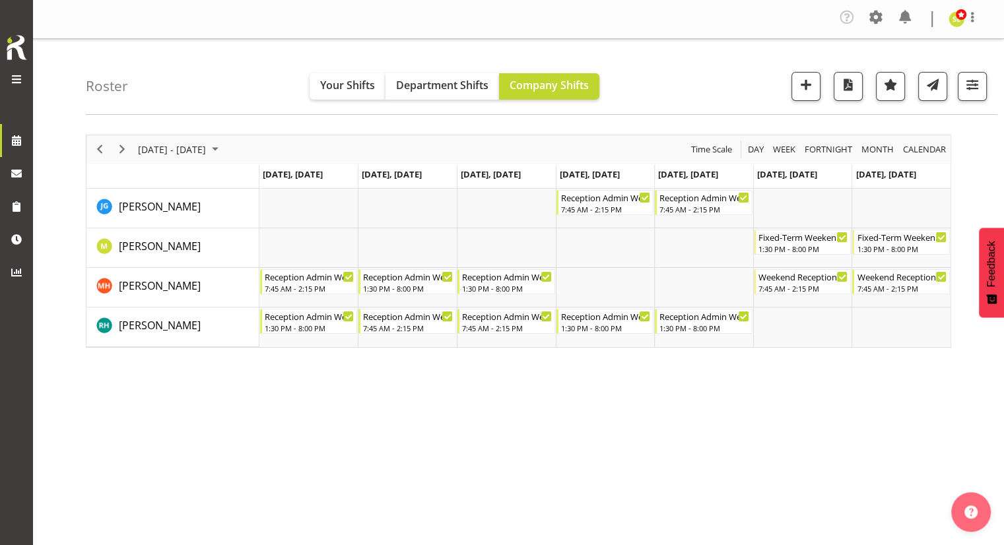
click at [438, 359] on div "September 15 - 21, 2025 Today Day Week Fortnight Month calendar Month Agenda Ti…" at bounding box center [545, 389] width 918 height 528
click at [100, 155] on span "Previous" at bounding box center [100, 149] width 16 height 16
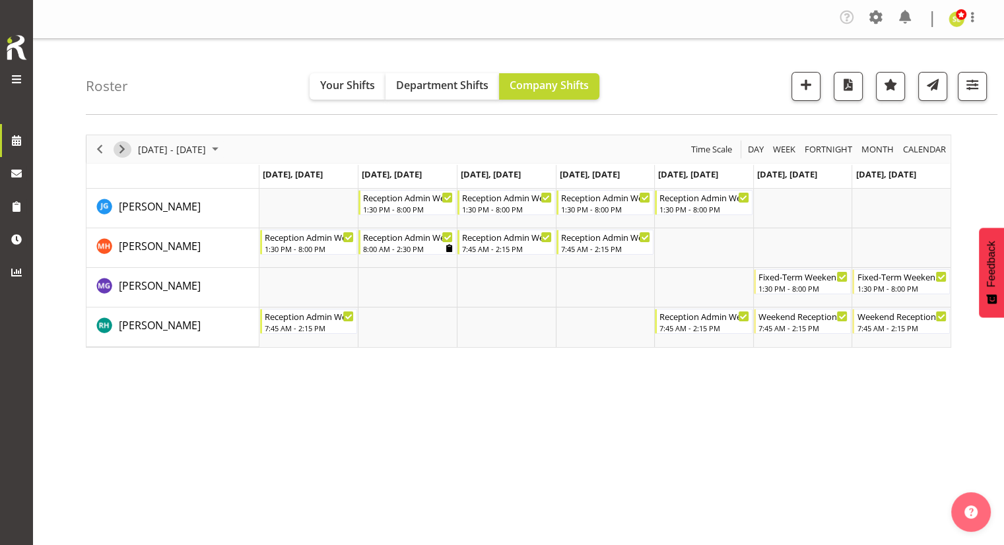
click at [123, 146] on span "Next" at bounding box center [122, 149] width 16 height 16
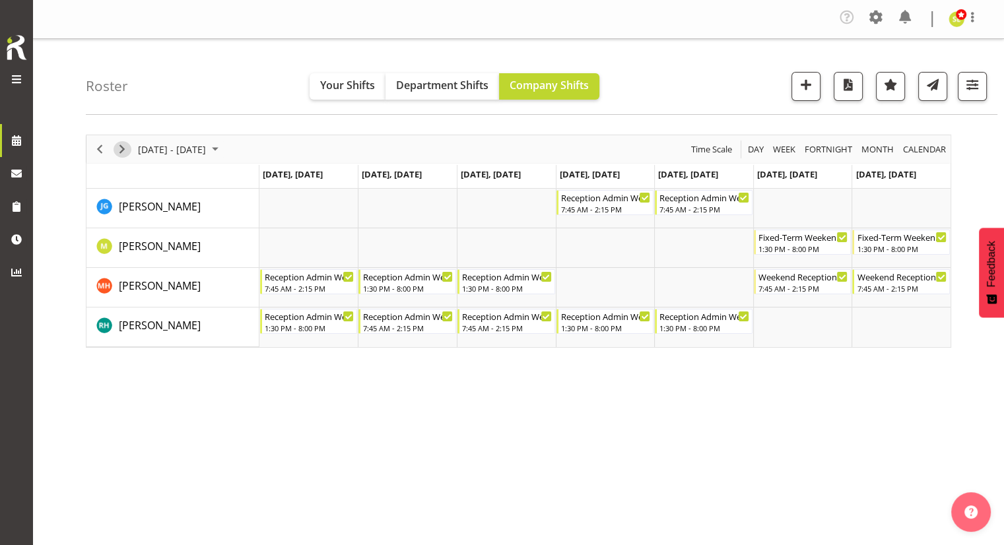
click at [125, 151] on span "Next" at bounding box center [122, 149] width 16 height 16
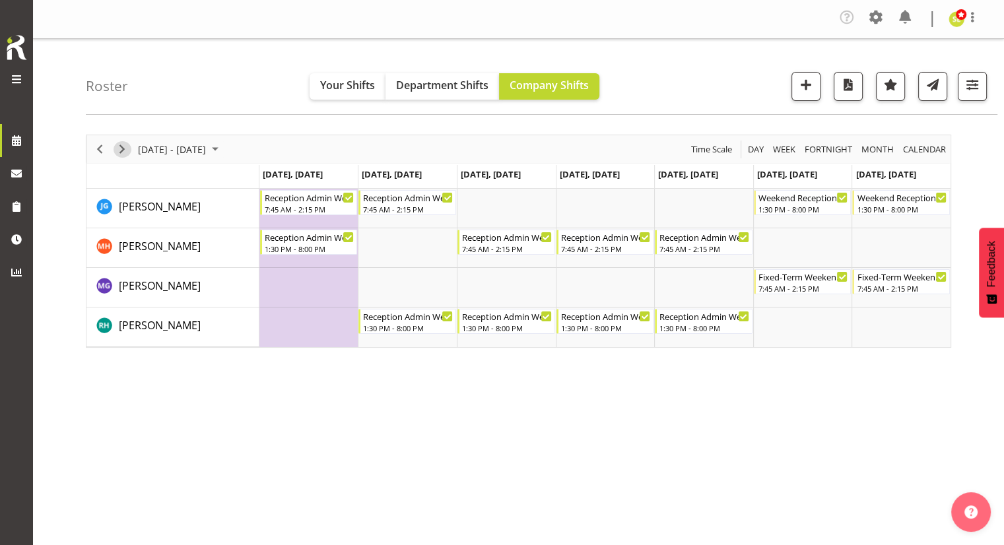
click at [121, 148] on span "Next" at bounding box center [122, 149] width 16 height 16
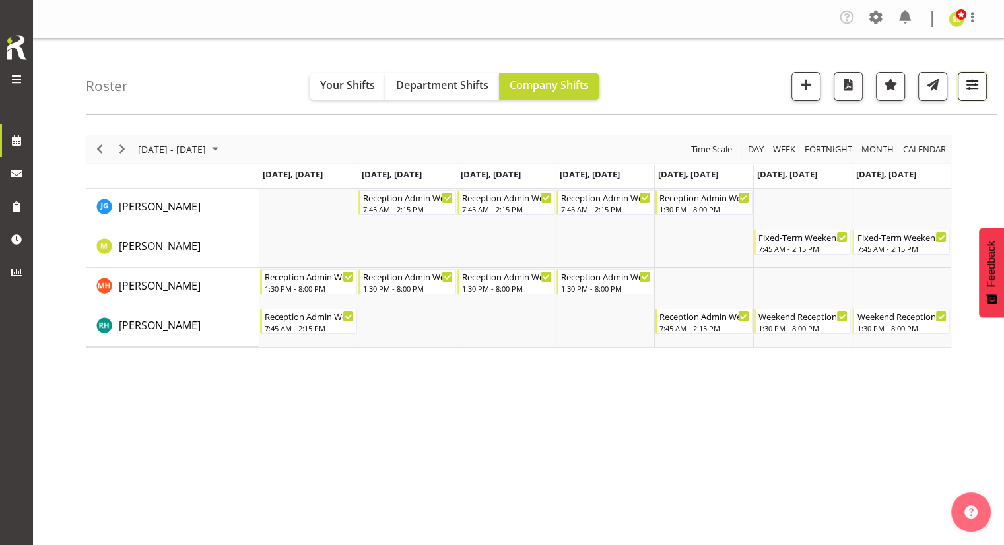
click at [964, 93] on span "button" at bounding box center [972, 84] width 17 height 17
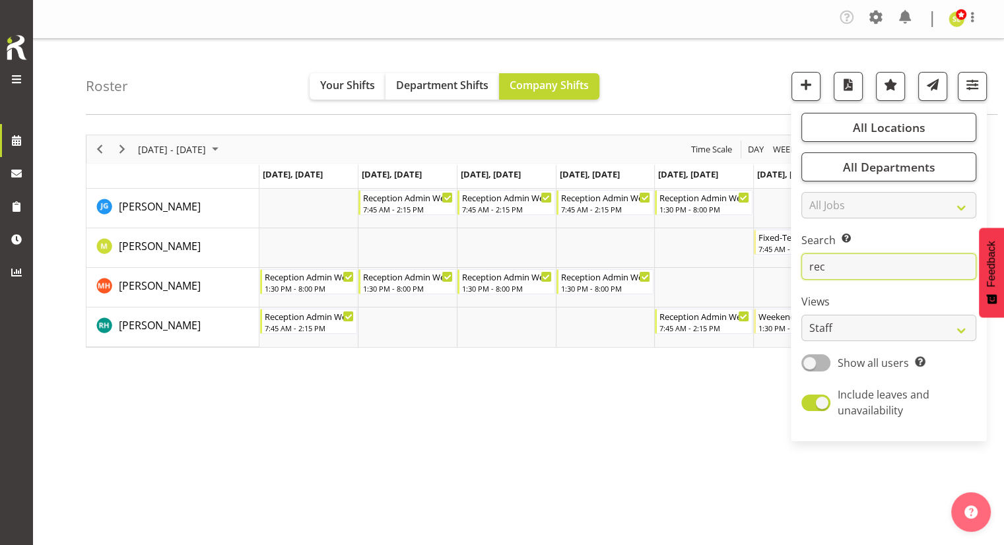
drag, startPoint x: 860, startPoint y: 273, endPoint x: 855, endPoint y: 267, distance: 7.9
click at [857, 268] on input "rec" at bounding box center [888, 266] width 175 height 26
type input "r"
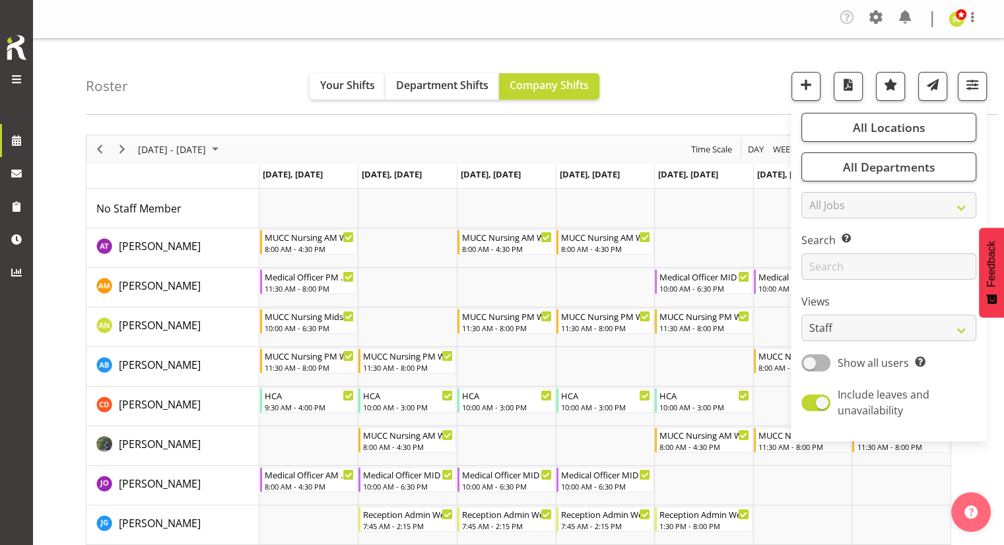
click at [713, 86] on div "Roster Your Shifts Department Shifts Company Shifts All Locations Clear Blenhei…" at bounding box center [541, 77] width 911 height 76
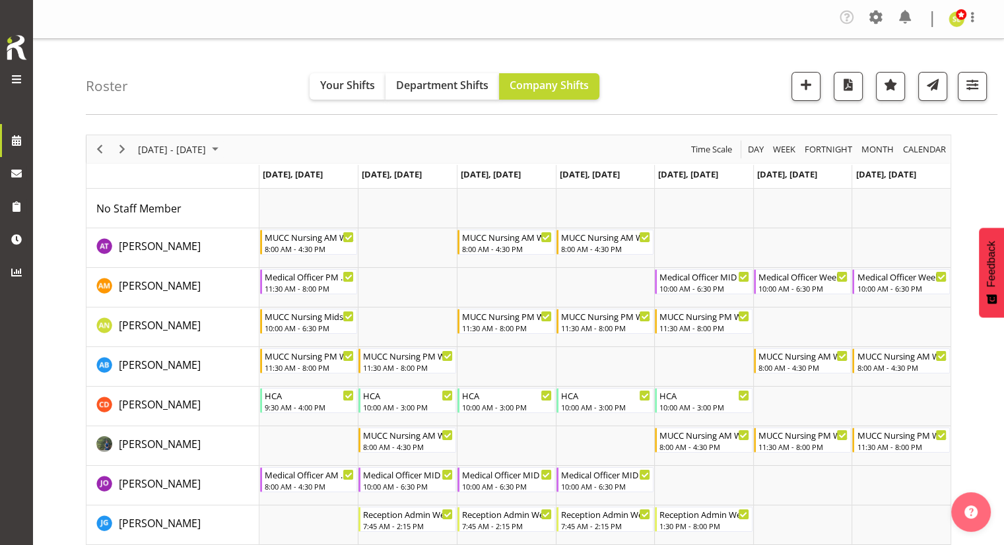
scroll to position [66, 0]
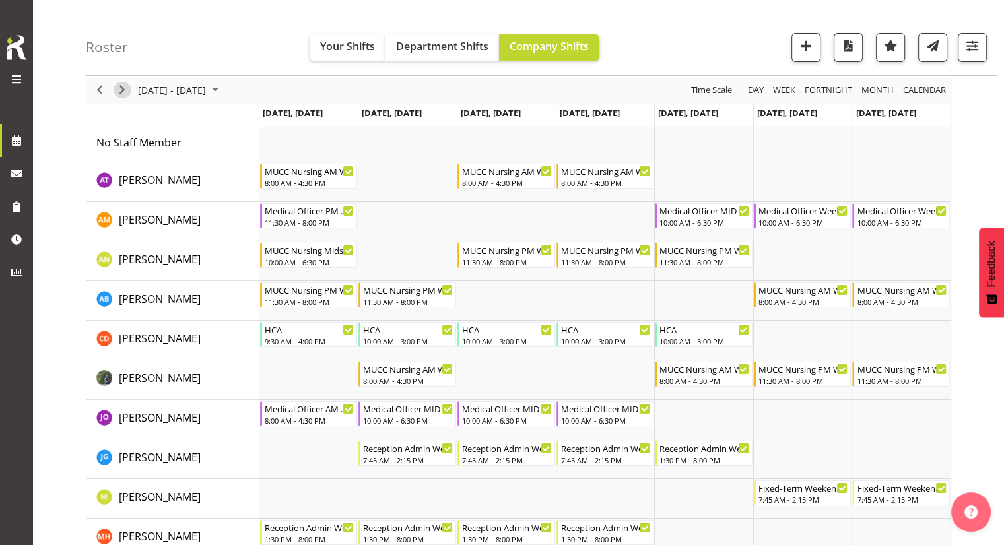
click at [123, 89] on span "Next" at bounding box center [122, 90] width 16 height 16
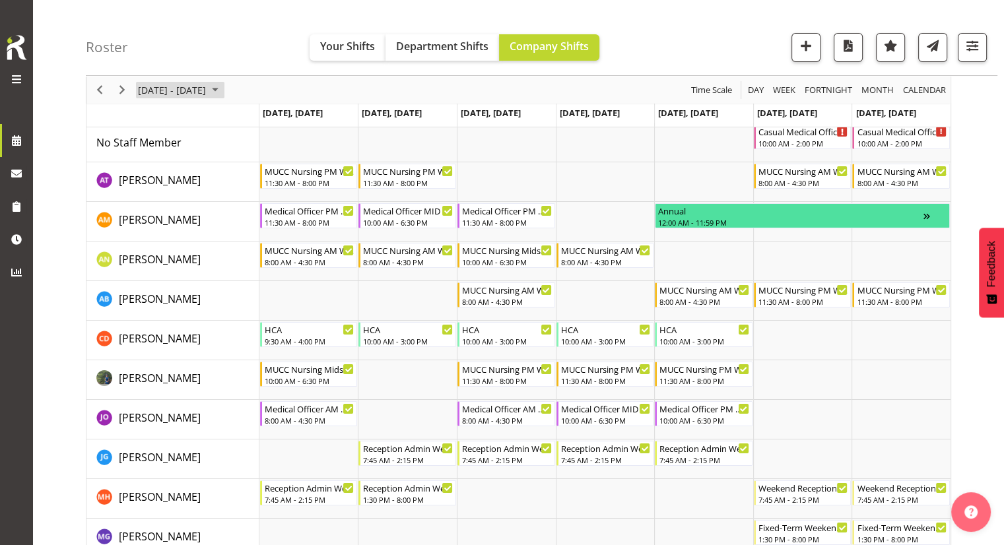
click at [190, 86] on span "October 06 - 12, 2025" at bounding box center [172, 90] width 71 height 16
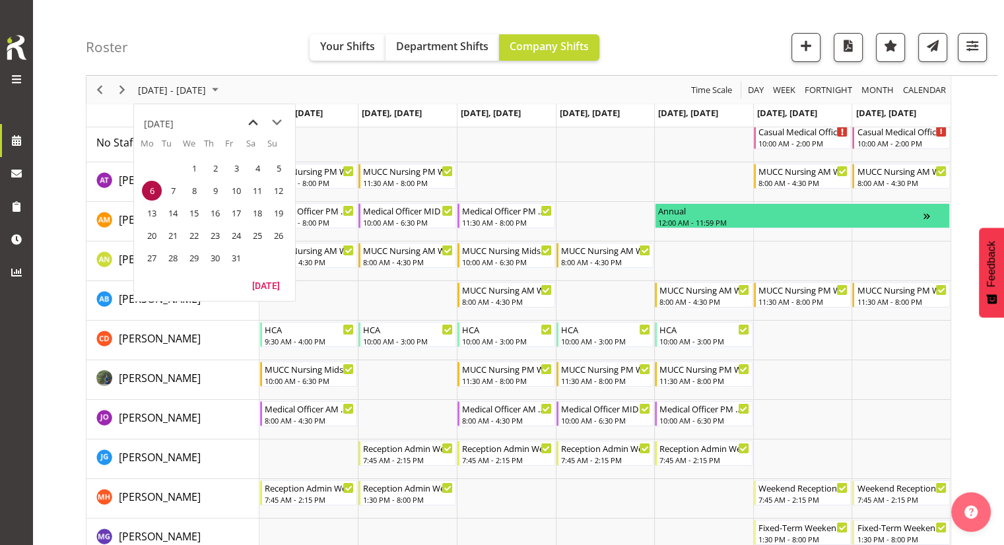
click at [256, 123] on span "previous month" at bounding box center [253, 123] width 23 height 24
click at [151, 164] on span "1" at bounding box center [152, 168] width 20 height 20
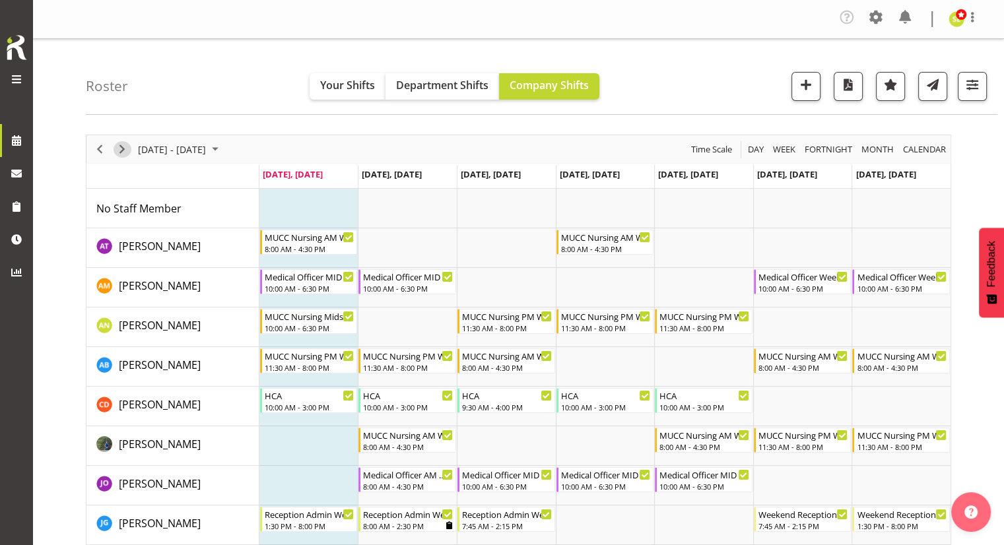
click at [125, 148] on span "Next" at bounding box center [122, 149] width 16 height 16
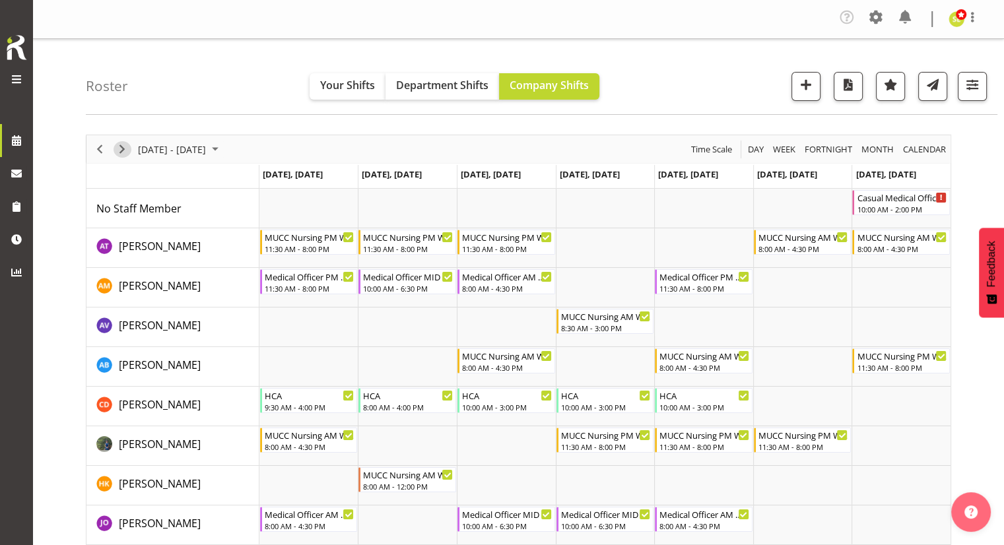
click at [122, 149] on span "Next" at bounding box center [122, 149] width 16 height 16
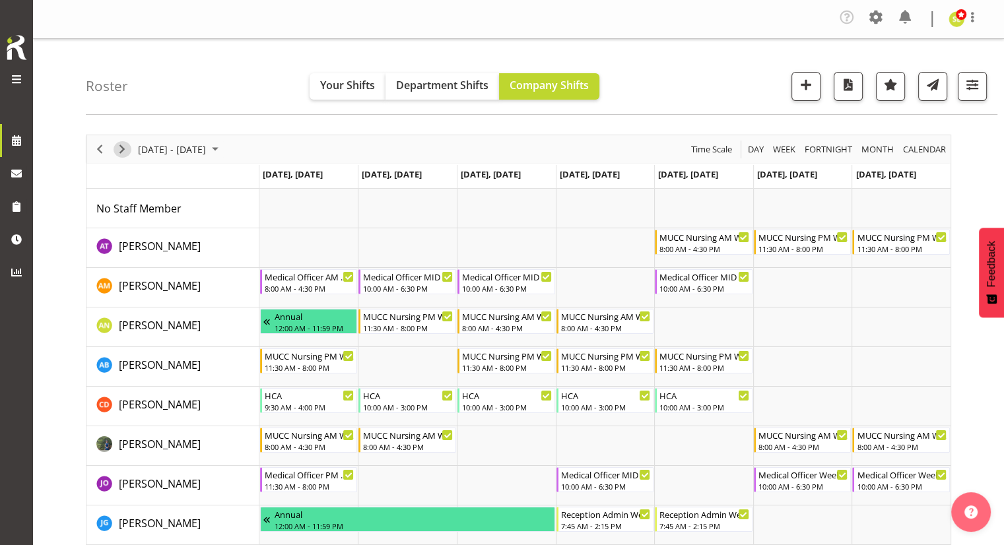
click at [127, 154] on span "Next" at bounding box center [122, 149] width 16 height 16
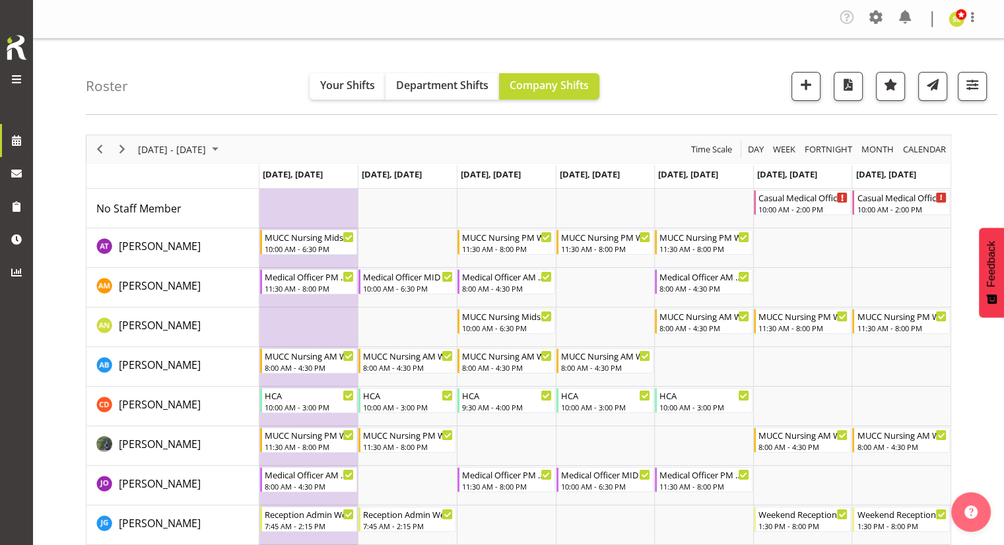
click at [630, 86] on div "Roster Your Shifts Department Shifts Company Shifts All Locations Clear Blenhei…" at bounding box center [541, 77] width 911 height 76
click at [117, 150] on span "Next" at bounding box center [122, 149] width 16 height 16
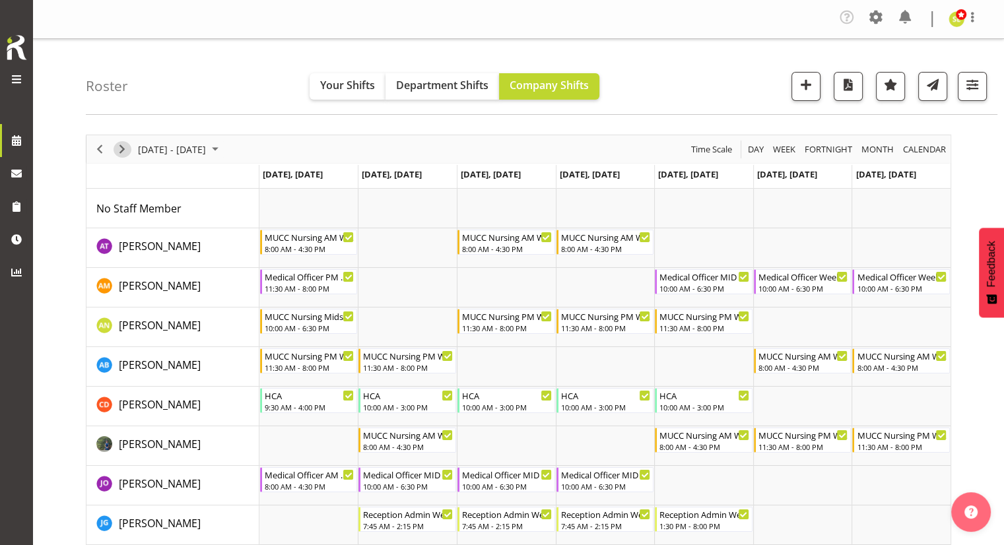
click at [123, 154] on span "Next" at bounding box center [122, 149] width 16 height 16
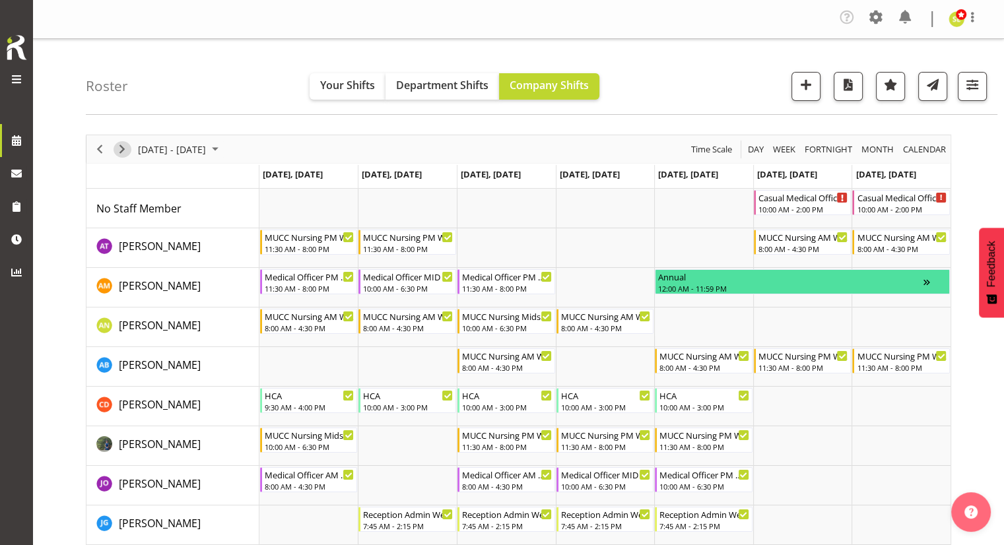
click at [121, 152] on span "Next" at bounding box center [122, 149] width 16 height 16
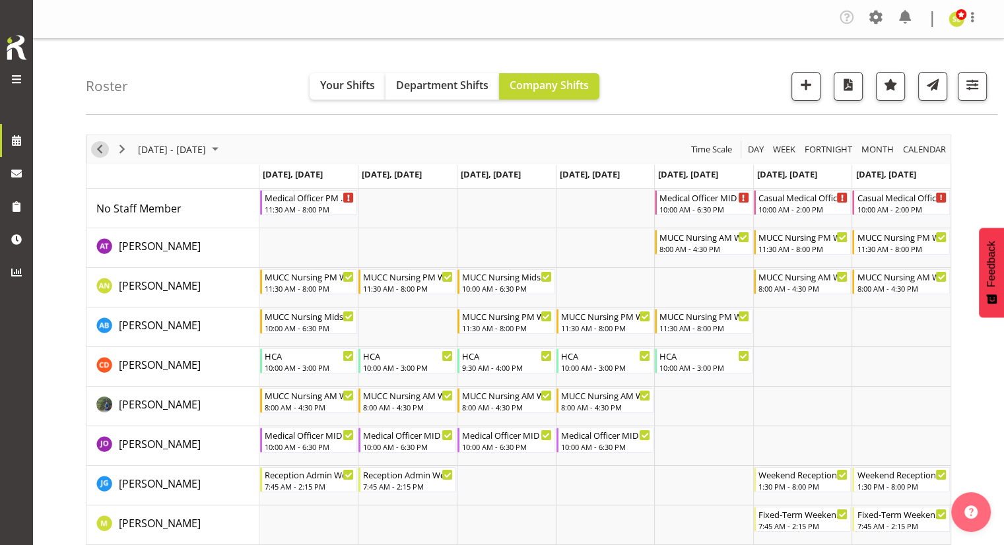
click at [100, 150] on span "Previous" at bounding box center [100, 149] width 16 height 16
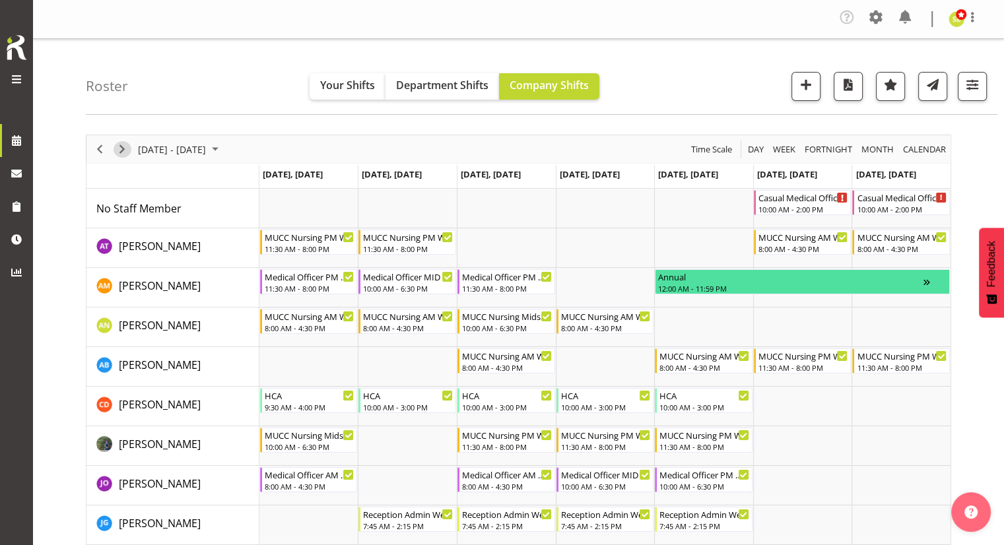
click at [117, 150] on span "Next" at bounding box center [122, 149] width 16 height 16
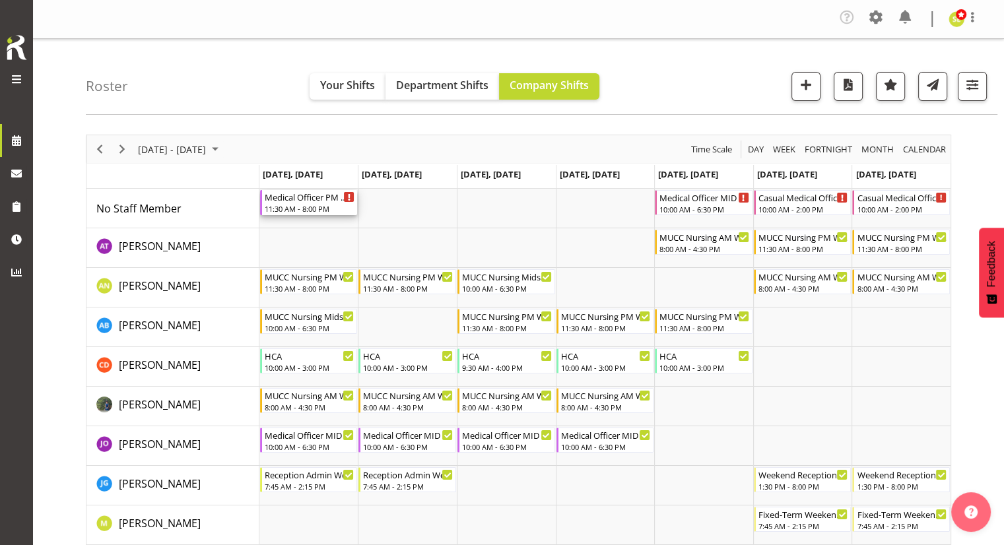
click at [300, 211] on div "11:30 AM - 8:00 PM" at bounding box center [310, 208] width 90 height 11
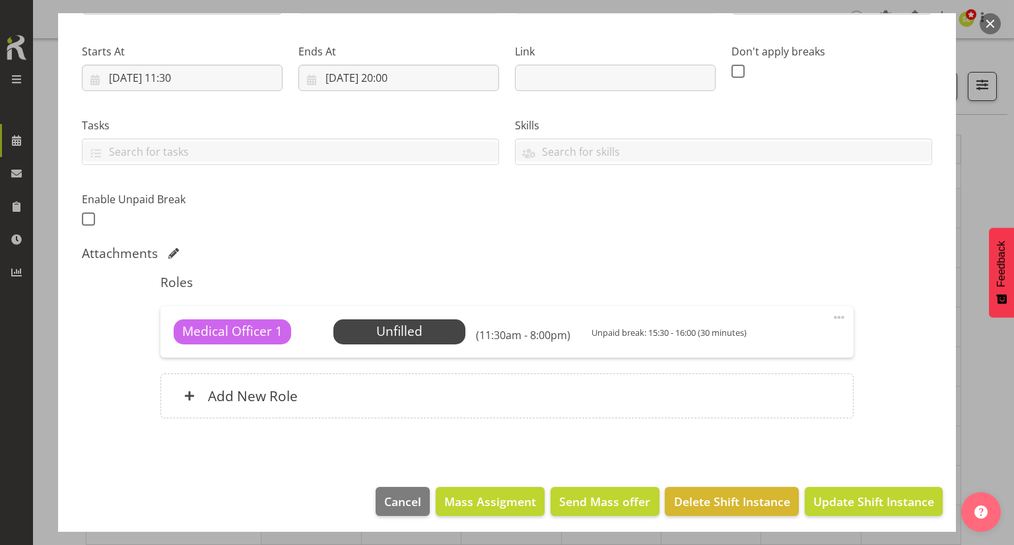
scroll to position [191, 0]
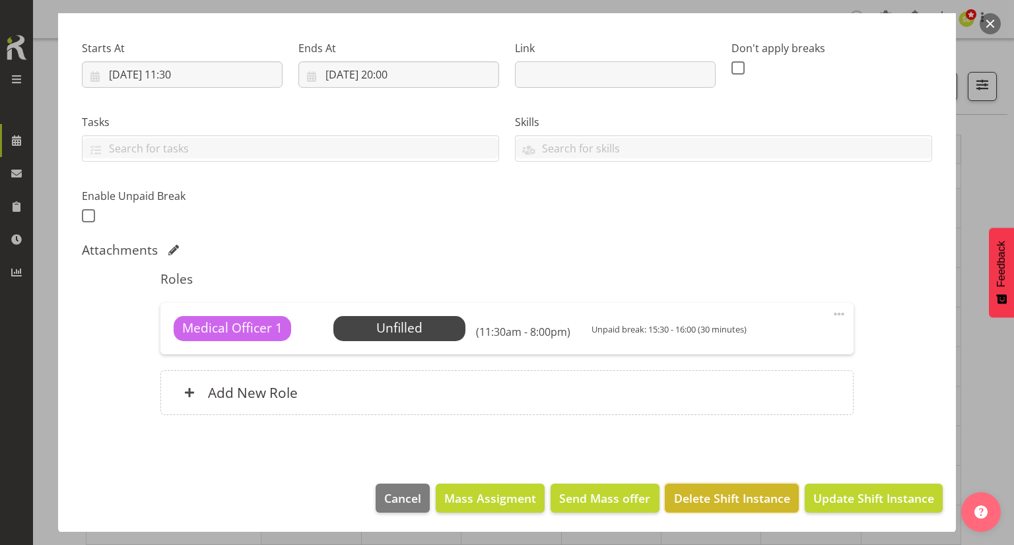
click at [707, 493] on span "Delete Shift Instance" at bounding box center [732, 498] width 116 height 17
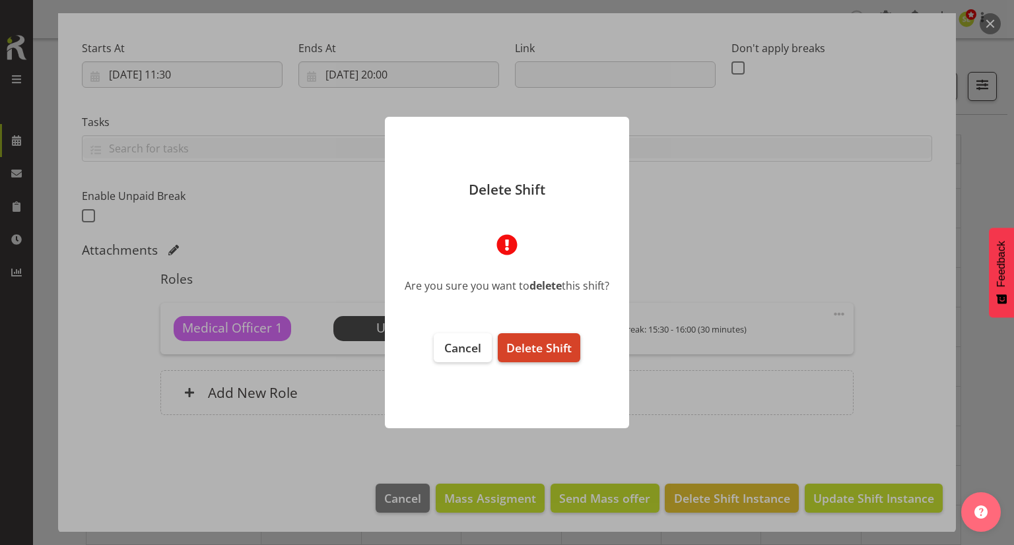
click at [558, 357] on button "Delete Shift" at bounding box center [539, 347] width 82 height 29
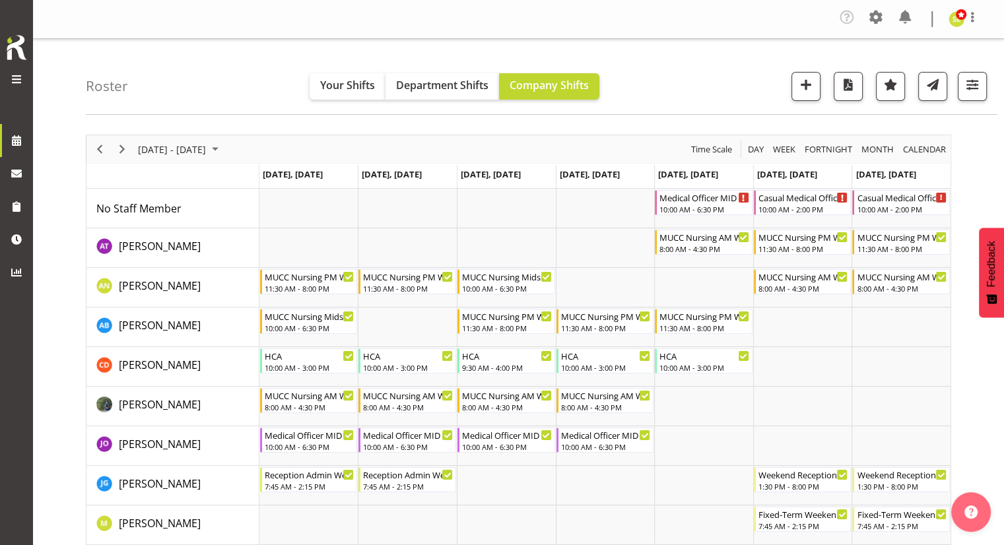
scroll to position [132, 0]
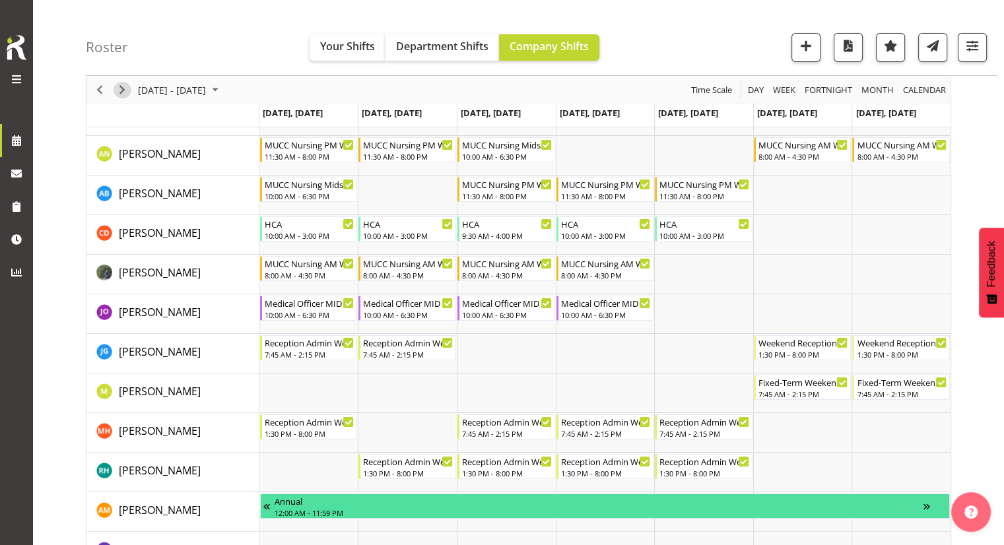
click at [121, 85] on span "Next" at bounding box center [122, 90] width 16 height 16
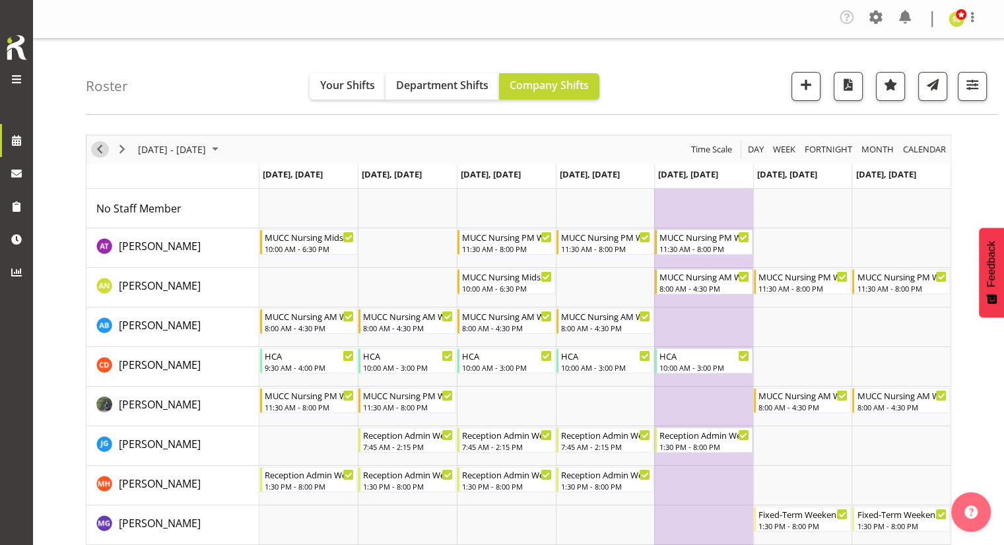
click at [92, 147] on span "Previous" at bounding box center [100, 149] width 16 height 16
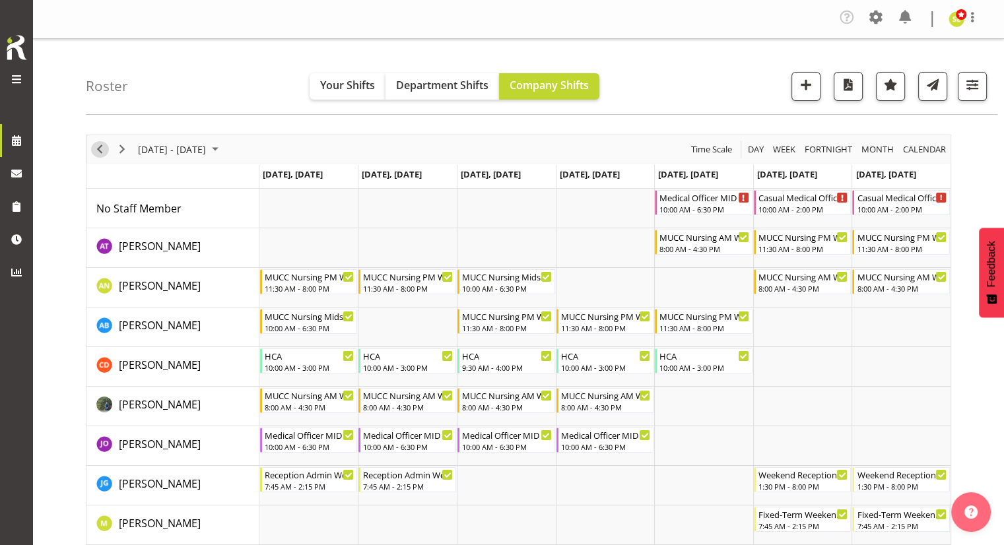
click at [99, 156] on span "Previous" at bounding box center [100, 149] width 16 height 16
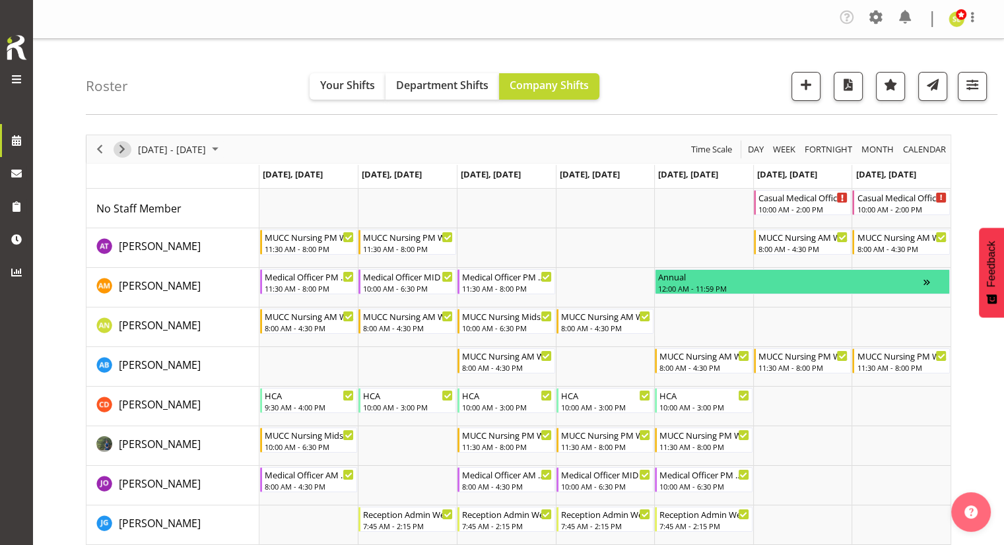
click at [122, 148] on span "Next" at bounding box center [122, 149] width 16 height 16
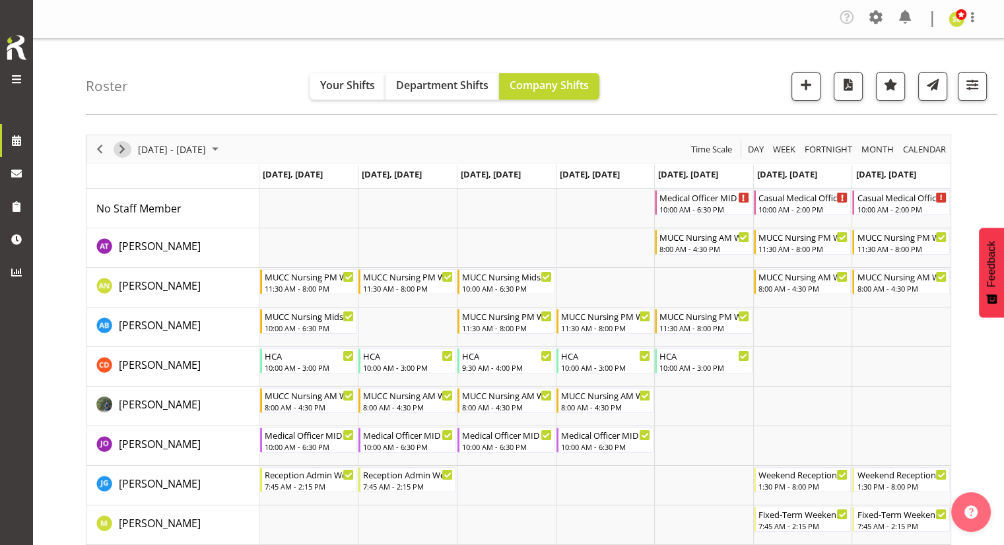
click at [121, 149] on span "Next" at bounding box center [122, 149] width 16 height 16
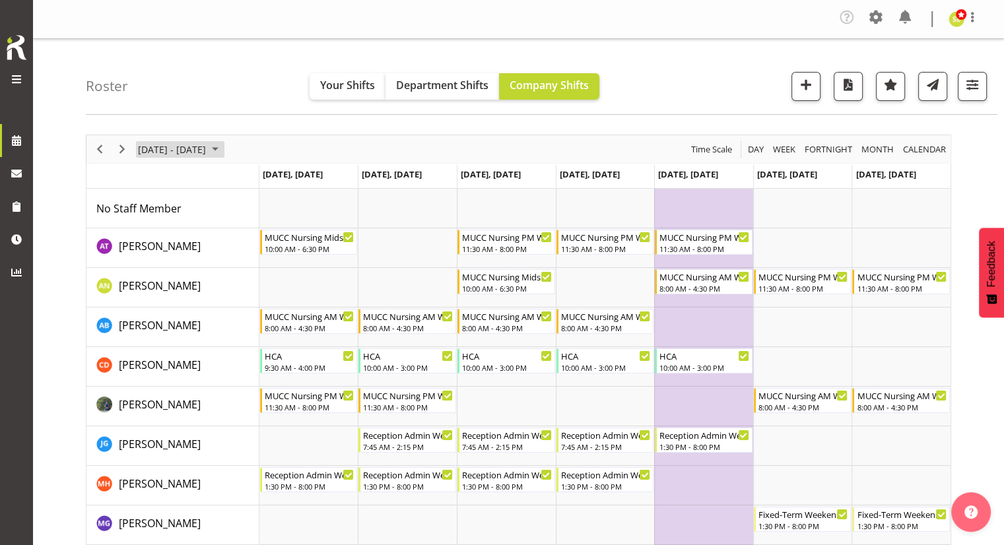
click at [204, 151] on span "October 20 - 26, 2025" at bounding box center [172, 149] width 71 height 16
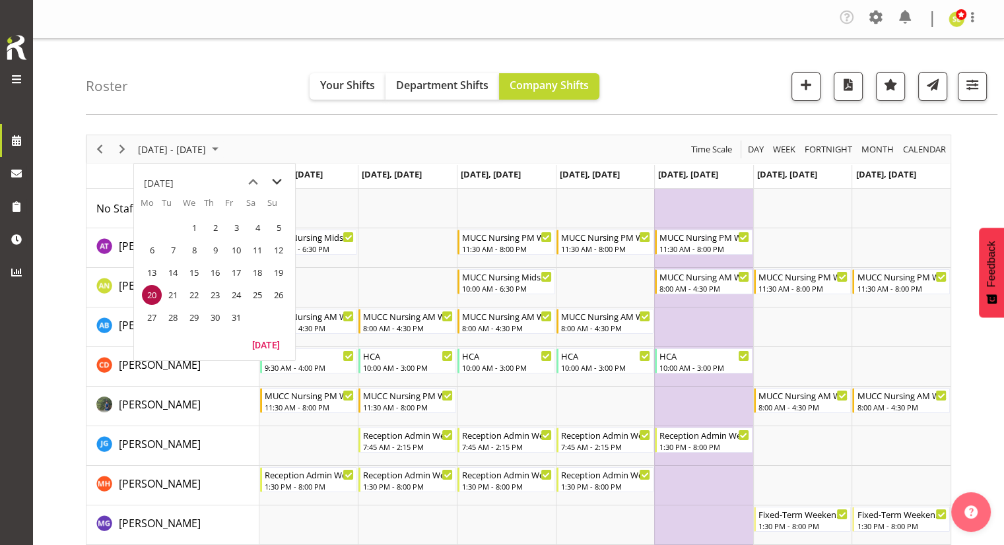
click at [272, 176] on span "next month" at bounding box center [276, 182] width 23 height 24
click at [187, 249] on span "5" at bounding box center [194, 250] width 20 height 20
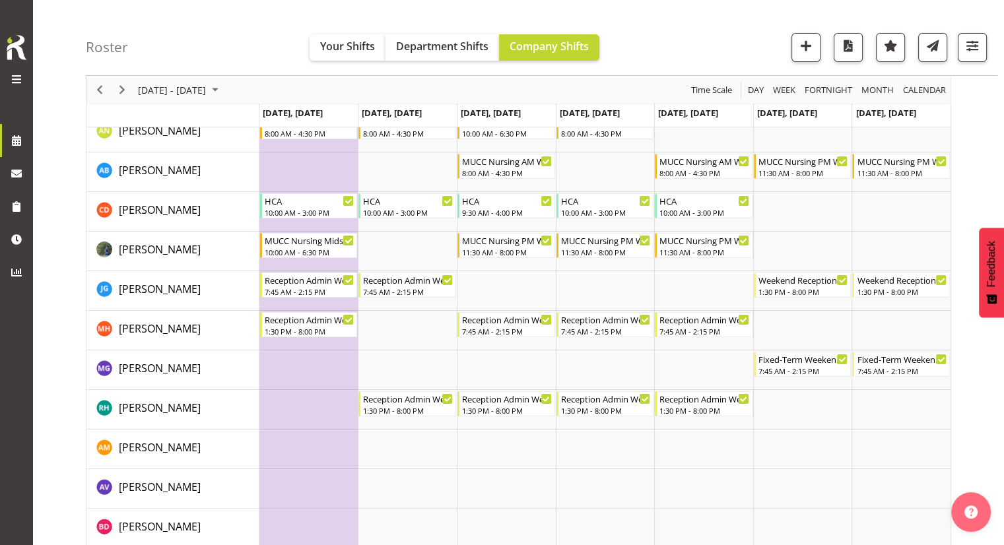
scroll to position [132, 0]
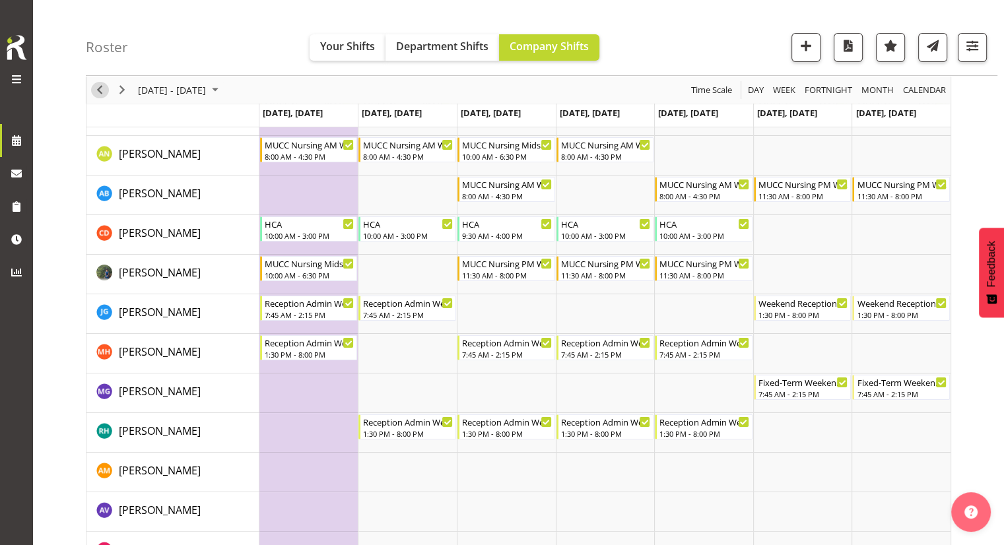
click at [102, 92] on span "Previous" at bounding box center [100, 90] width 16 height 16
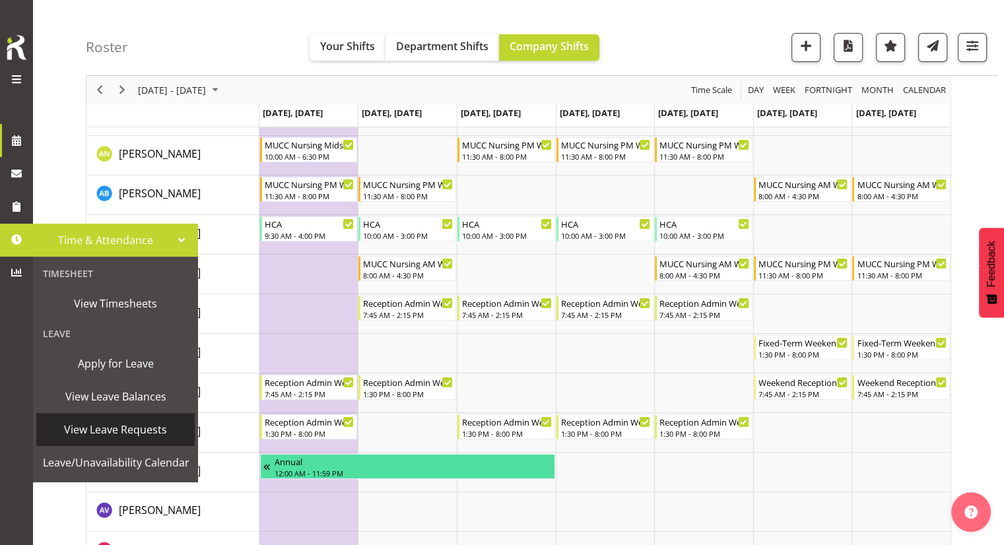
click at [106, 420] on span "View Leave Requests" at bounding box center [115, 430] width 145 height 20
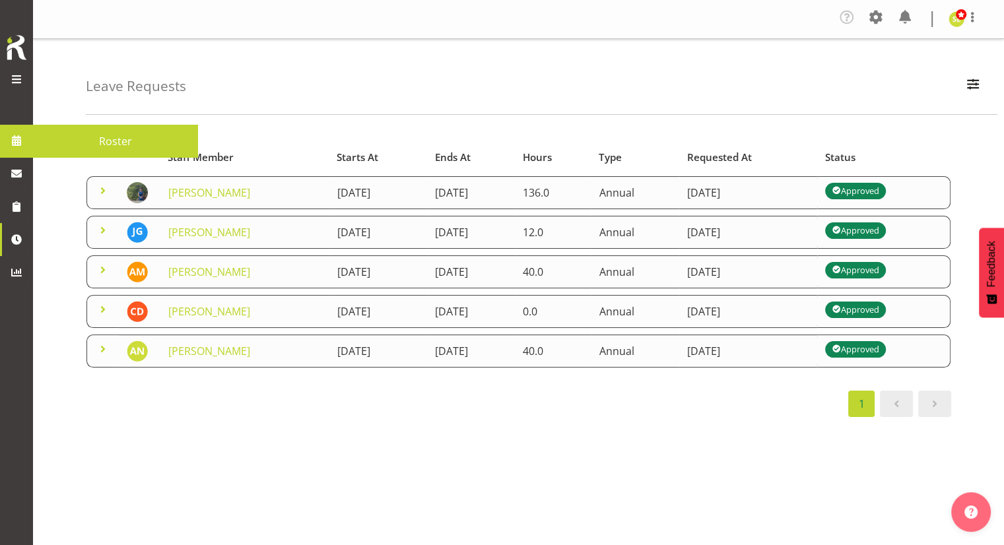
click at [104, 144] on span "Roster" at bounding box center [116, 141] width 152 height 20
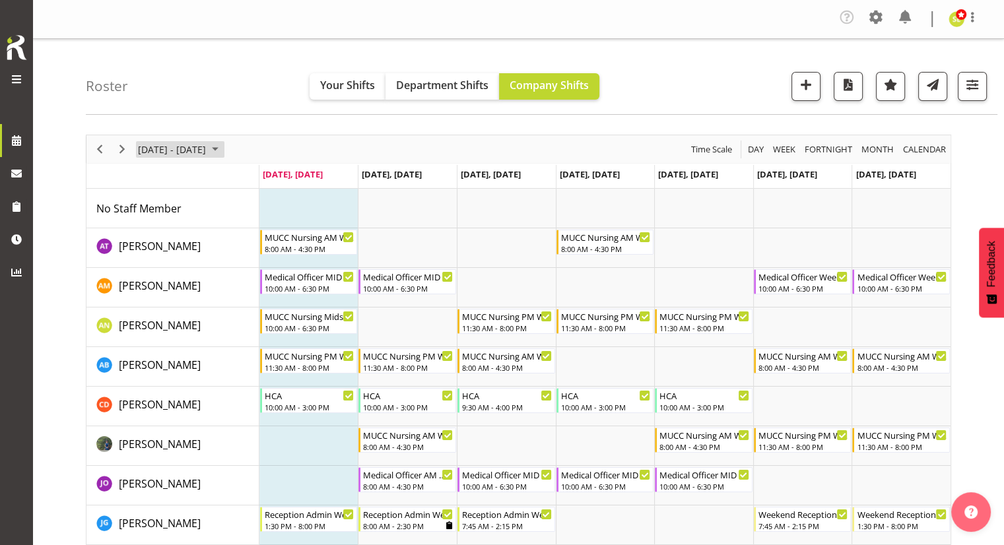
click at [156, 150] on span "September 01 - 07, 2025" at bounding box center [172, 149] width 71 height 16
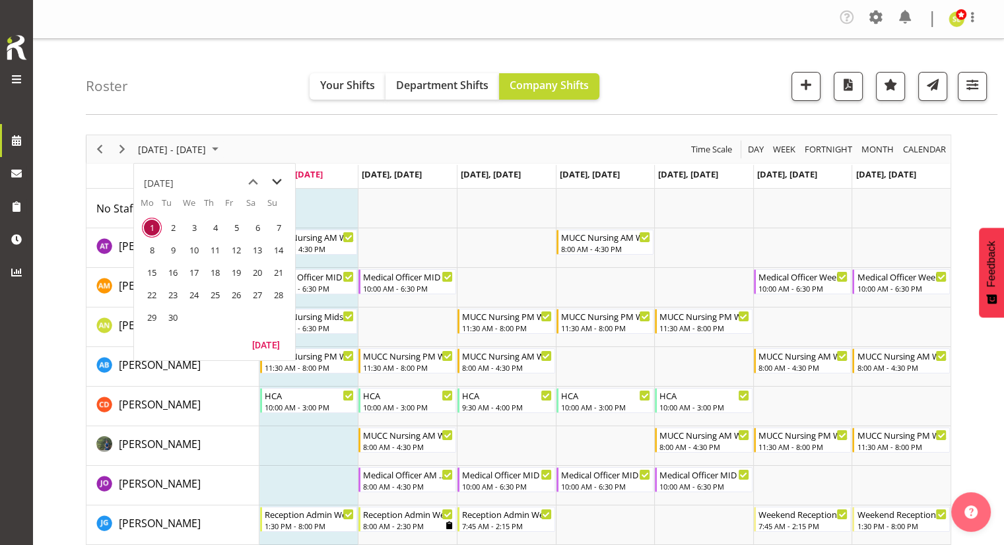
click at [273, 178] on span "next month" at bounding box center [276, 182] width 23 height 24
click at [182, 253] on span "4" at bounding box center [173, 250] width 20 height 20
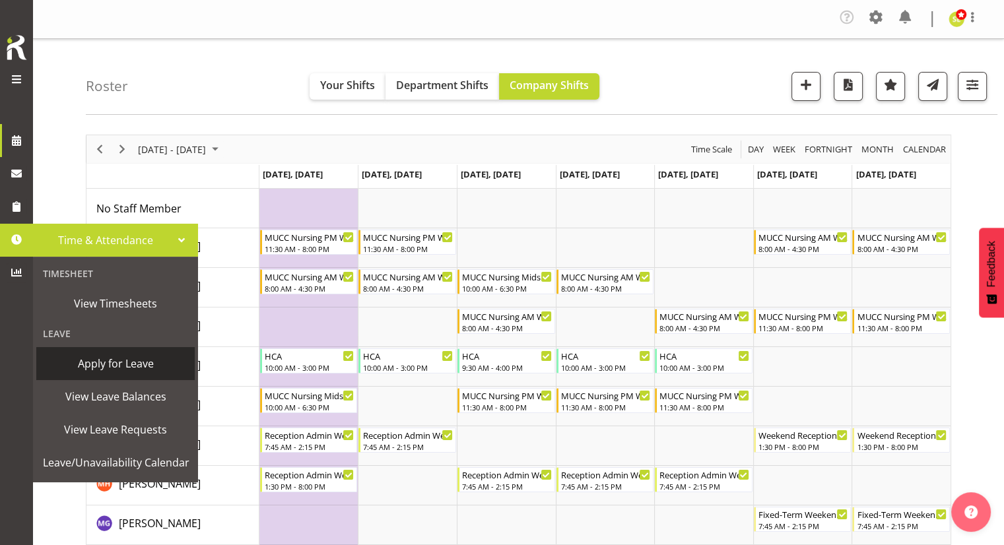
click at [121, 371] on span "Apply for Leave" at bounding box center [115, 364] width 145 height 20
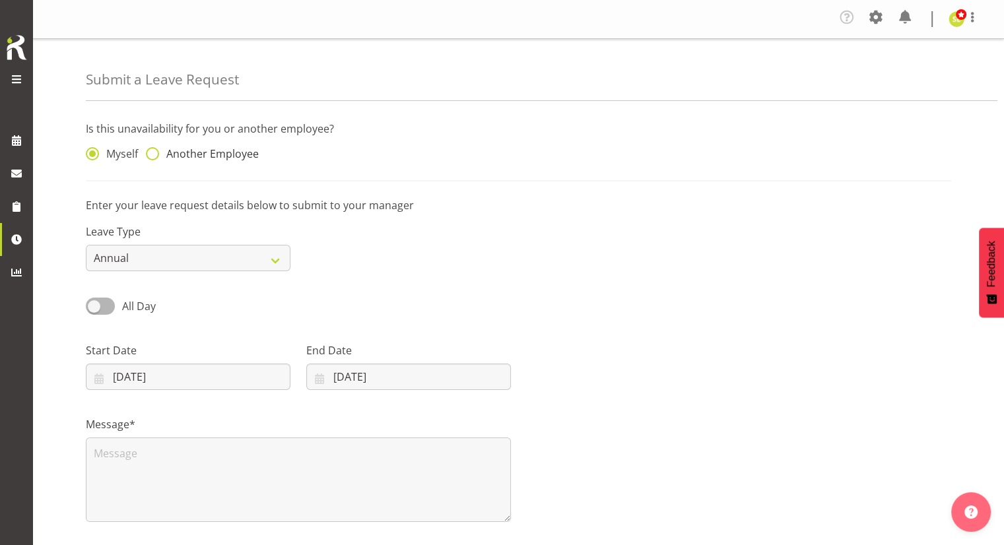
click at [189, 153] on span "Another Employee" at bounding box center [209, 153] width 100 height 13
click at [154, 153] on input "Another Employee" at bounding box center [150, 154] width 9 height 9
radio input "true"
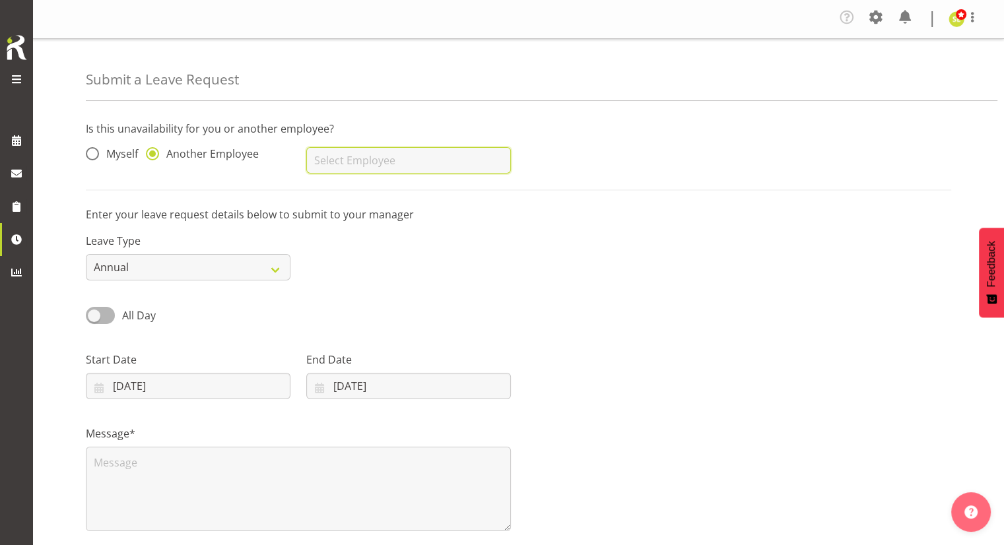
click at [342, 154] on input "text" at bounding box center [408, 160] width 205 height 26
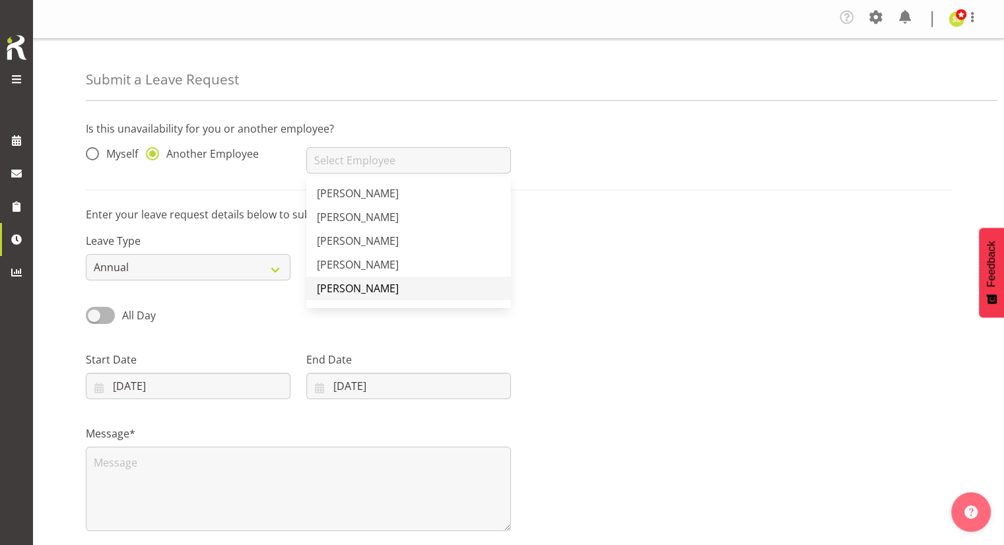
click at [358, 285] on span "[PERSON_NAME]" at bounding box center [358, 288] width 82 height 15
type input "[PERSON_NAME]"
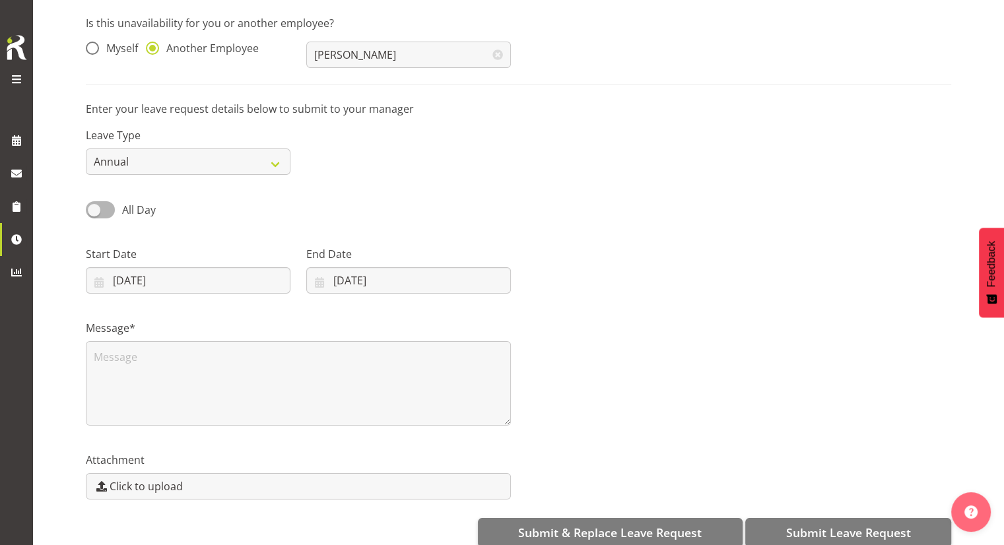
scroll to position [128, 0]
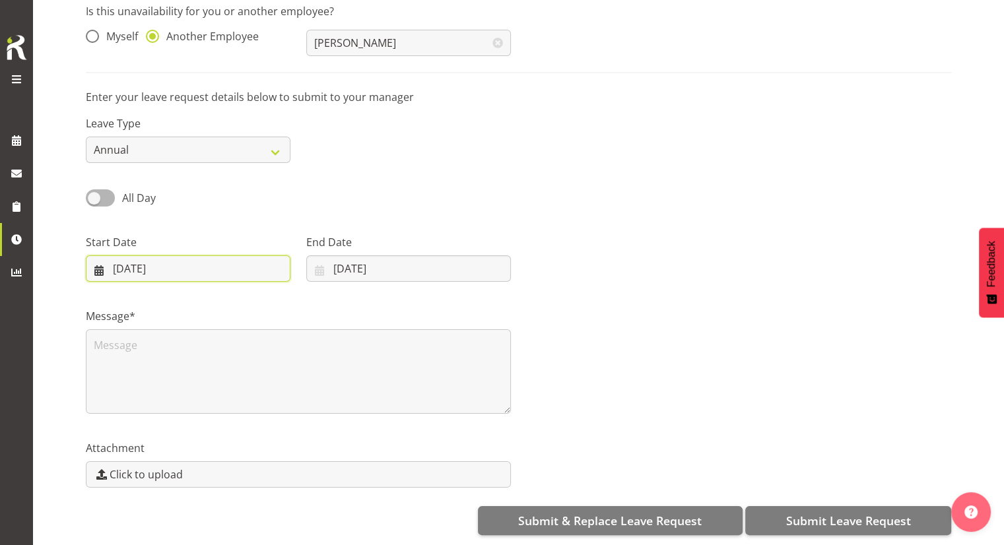
click at [135, 262] on input "01/09/2025" at bounding box center [188, 268] width 205 height 26
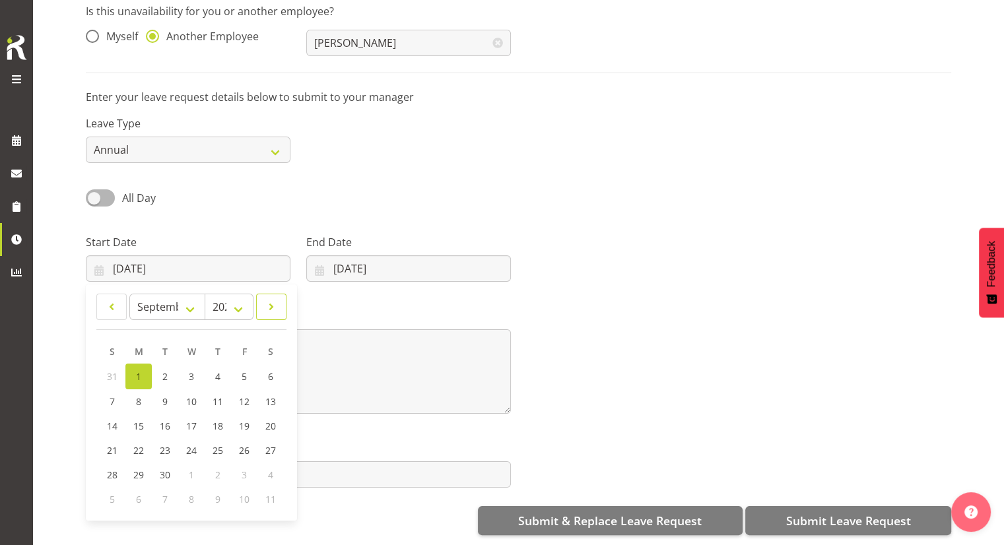
click at [277, 301] on span at bounding box center [271, 307] width 13 height 16
select select "9"
click at [217, 418] on span "16" at bounding box center [218, 424] width 11 height 13
type input "16/10/2025"
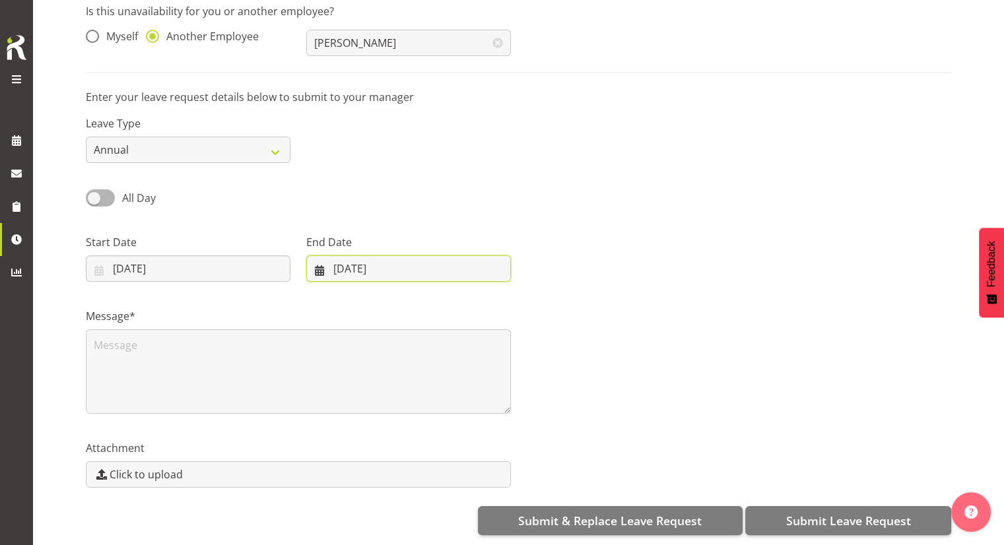
click at [371, 261] on input "01/09/2025" at bounding box center [408, 268] width 205 height 26
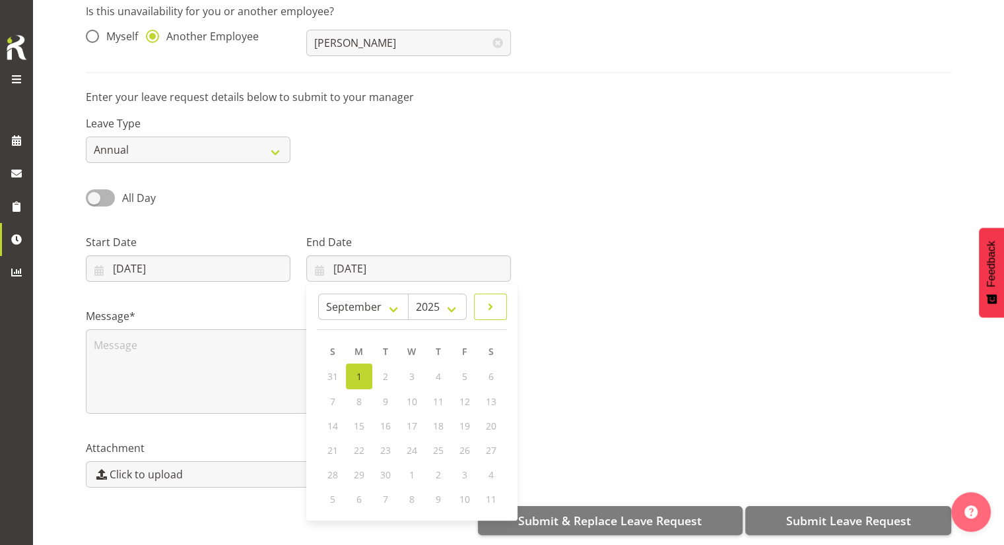
click at [480, 294] on link at bounding box center [490, 307] width 33 height 26
select select "9"
click at [203, 290] on div "Message*" at bounding box center [298, 356] width 441 height 132
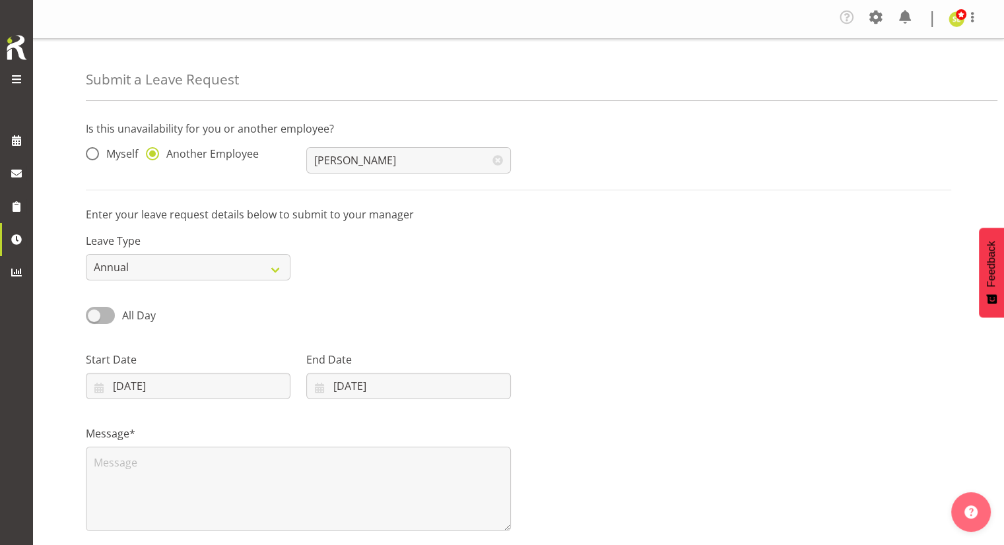
scroll to position [0, 0]
click at [182, 262] on select "Annual Sick Leave Without Pay Bereavement Domestic Violence Parental Jury Servi…" at bounding box center [188, 267] width 205 height 26
select select "Other"
click at [86, 254] on select "Annual Sick Leave Without Pay Bereavement Domestic Violence Parental Jury Servi…" at bounding box center [188, 267] width 205 height 26
click at [170, 387] on input "16/10/2025" at bounding box center [188, 386] width 205 height 26
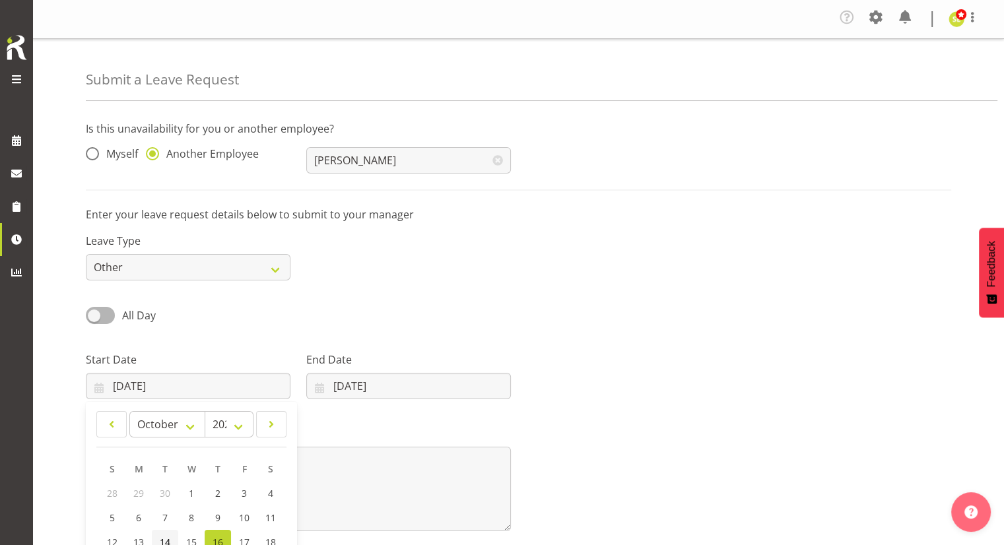
click at [171, 535] on link "14" at bounding box center [165, 542] width 26 height 24
type input "14/10/2025"
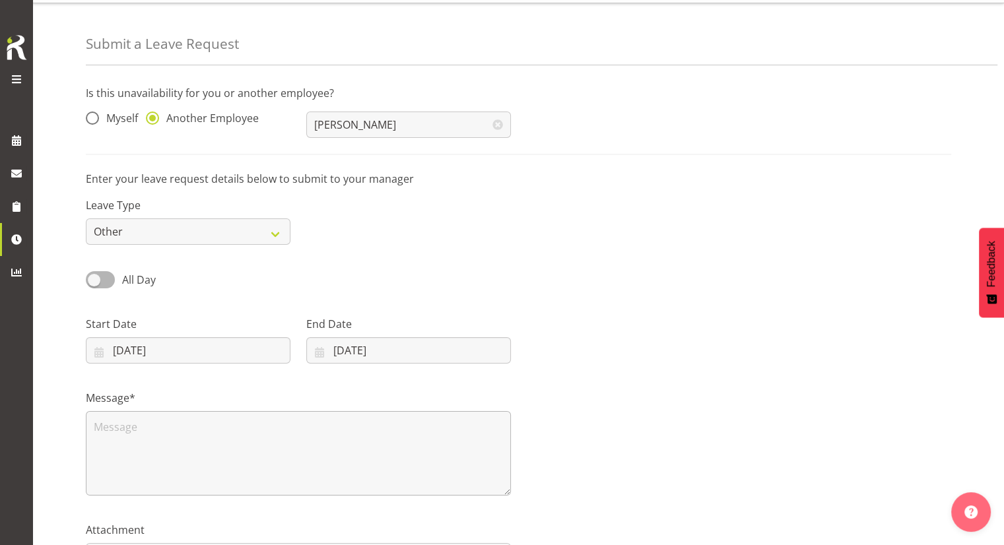
scroll to position [66, 0]
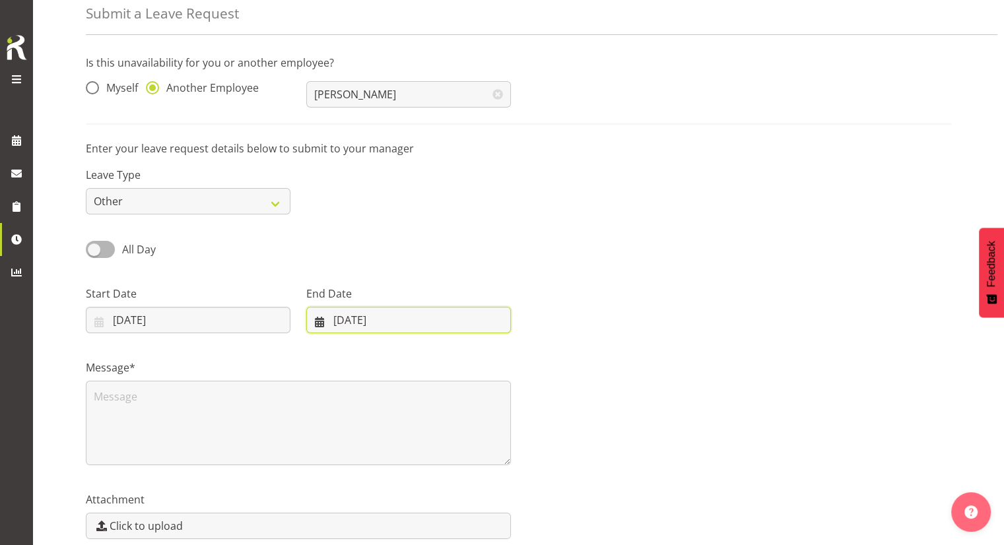
click at [341, 320] on input "01/09/2025" at bounding box center [408, 320] width 205 height 26
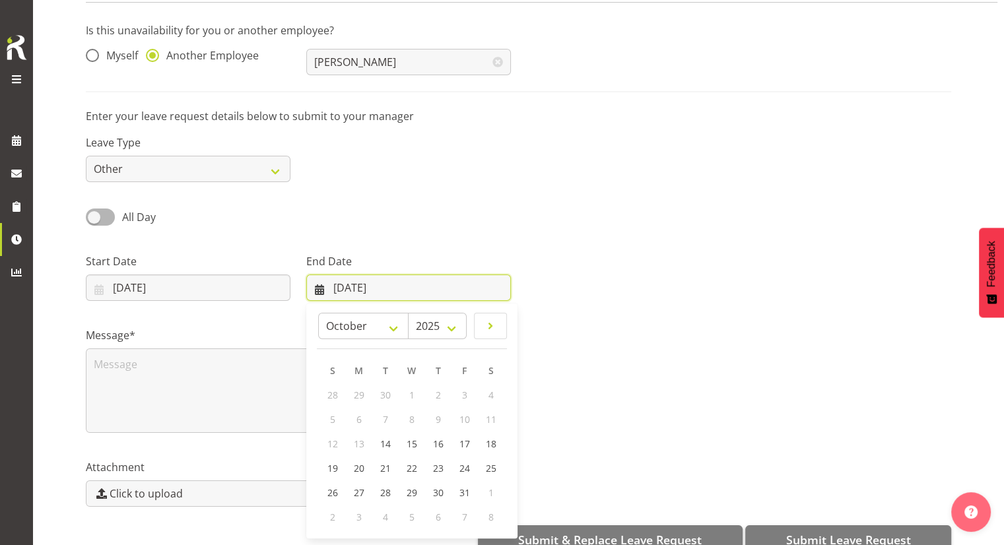
scroll to position [128, 0]
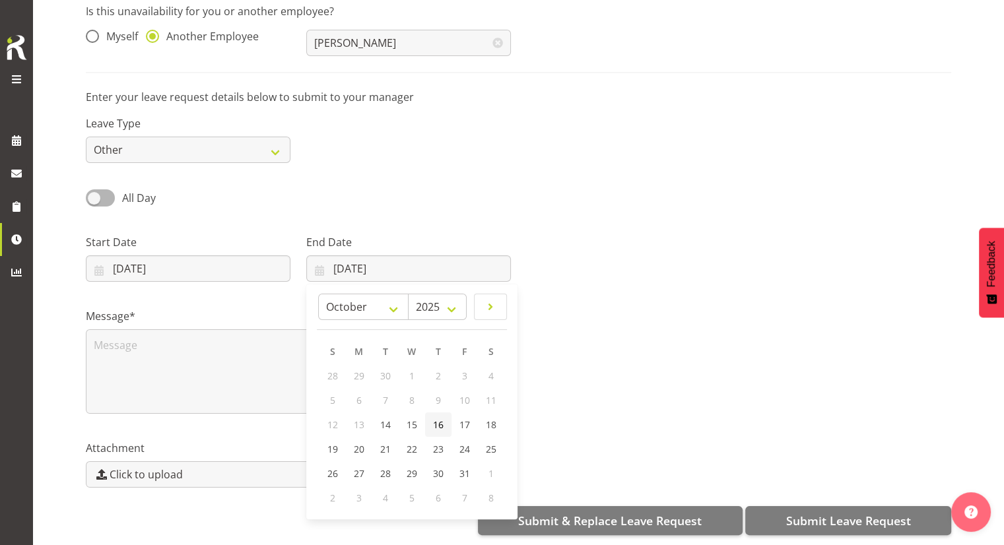
click at [434, 418] on span "16" at bounding box center [438, 424] width 11 height 13
type input "16/10/2025"
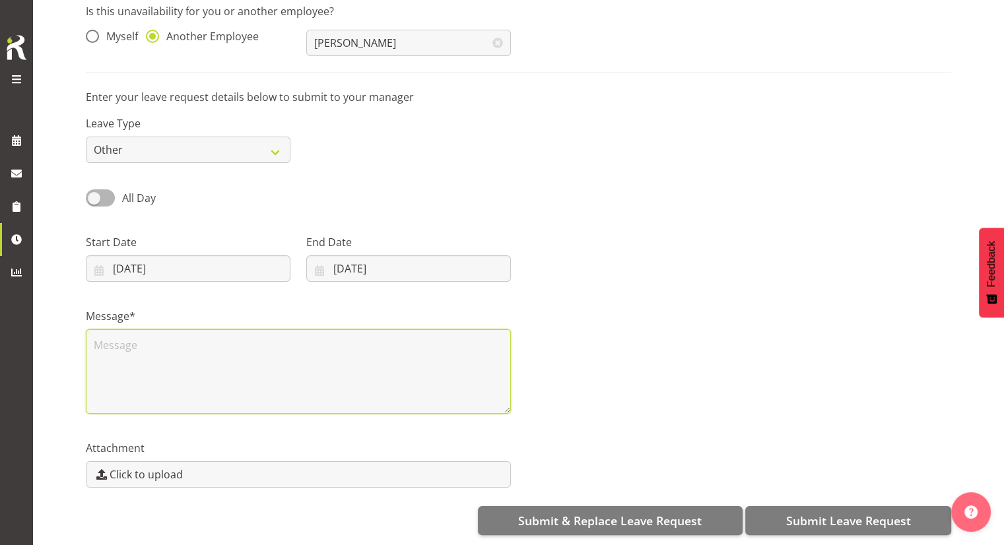
click at [216, 364] on textarea at bounding box center [298, 371] width 425 height 84
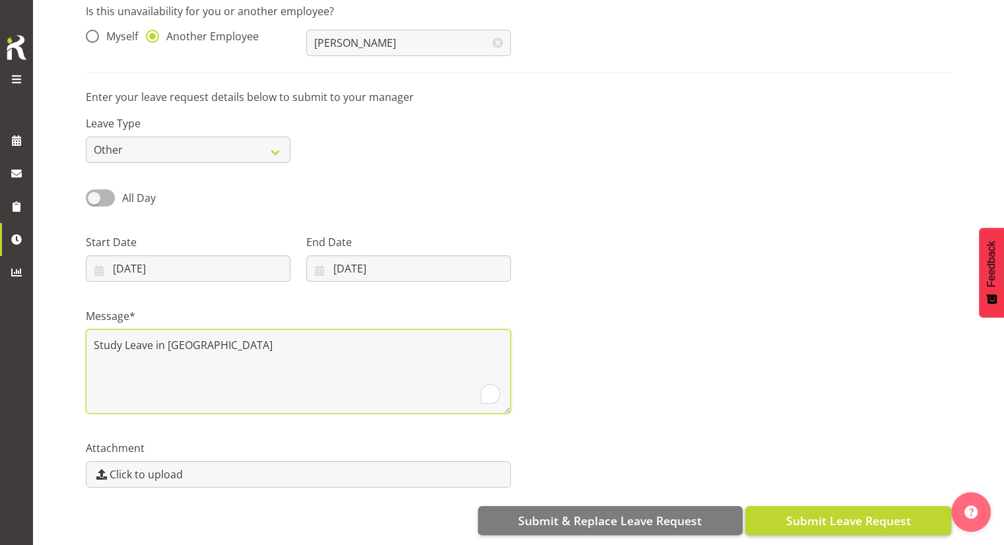
type textarea "Study Leave in Auckland"
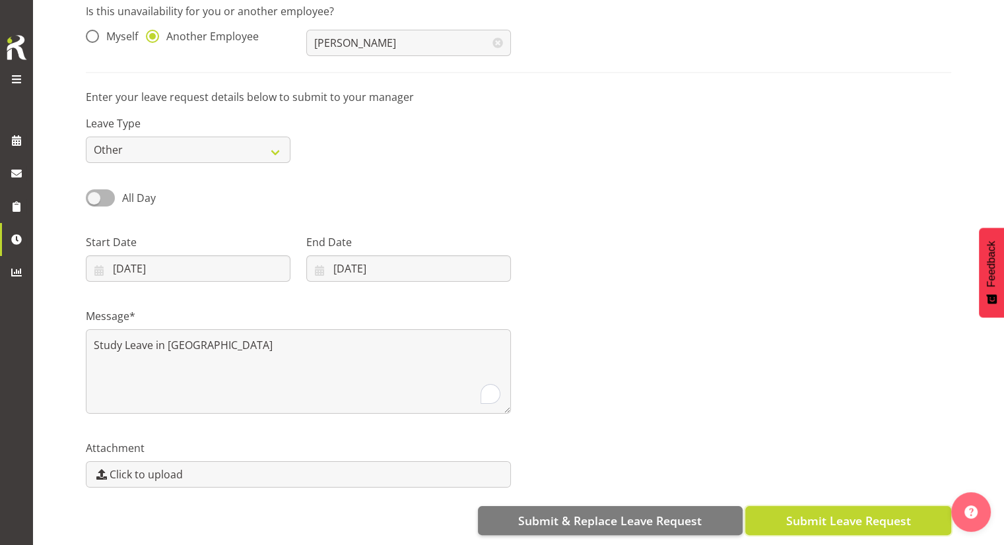
click at [804, 512] on span "Submit Leave Request" at bounding box center [847, 520] width 125 height 17
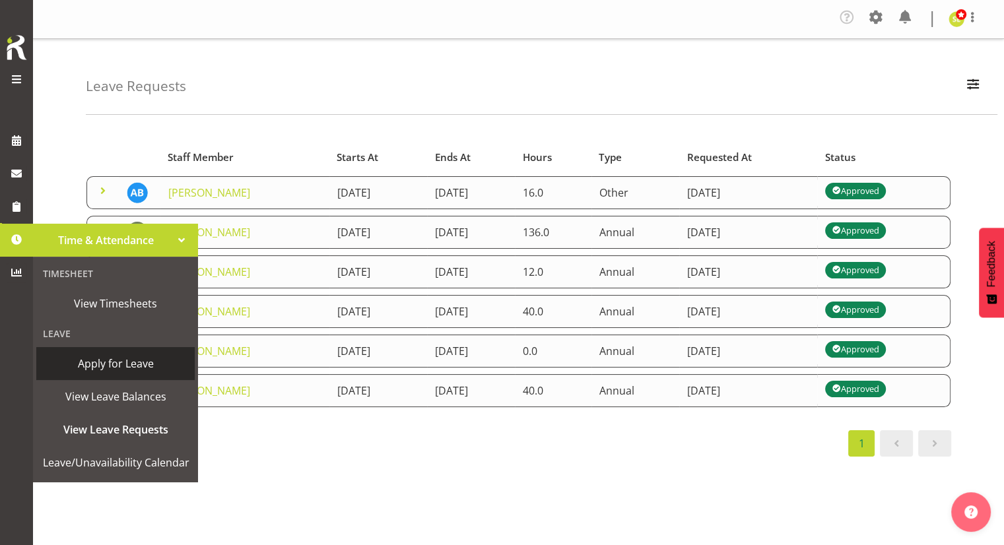
click at [127, 372] on span "Apply for Leave" at bounding box center [115, 364] width 145 height 20
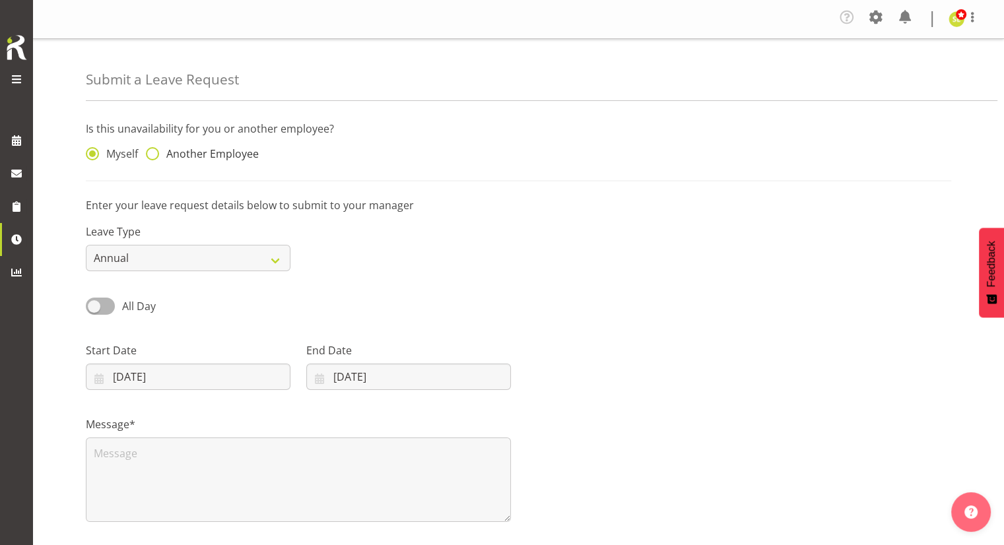
click at [211, 155] on span "Another Employee" at bounding box center [209, 153] width 100 height 13
click at [154, 155] on input "Another Employee" at bounding box center [150, 154] width 9 height 9
radio input "true"
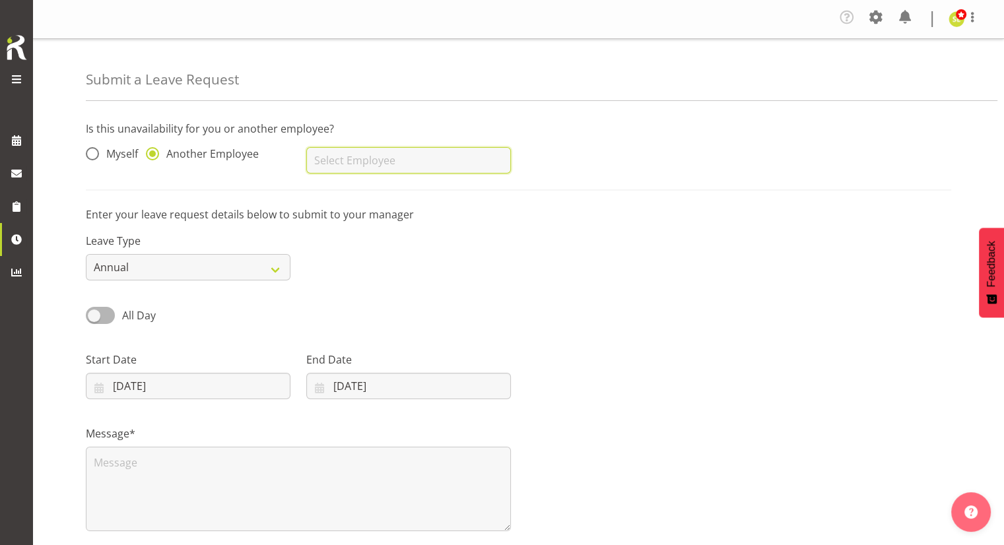
click at [346, 149] on input "text" at bounding box center [408, 160] width 205 height 26
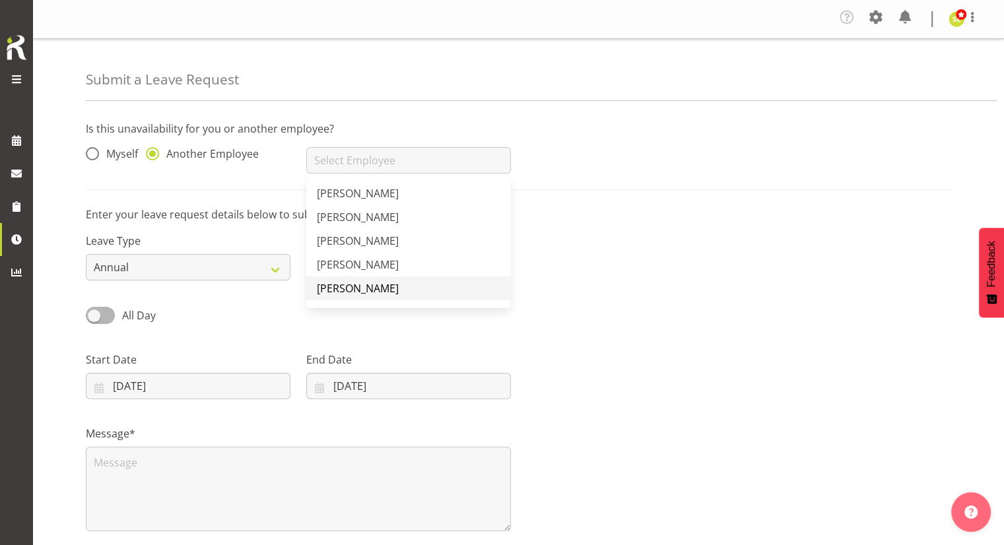
click at [377, 292] on span "[PERSON_NAME]" at bounding box center [358, 288] width 82 height 15
type input "[PERSON_NAME]"
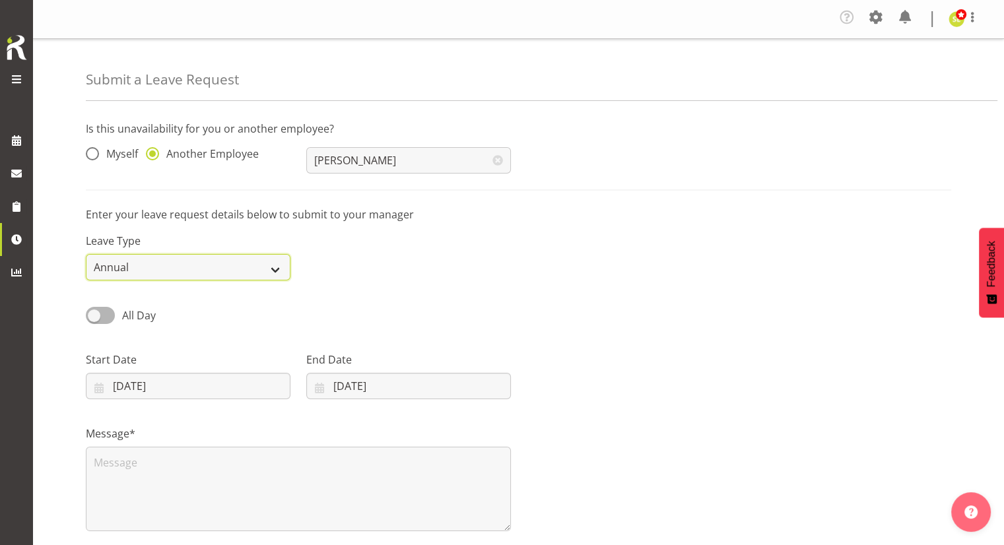
click at [166, 273] on select "Annual Sick Leave Without Pay Bereavement Domestic Violence Parental Jury Servi…" at bounding box center [188, 267] width 205 height 26
click at [453, 282] on div "Leave Type Annual Sick Leave Without Pay Bereavement Domestic Violence Parental…" at bounding box center [518, 251] width 881 height 74
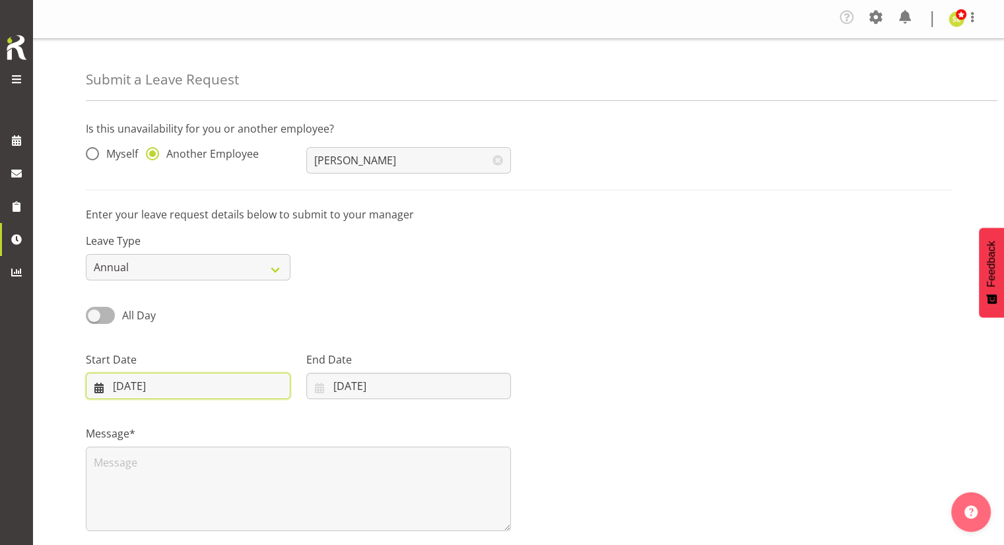
click at [179, 383] on input "[DATE]" at bounding box center [188, 386] width 205 height 26
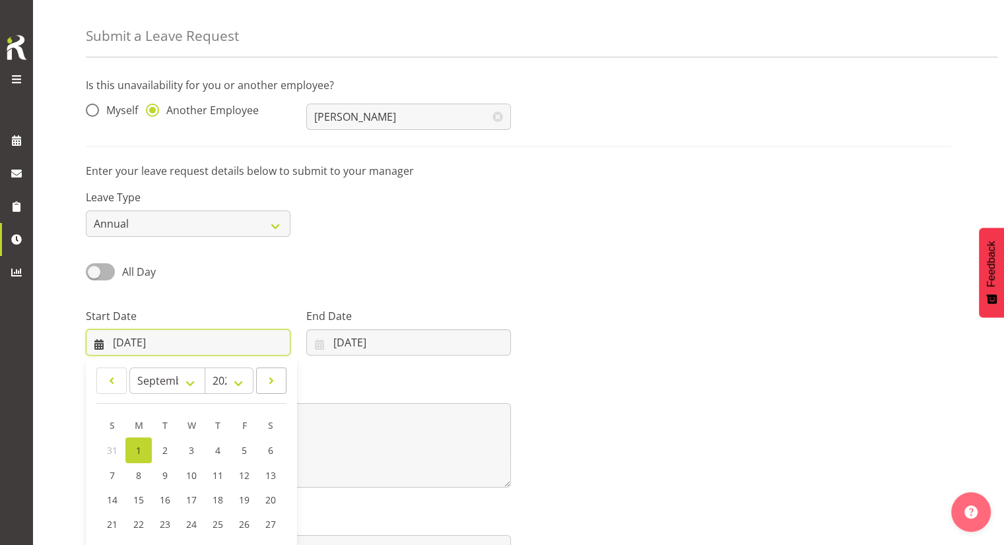
scroll to position [66, 0]
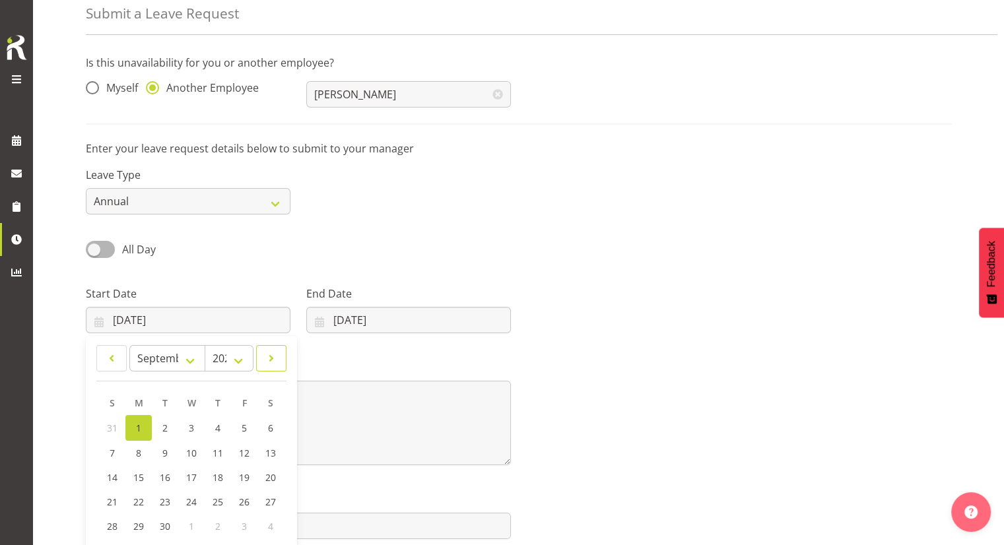
drag, startPoint x: 280, startPoint y: 350, endPoint x: 271, endPoint y: 365, distance: 17.2
click at [280, 352] on link at bounding box center [271, 358] width 30 height 26
select select "9"
click at [209, 475] on link "16" at bounding box center [218, 476] width 26 height 24
type input "[DATE]"
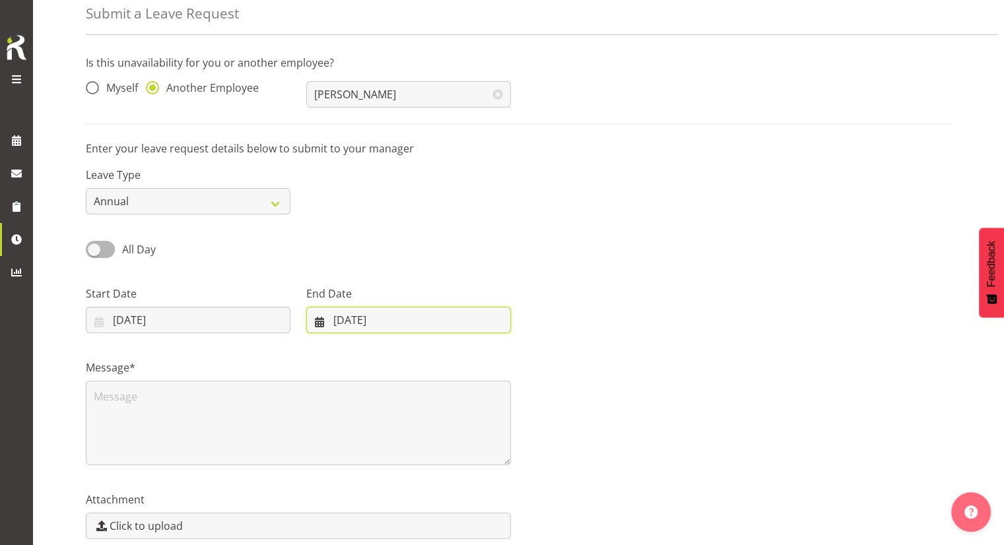
click at [388, 312] on input "[DATE]" at bounding box center [408, 320] width 205 height 26
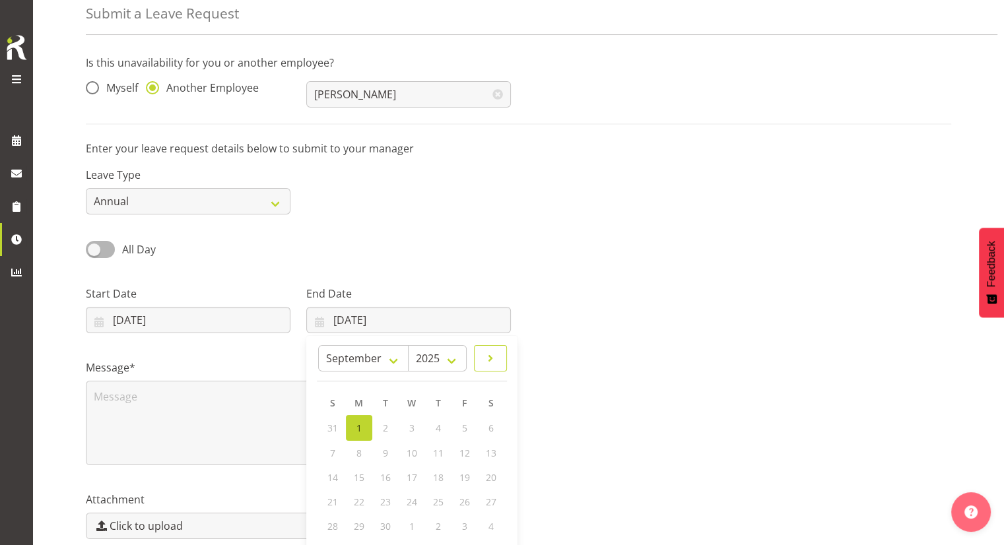
click at [490, 365] on span at bounding box center [490, 358] width 16 height 16
click at [495, 354] on span at bounding box center [490, 358] width 16 height 16
select select "10"
click at [441, 476] on span "13" at bounding box center [438, 476] width 11 height 13
type input "13/11/2025"
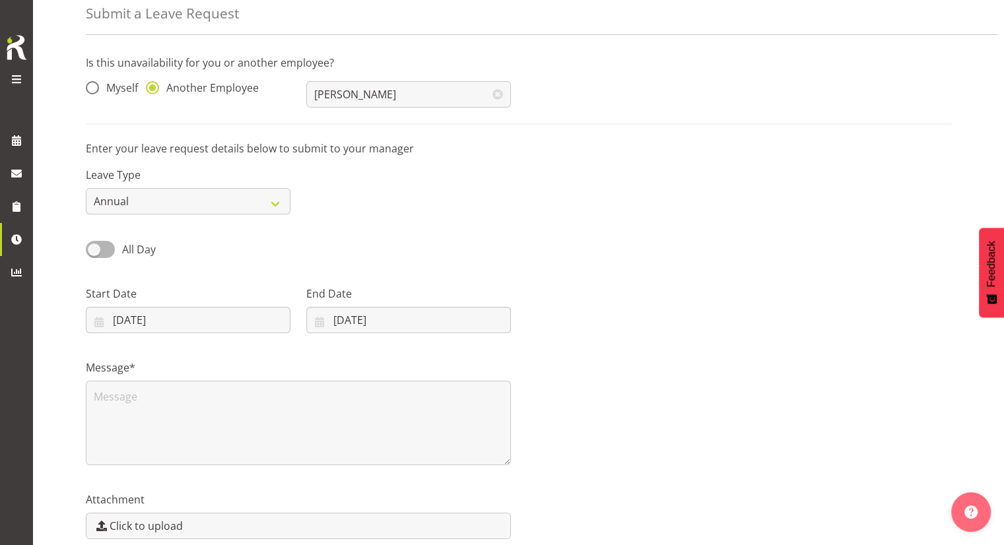
click at [383, 255] on div "All Day Single Day" at bounding box center [518, 244] width 881 height 45
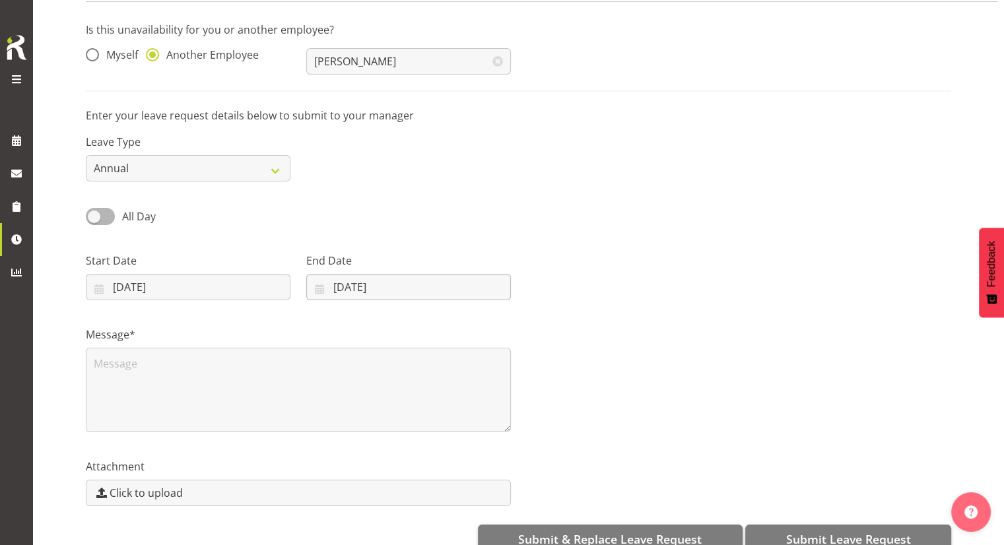
scroll to position [128, 0]
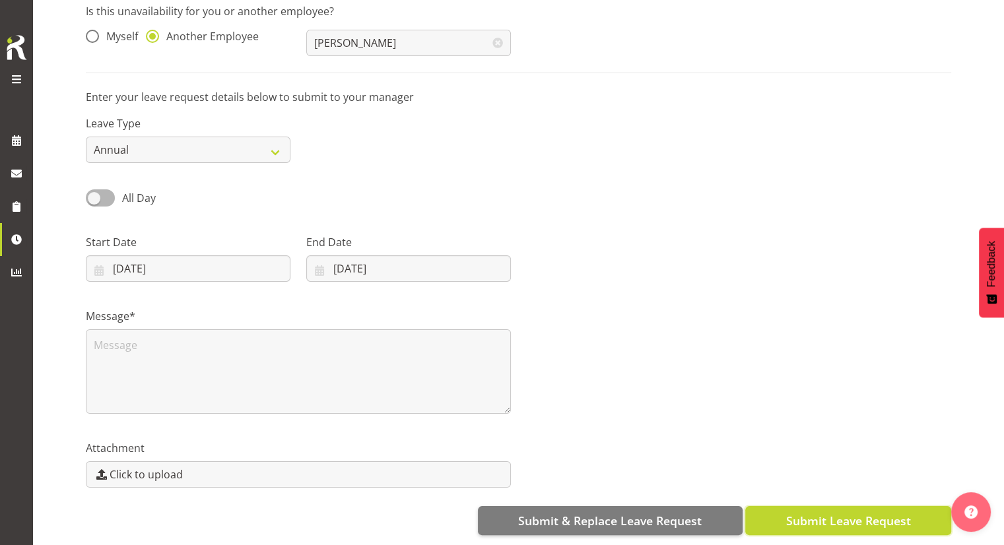
click at [800, 512] on span "Submit Leave Request" at bounding box center [847, 520] width 125 height 17
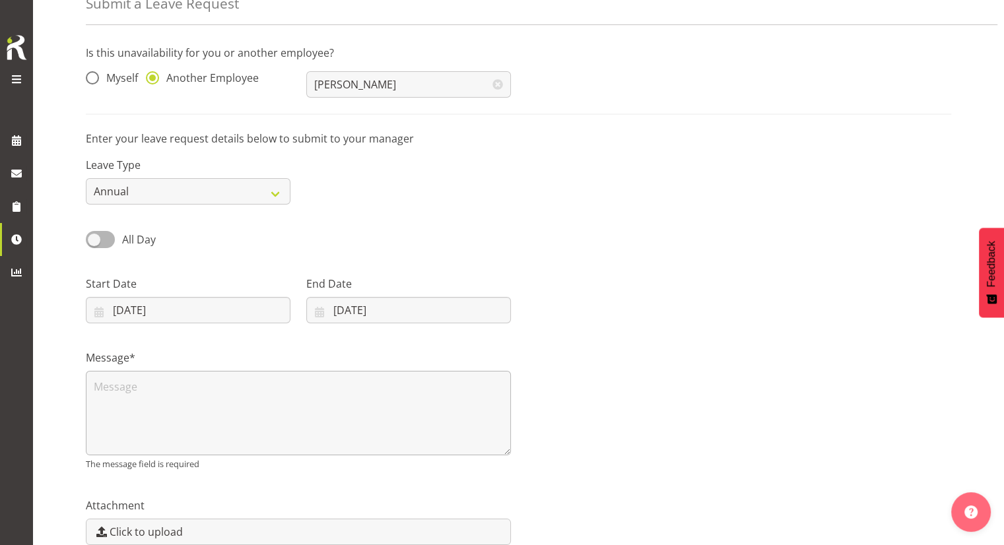
scroll to position [143, 0]
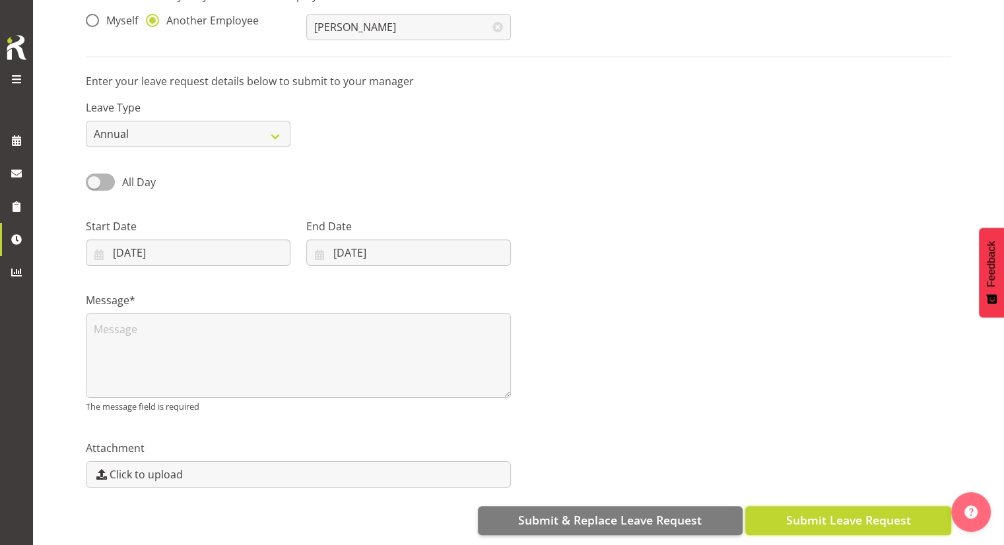
click at [807, 511] on span "Submit Leave Request" at bounding box center [847, 519] width 125 height 17
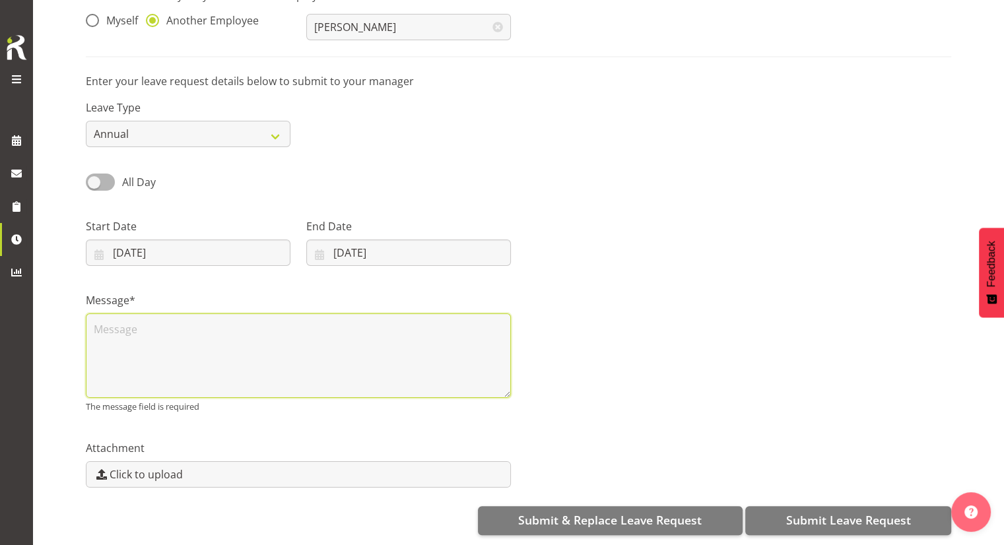
click at [209, 320] on textarea at bounding box center [298, 355] width 425 height 84
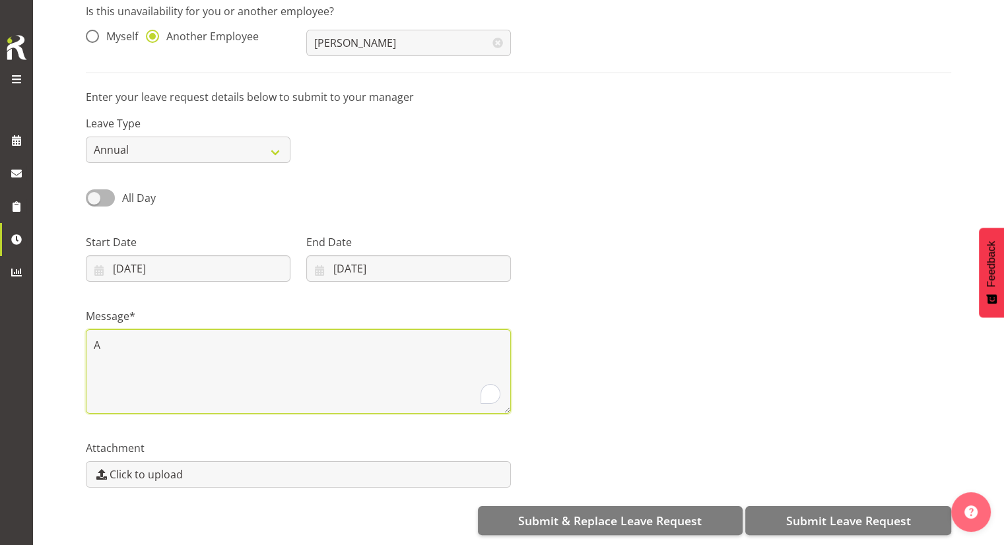
scroll to position [128, 0]
click at [358, 329] on textarea "Annual Leave approved AMBER" at bounding box center [298, 371] width 425 height 84
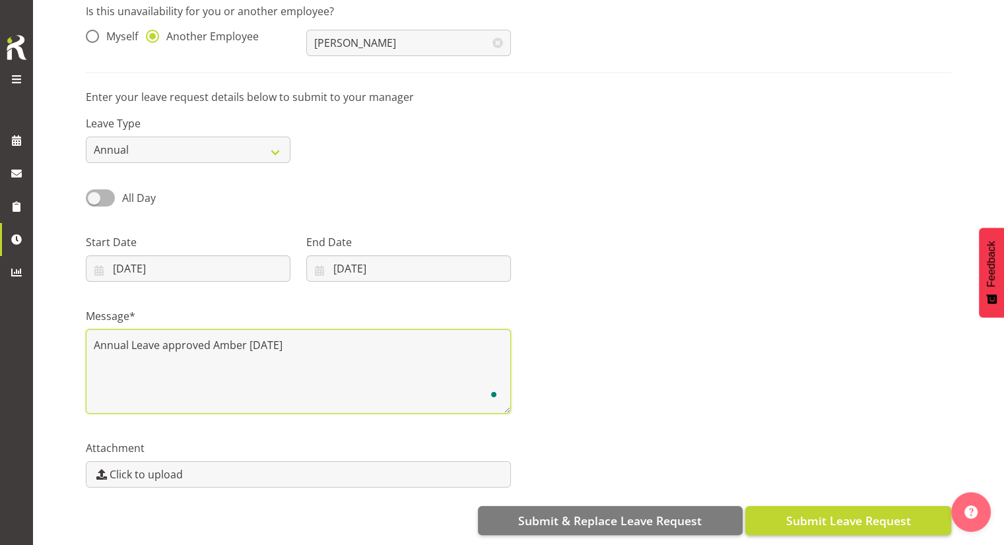
type textarea "Annual Leave approved Amber 22/7/25"
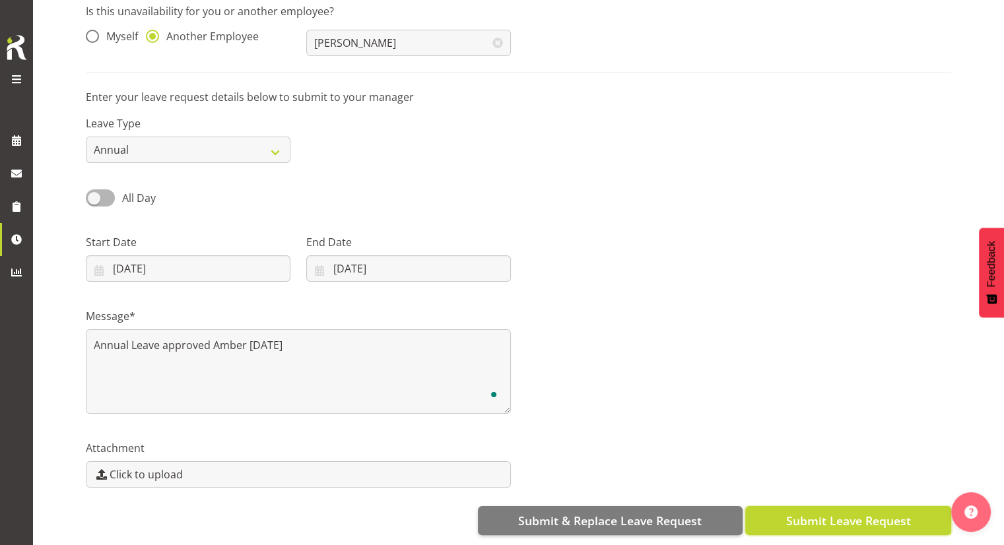
click at [816, 512] on span "Submit Leave Request" at bounding box center [847, 520] width 125 height 17
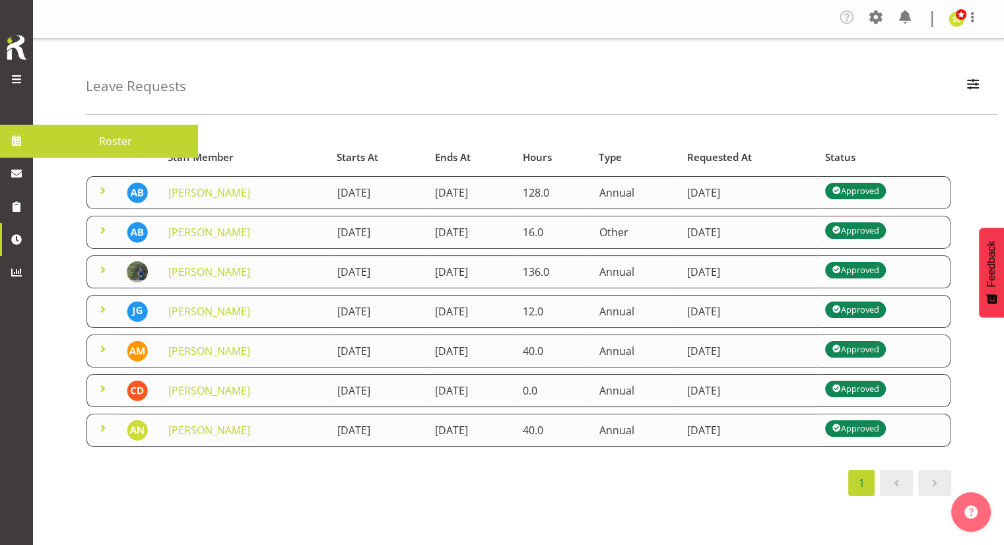
click at [84, 145] on span "Roster" at bounding box center [116, 141] width 152 height 20
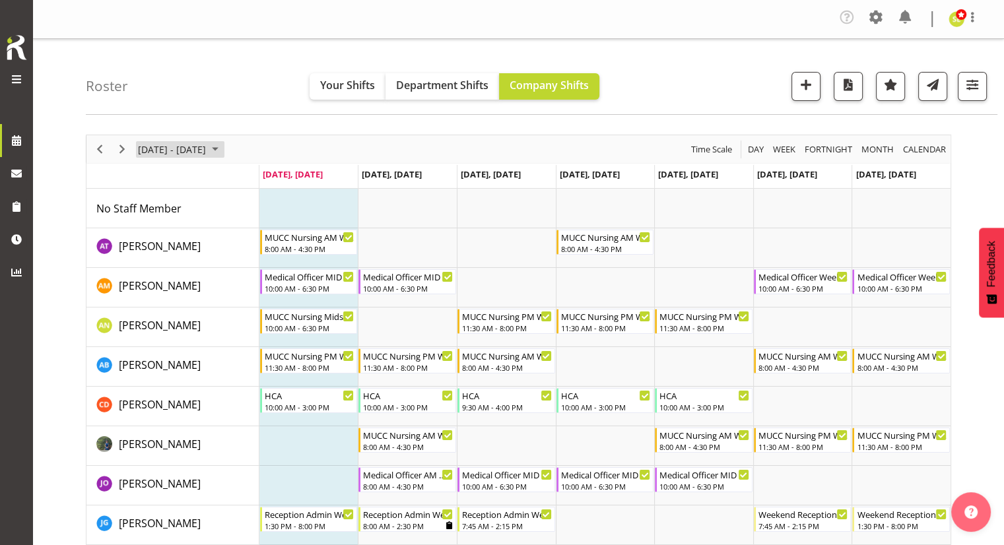
click at [207, 151] on span "[DATE] - [DATE]" at bounding box center [172, 149] width 71 height 16
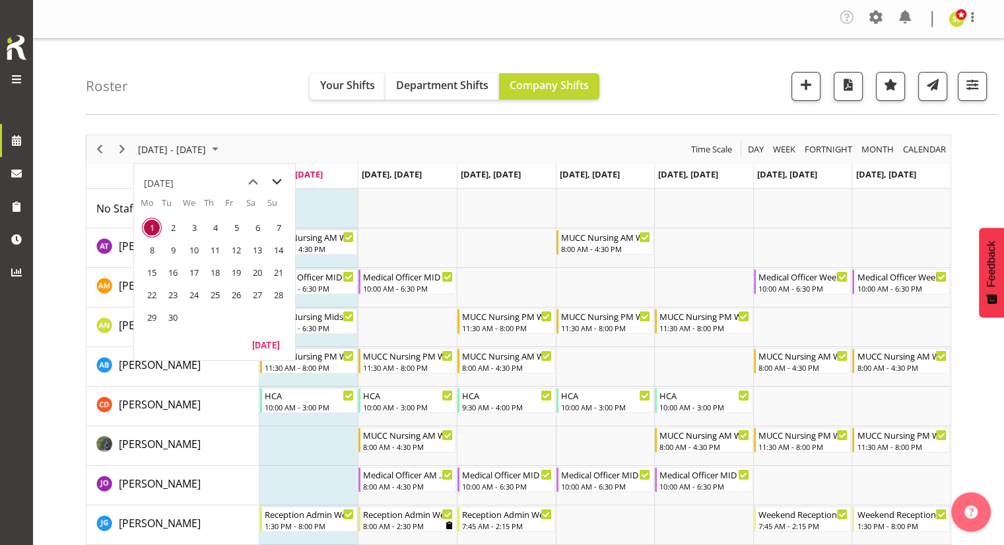
click at [275, 180] on span "next month" at bounding box center [276, 182] width 23 height 24
click at [279, 251] on span "12" at bounding box center [279, 250] width 20 height 20
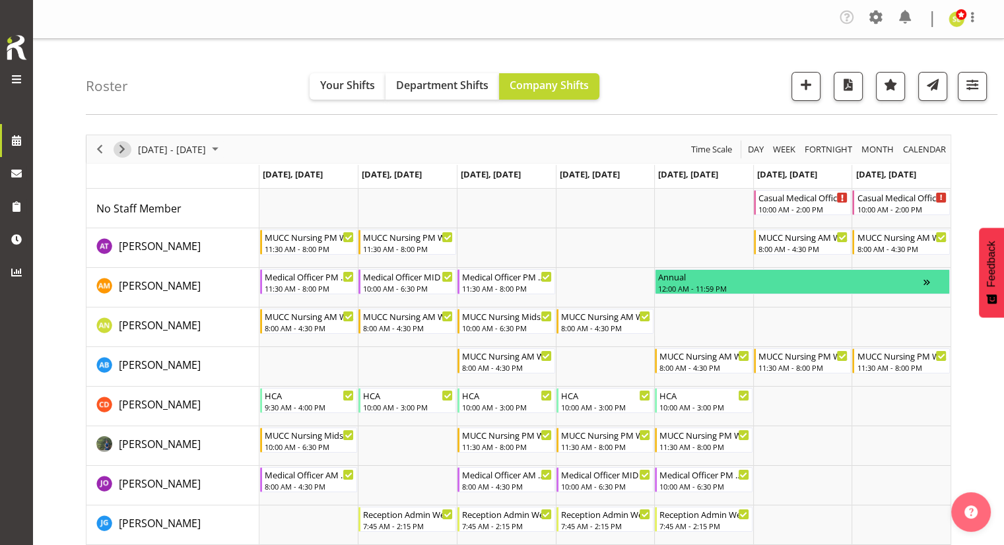
click at [121, 148] on span "Next" at bounding box center [122, 149] width 16 height 16
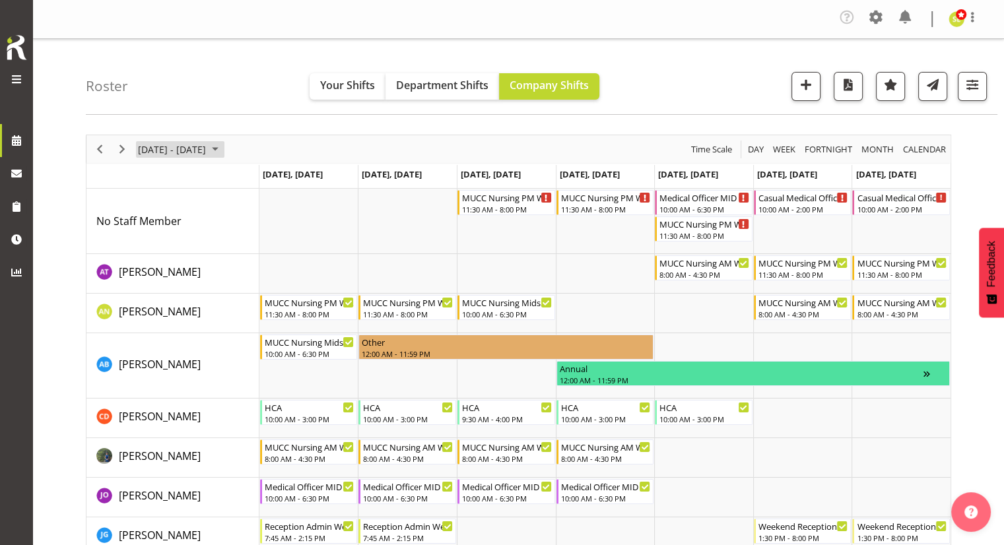
click at [161, 156] on span "[DATE] - [DATE]" at bounding box center [172, 149] width 71 height 16
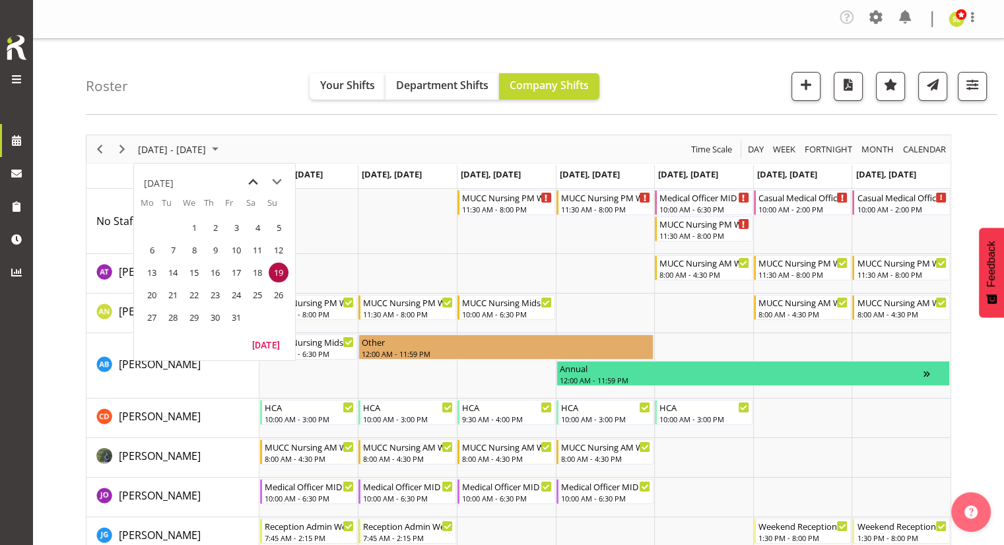
click at [248, 181] on span "previous month" at bounding box center [253, 182] width 23 height 24
click at [149, 230] on span "1" at bounding box center [152, 228] width 20 height 20
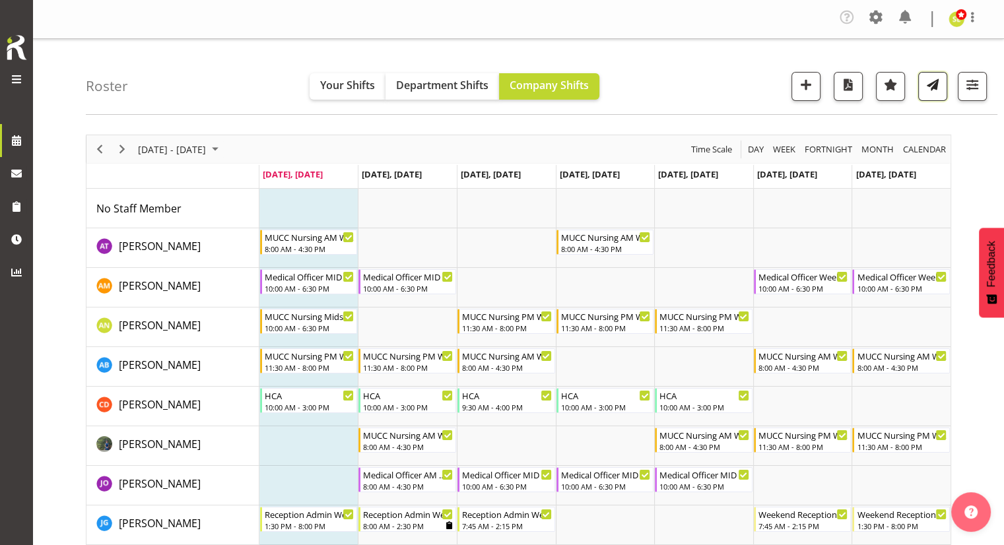
click at [932, 81] on span "button" at bounding box center [932, 84] width 17 height 17
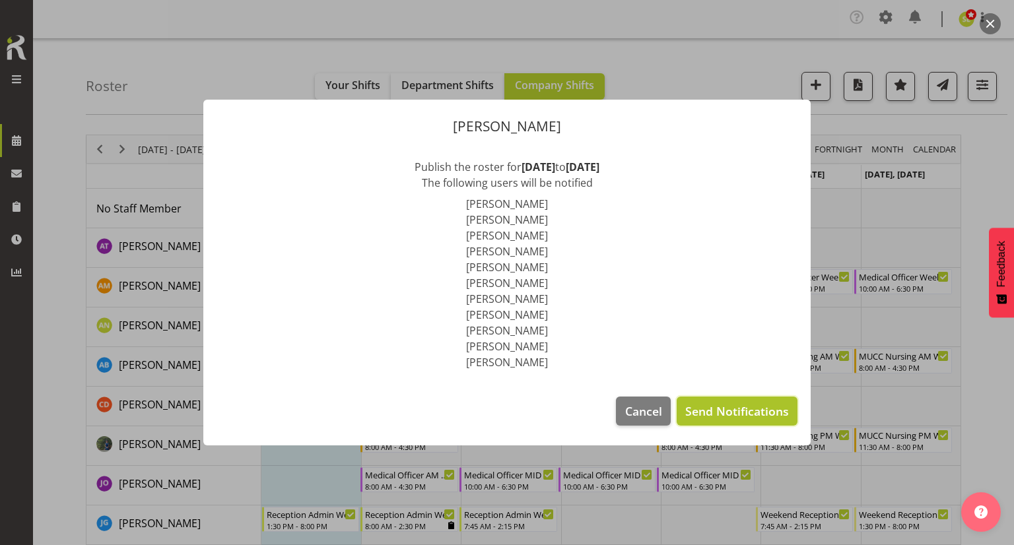
click at [744, 407] on span "Send Notifications" at bounding box center [737, 411] width 104 height 17
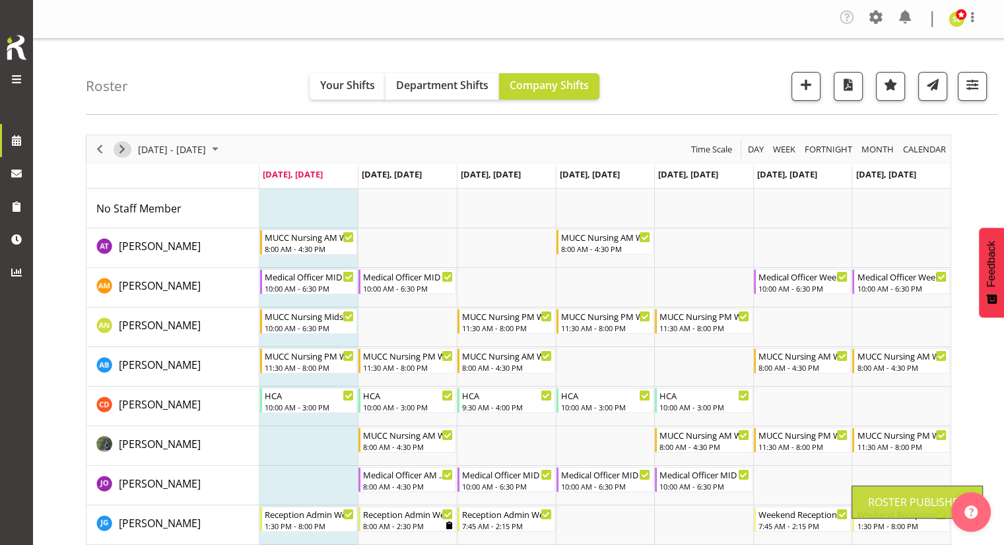
click at [121, 148] on span "Next" at bounding box center [122, 149] width 16 height 16
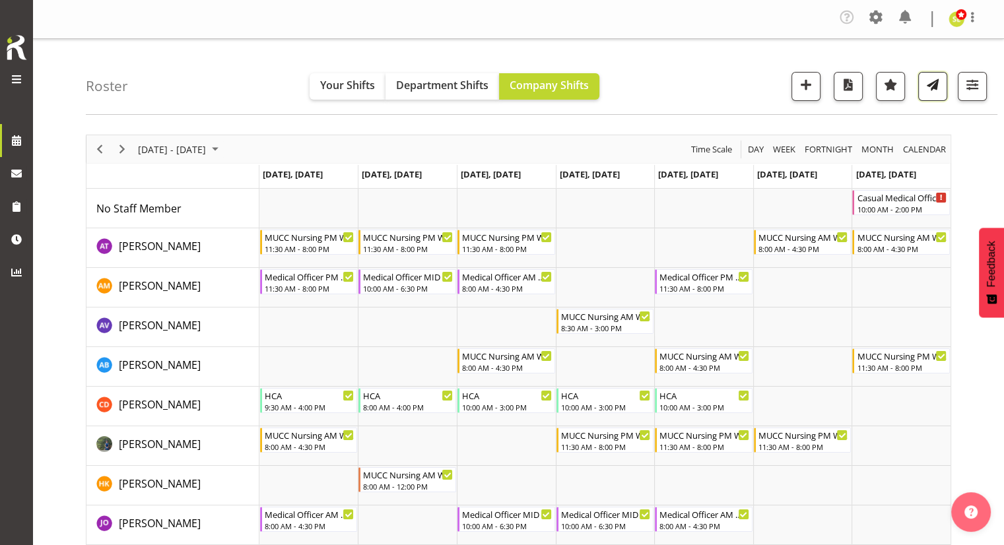
click at [925, 98] on button "button" at bounding box center [932, 86] width 29 height 29
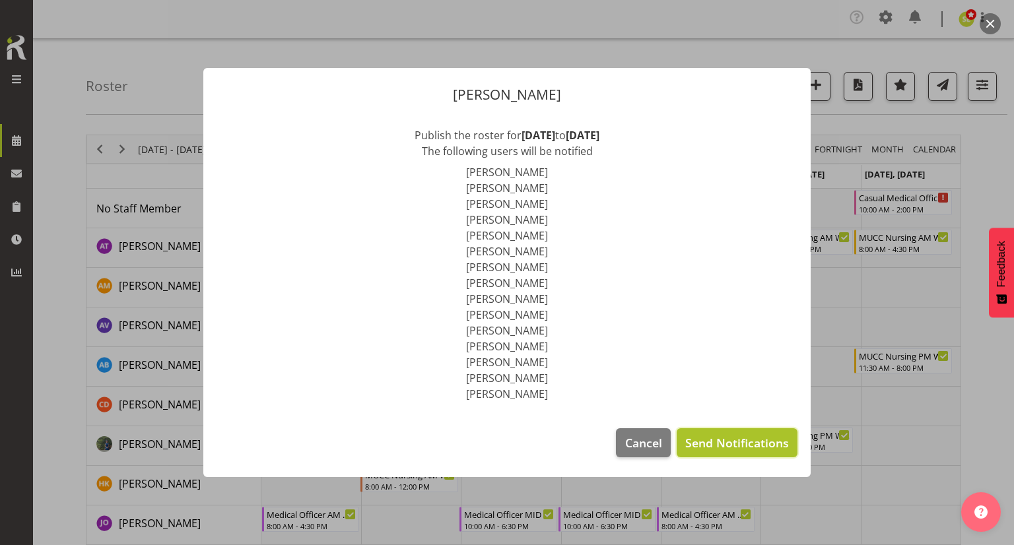
click at [721, 440] on span "Send Notifications" at bounding box center [737, 442] width 104 height 17
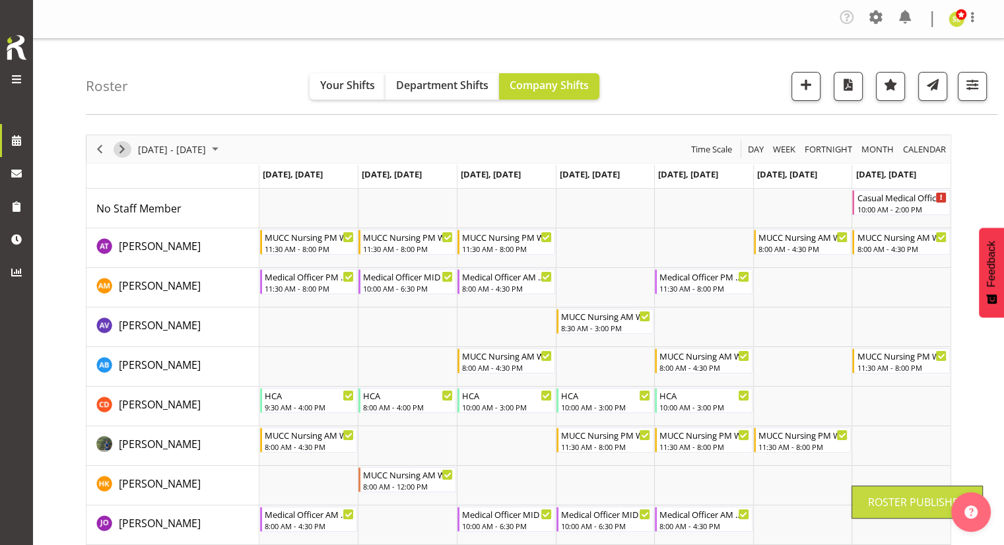
click at [126, 152] on span "Next" at bounding box center [122, 149] width 16 height 16
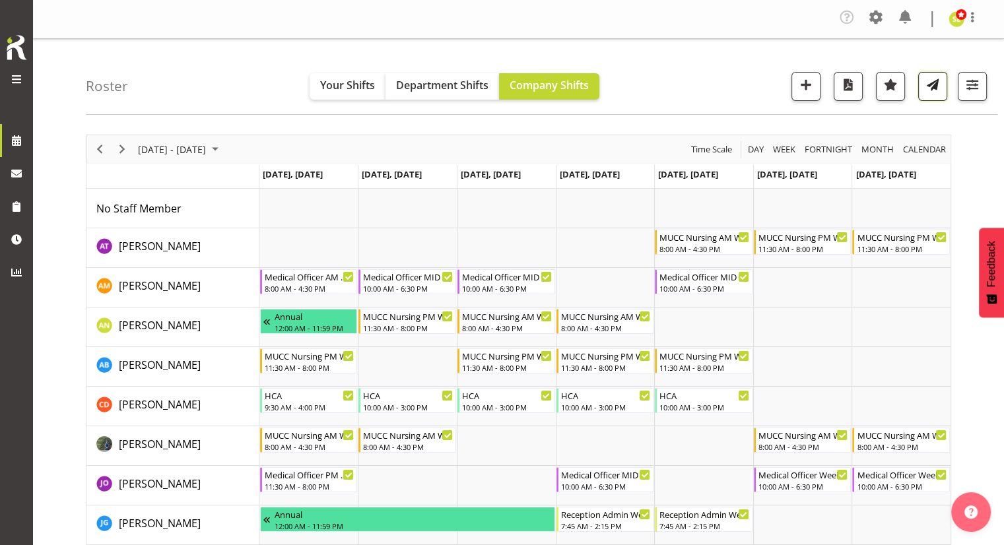
click at [933, 92] on span "button" at bounding box center [932, 84] width 17 height 17
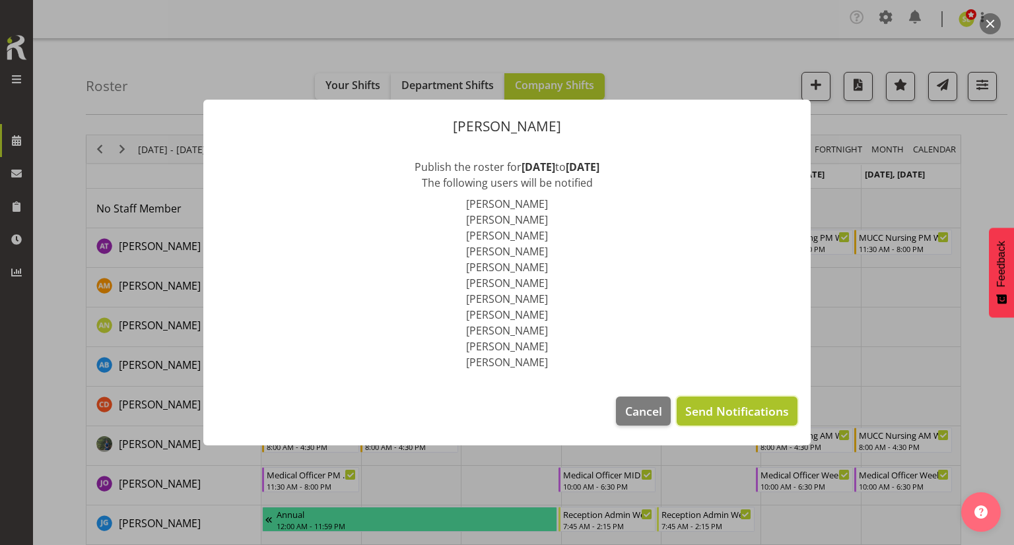
click at [721, 403] on span "Send Notifications" at bounding box center [737, 411] width 104 height 17
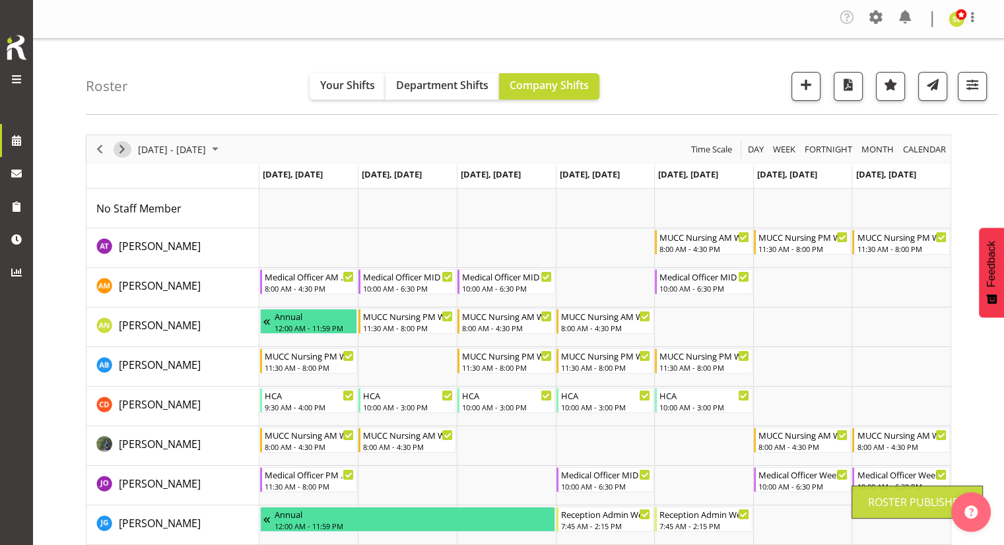
click at [123, 148] on span "Next" at bounding box center [122, 149] width 16 height 16
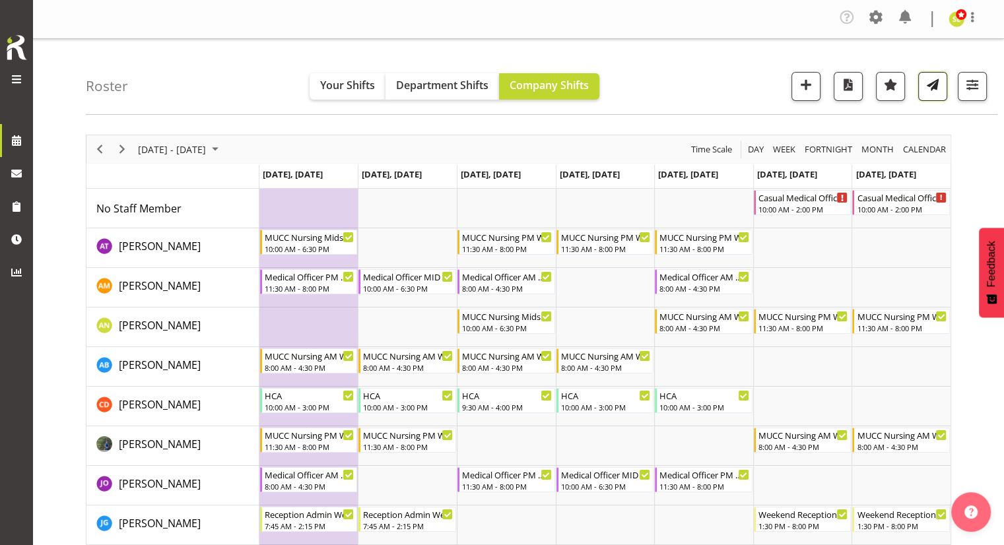
click at [921, 91] on button "button" at bounding box center [932, 86] width 29 height 29
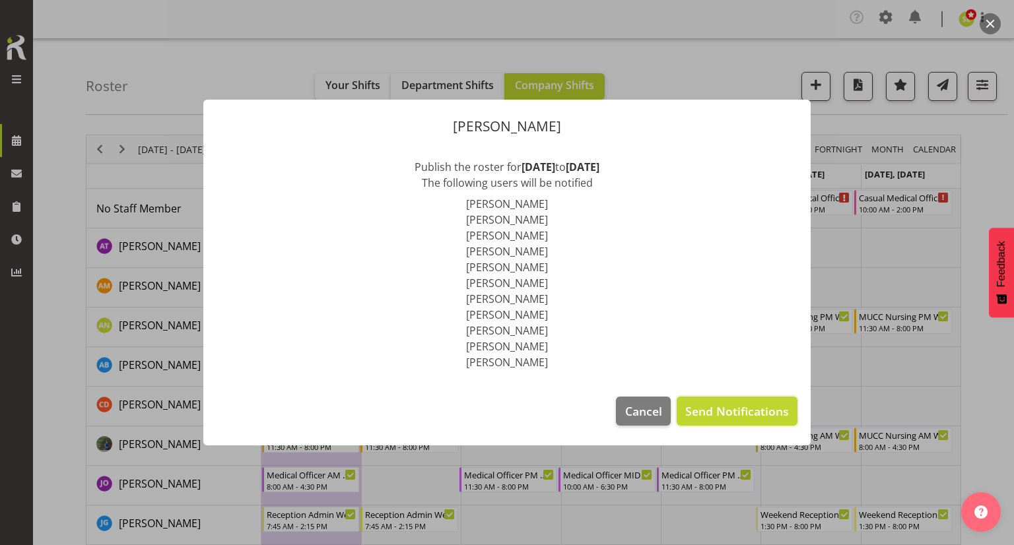
drag, startPoint x: 737, startPoint y: 412, endPoint x: 729, endPoint y: 410, distance: 8.3
click at [737, 413] on span "Send Notifications" at bounding box center [737, 411] width 104 height 17
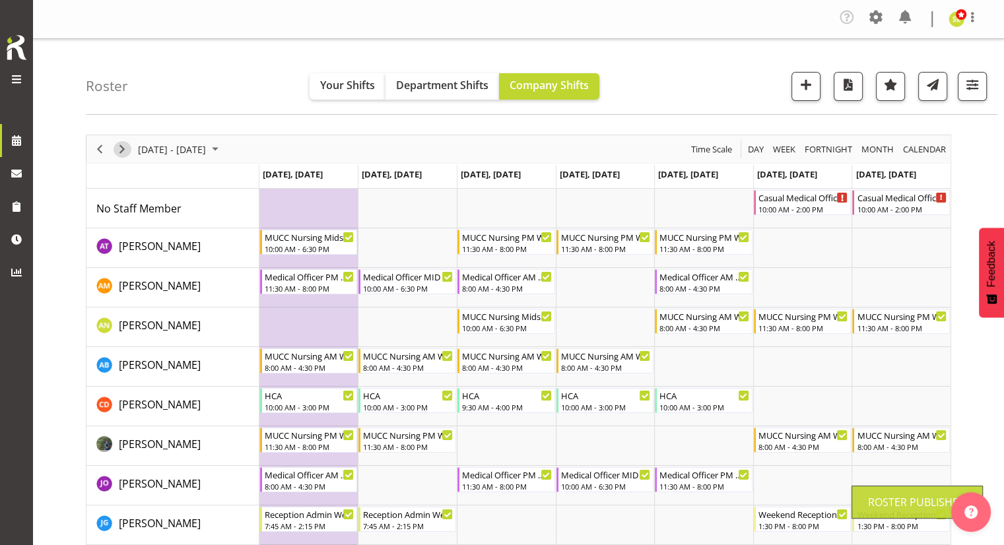
click at [121, 150] on span "Next" at bounding box center [122, 149] width 16 height 16
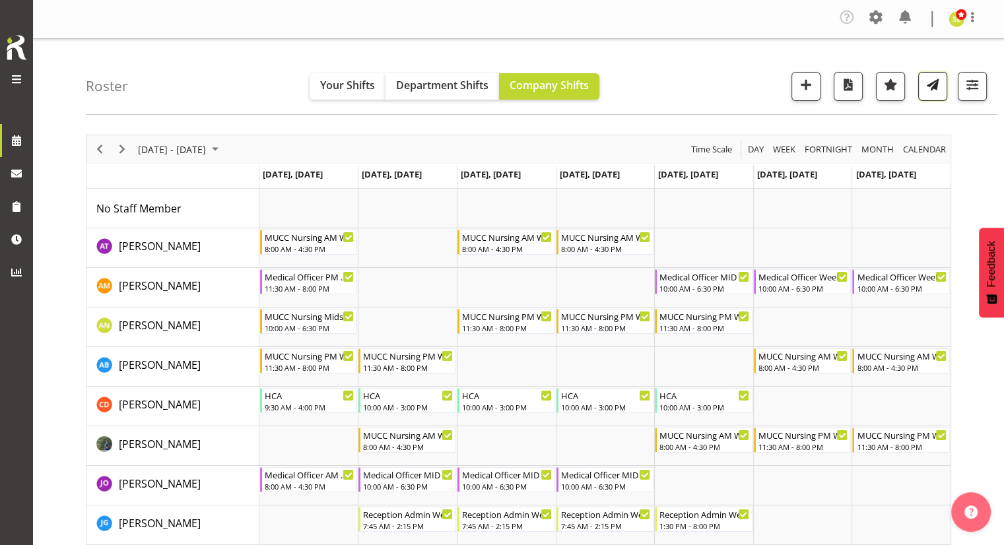
click at [930, 97] on button "button" at bounding box center [932, 86] width 29 height 29
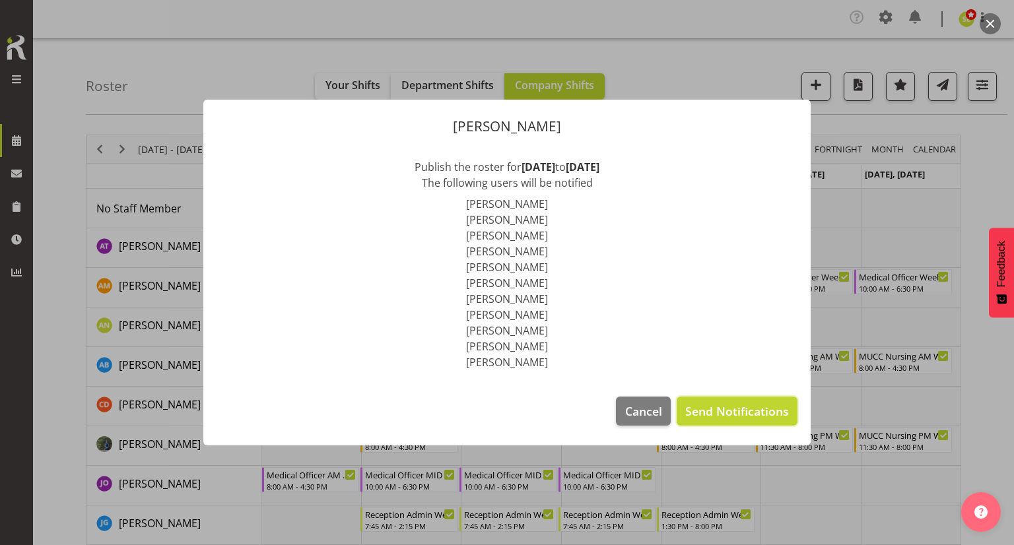
click at [731, 409] on span "Send Notifications" at bounding box center [737, 411] width 104 height 17
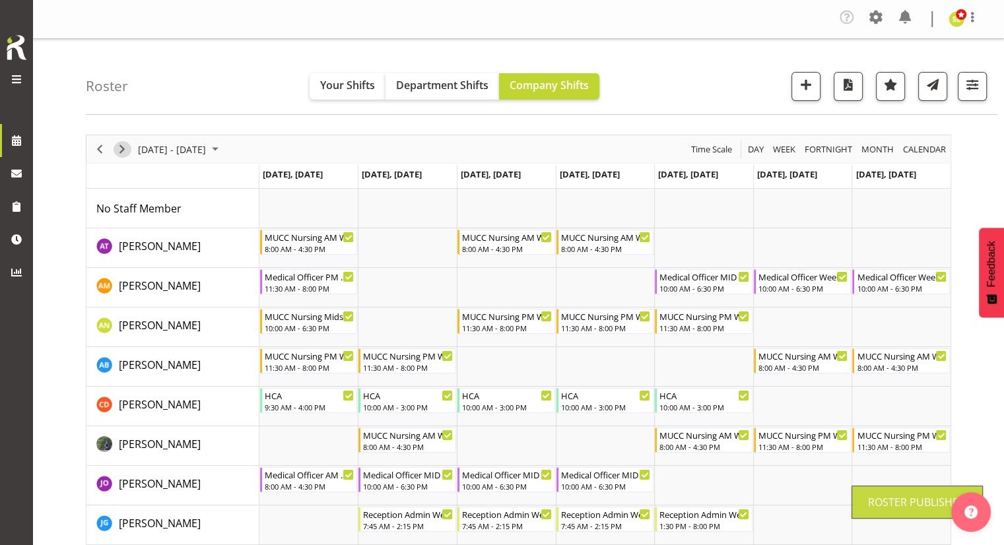
click at [119, 149] on span "Next" at bounding box center [122, 149] width 16 height 16
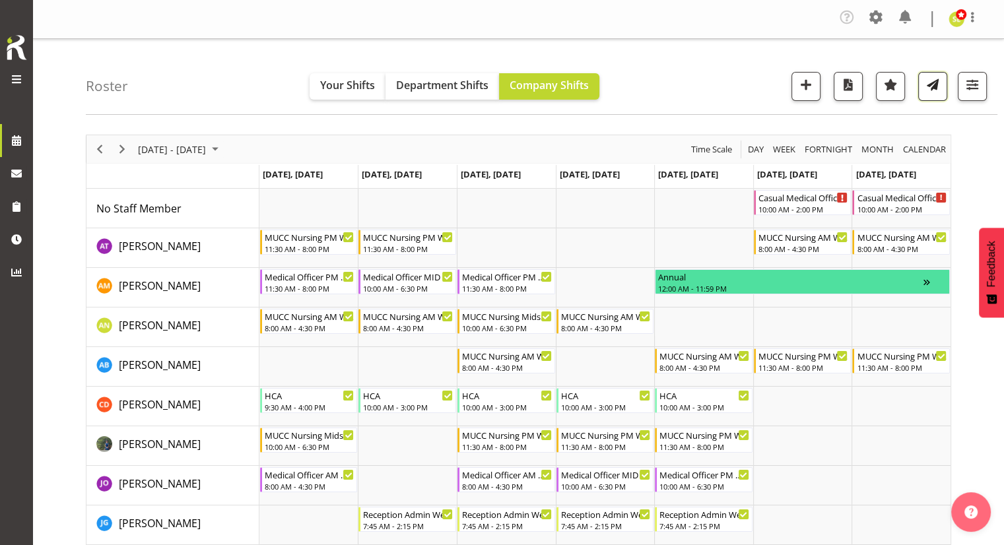
click at [924, 95] on button "button" at bounding box center [932, 86] width 29 height 29
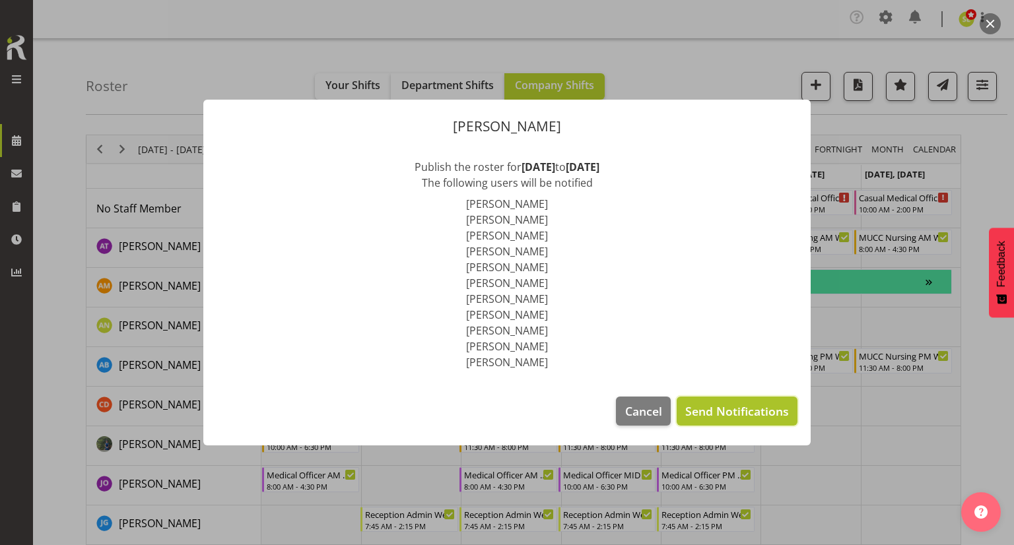
click at [737, 405] on span "Send Notifications" at bounding box center [737, 411] width 104 height 17
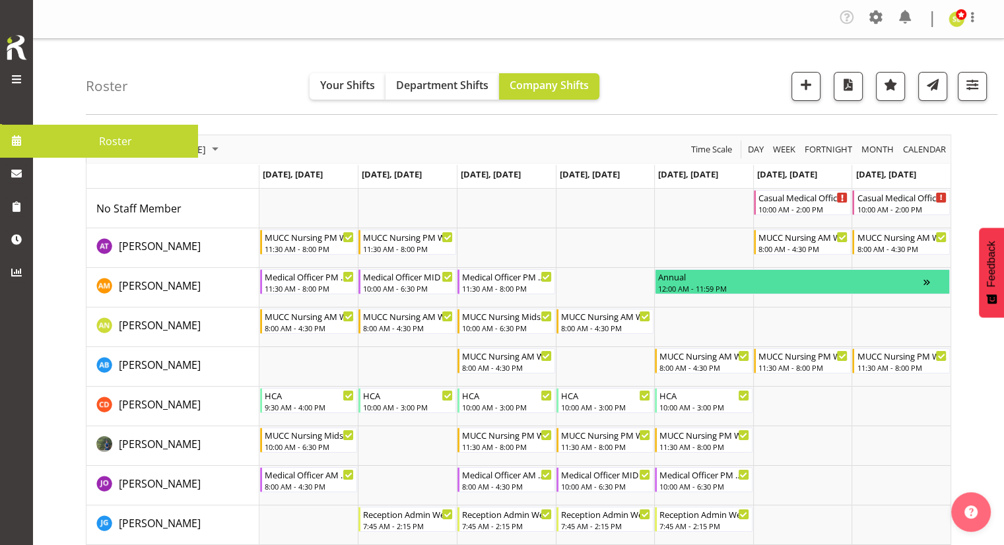
click at [10, 147] on span at bounding box center [17, 141] width 20 height 20
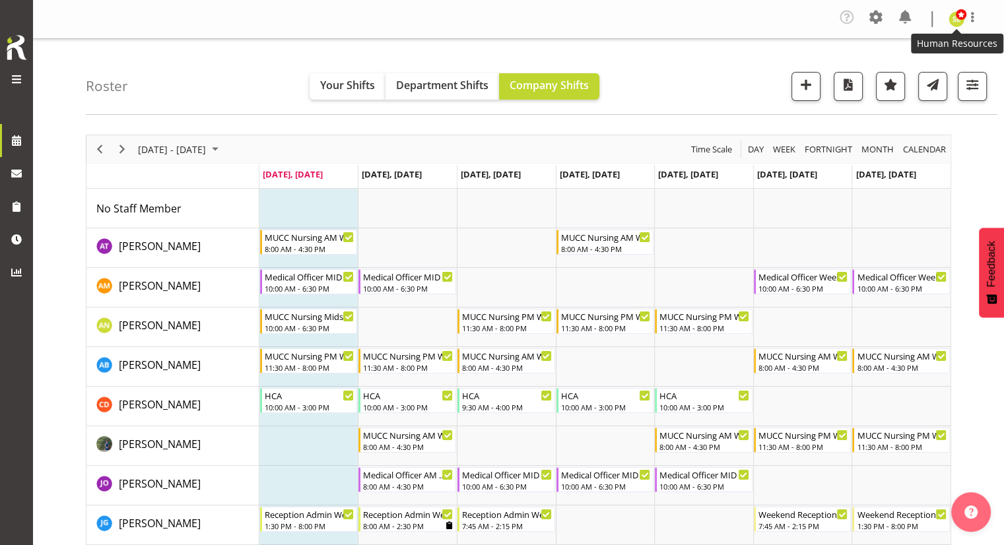
click at [958, 26] on img at bounding box center [956, 19] width 16 height 16
click at [761, 42] on div "Roster Your Shifts Department Shifts Company Shifts All Locations [GEOGRAPHIC_D…" at bounding box center [541, 77] width 911 height 76
click at [867, 17] on span at bounding box center [875, 17] width 21 height 21
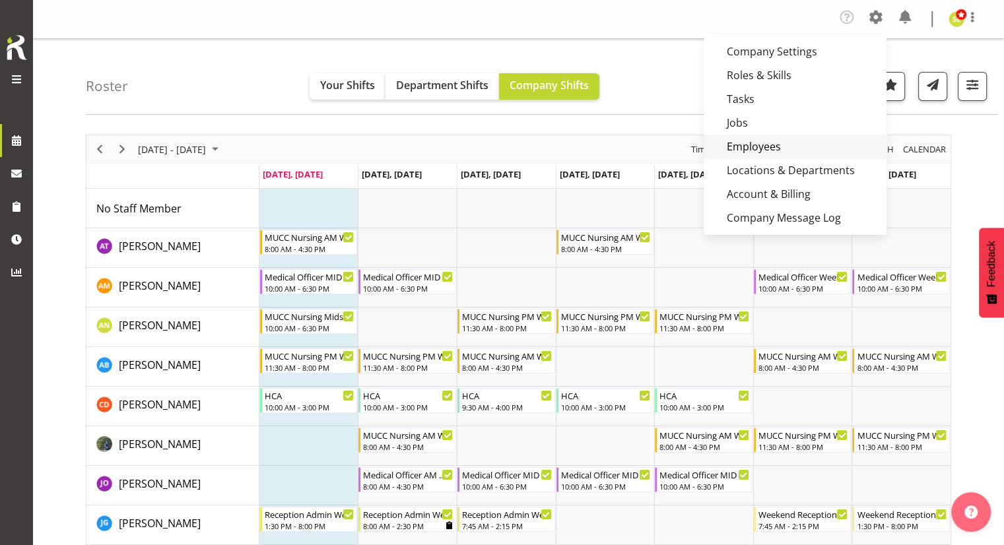
click at [756, 141] on link "Employees" at bounding box center [795, 147] width 183 height 24
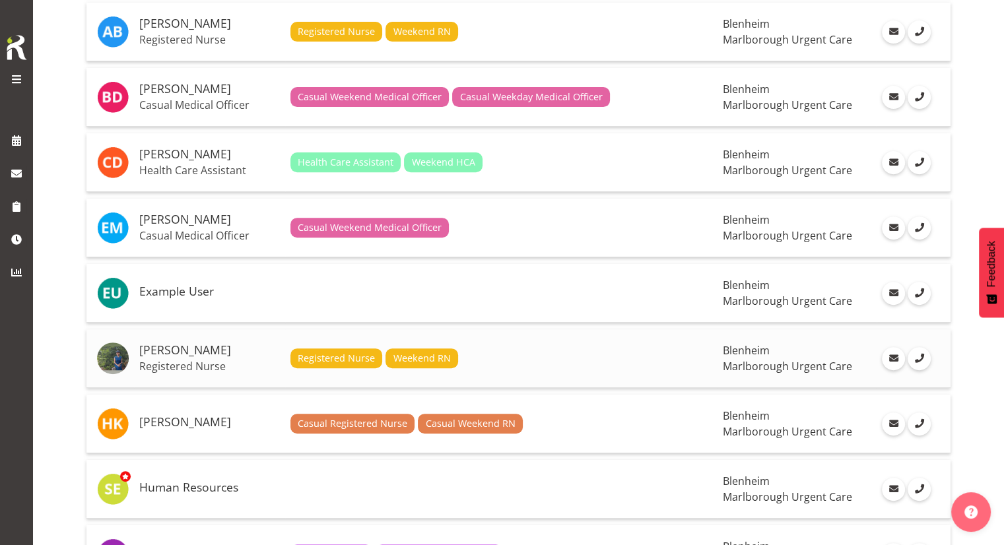
scroll to position [462, 0]
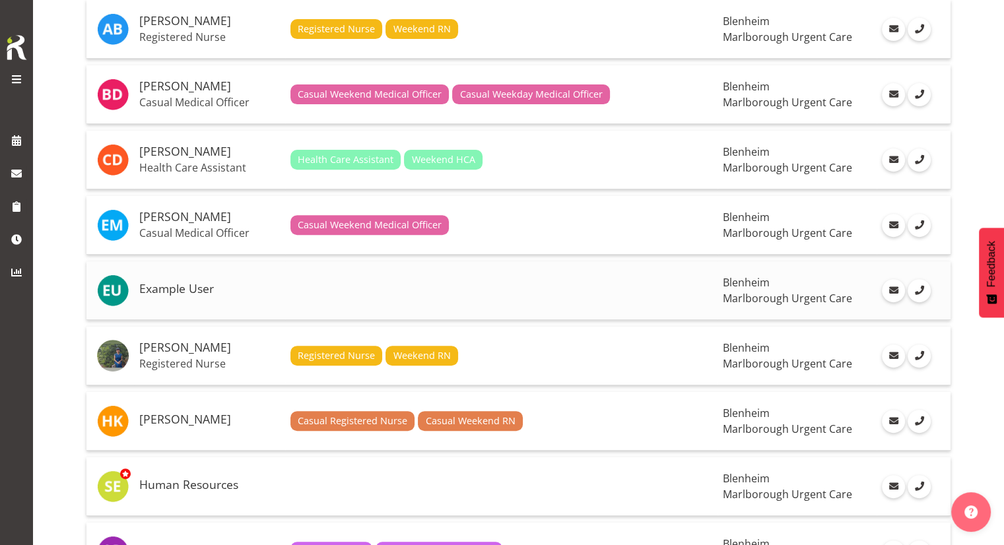
click at [150, 288] on h5 "Example User" at bounding box center [209, 288] width 141 height 13
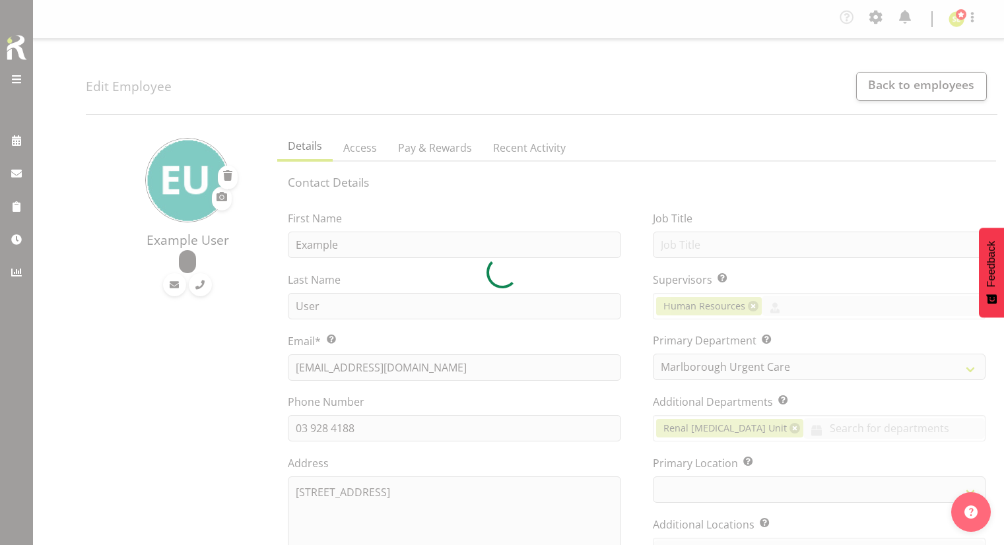
select select "TimelineWeek"
select select "department"
select select "staff"
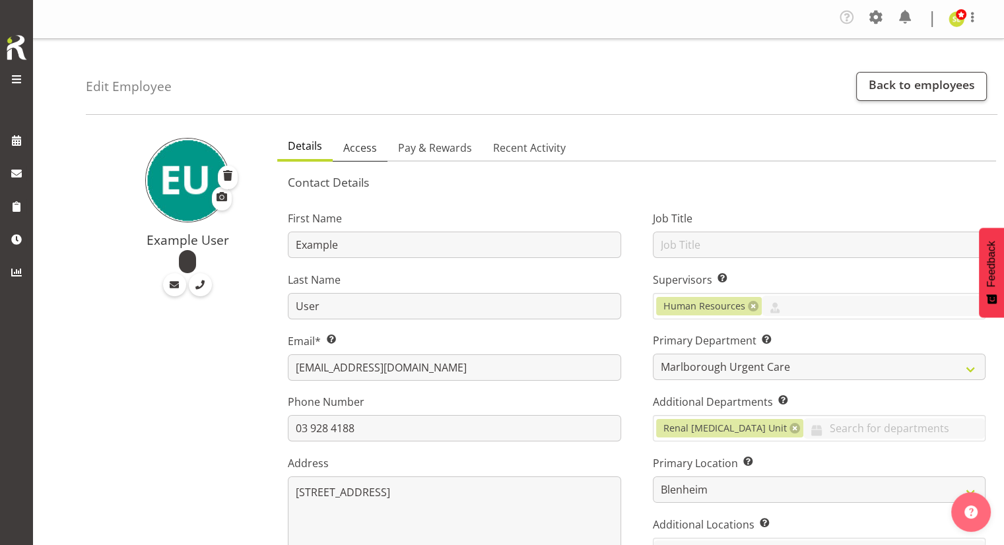
click at [364, 147] on span "Access" at bounding box center [360, 148] width 34 height 16
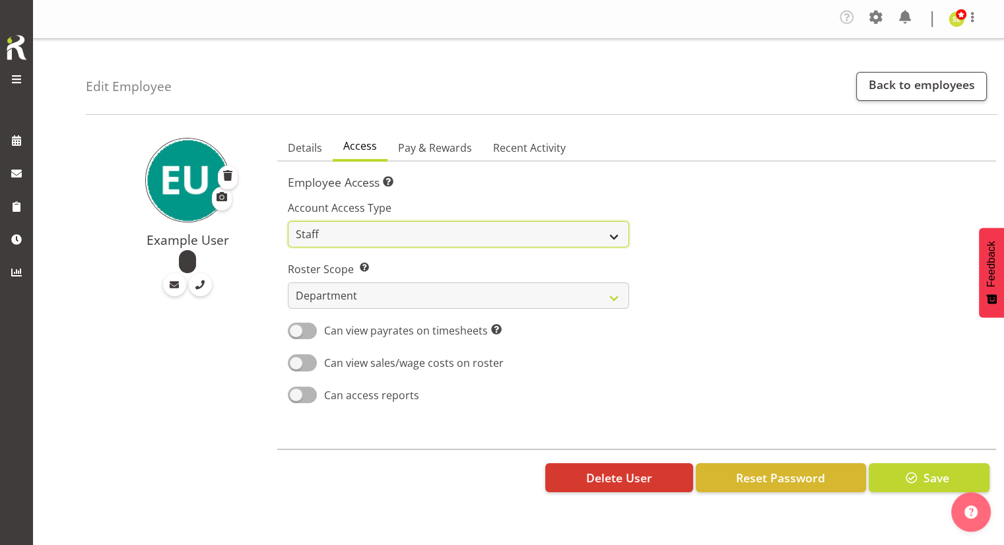
click at [409, 228] on select "Admin Manager Staff" at bounding box center [458, 234] width 341 height 26
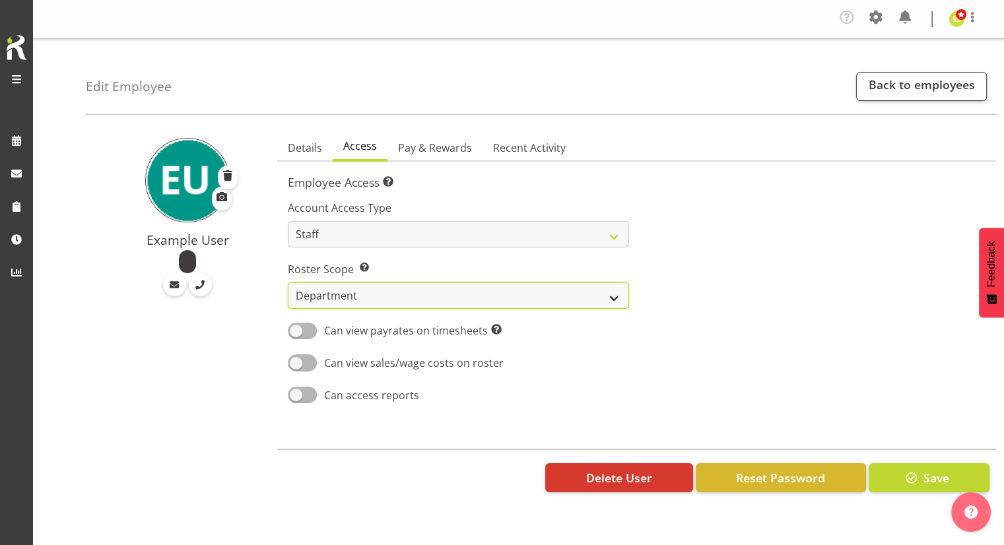
click at [449, 288] on select "Own Department Company" at bounding box center [458, 295] width 341 height 26
click at [724, 275] on div at bounding box center [815, 297] width 356 height 232
click at [898, 94] on link "Back to employees" at bounding box center [921, 86] width 131 height 29
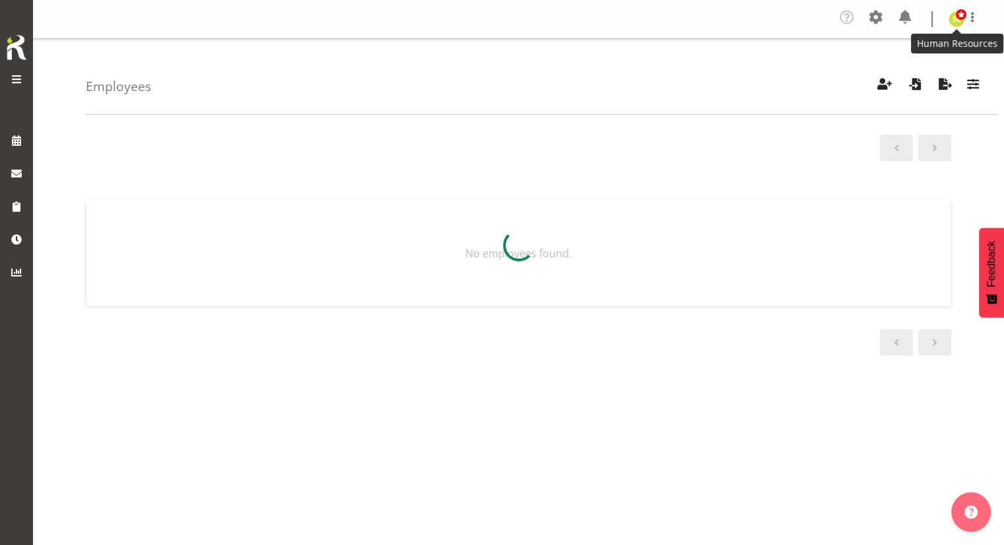
drag, startPoint x: 0, startPoint y: 0, endPoint x: 960, endPoint y: 23, distance: 959.9
click at [960, 23] on img at bounding box center [956, 19] width 16 height 16
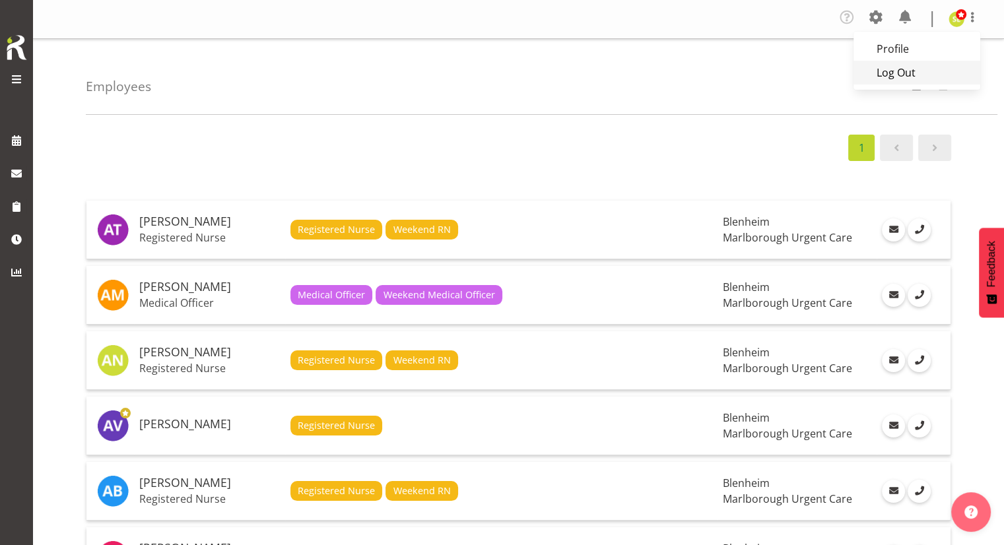
click at [908, 74] on link "Log Out" at bounding box center [916, 73] width 127 height 24
